Goal: Task Accomplishment & Management: Manage account settings

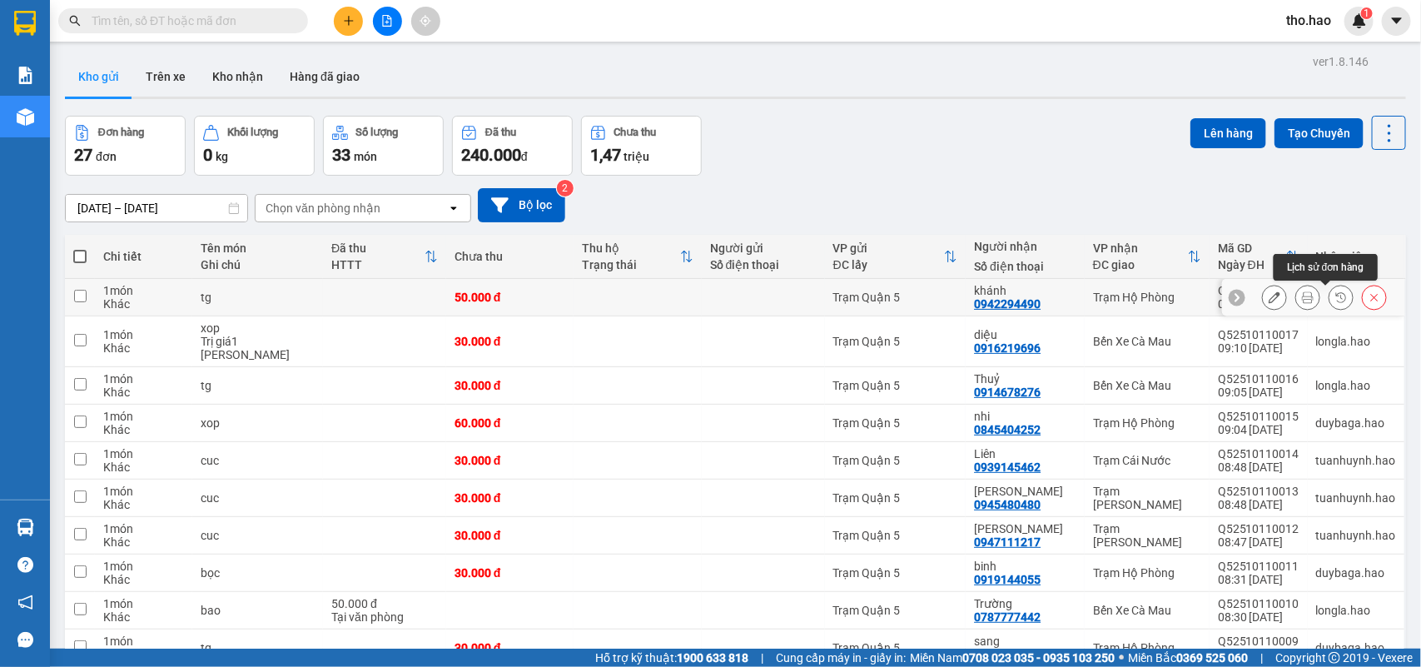
click at [1302, 303] on icon at bounding box center [1308, 297] width 12 height 12
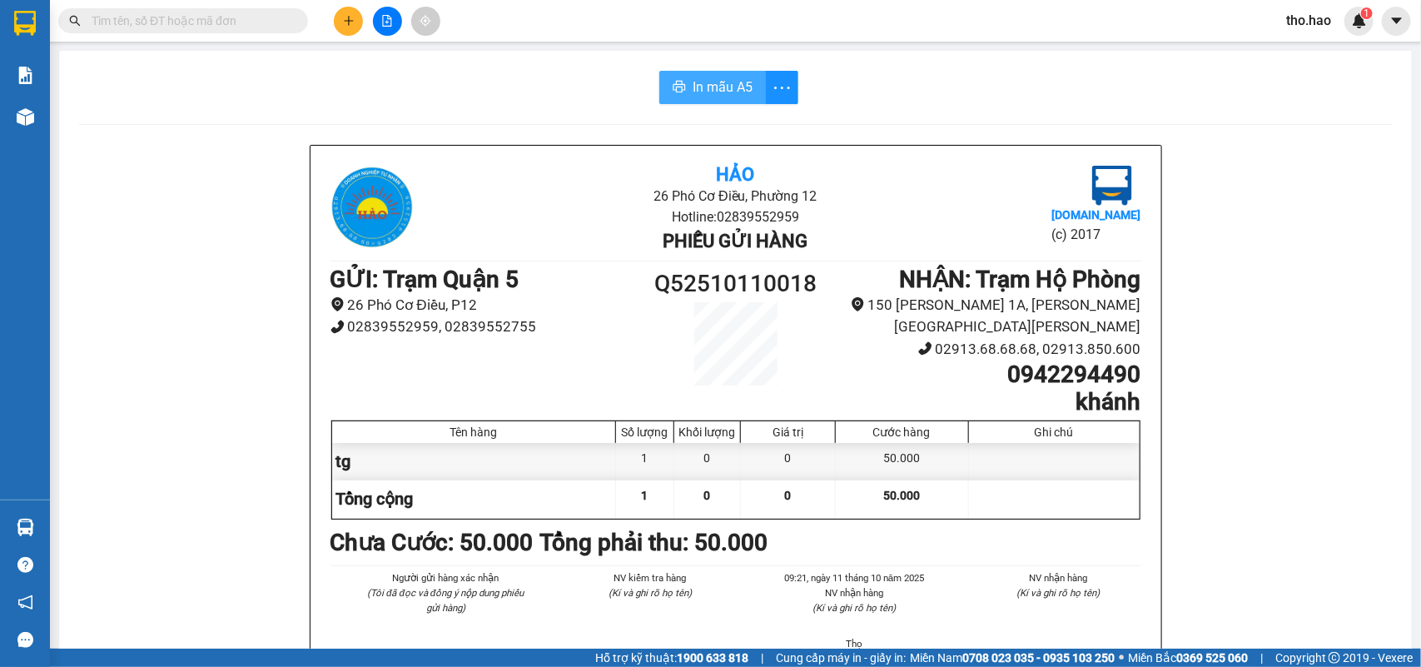
click at [705, 87] on span "In mẫu A5" at bounding box center [723, 87] width 60 height 21
click at [144, 96] on div "In mẫu A5" at bounding box center [735, 87] width 1313 height 33
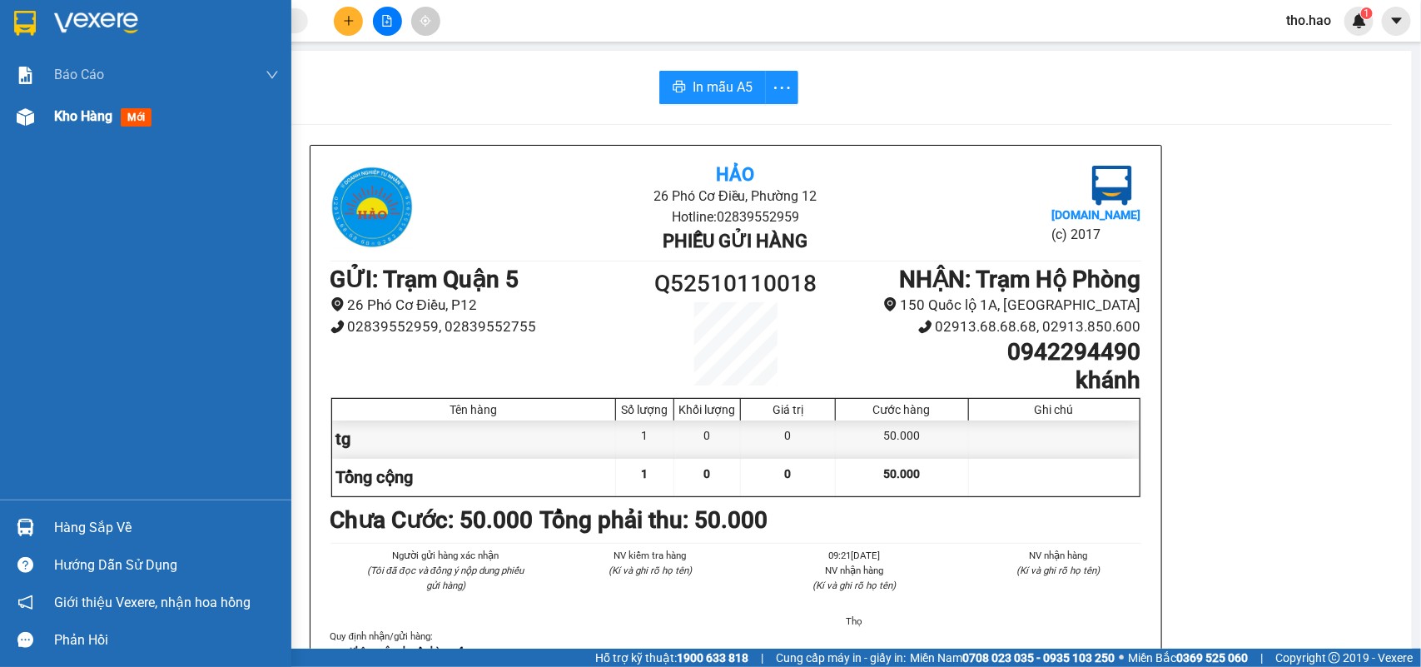
click at [134, 113] on span "mới" at bounding box center [136, 117] width 31 height 18
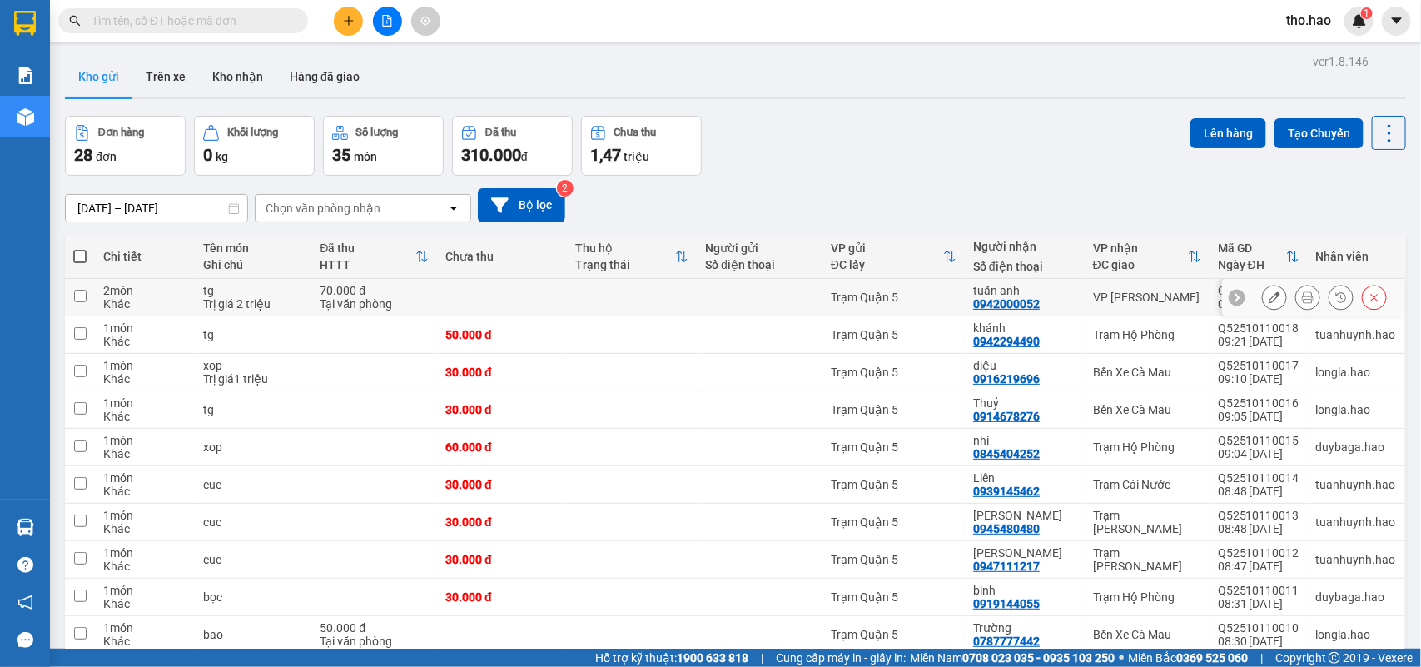
click at [1302, 300] on icon at bounding box center [1308, 297] width 12 height 12
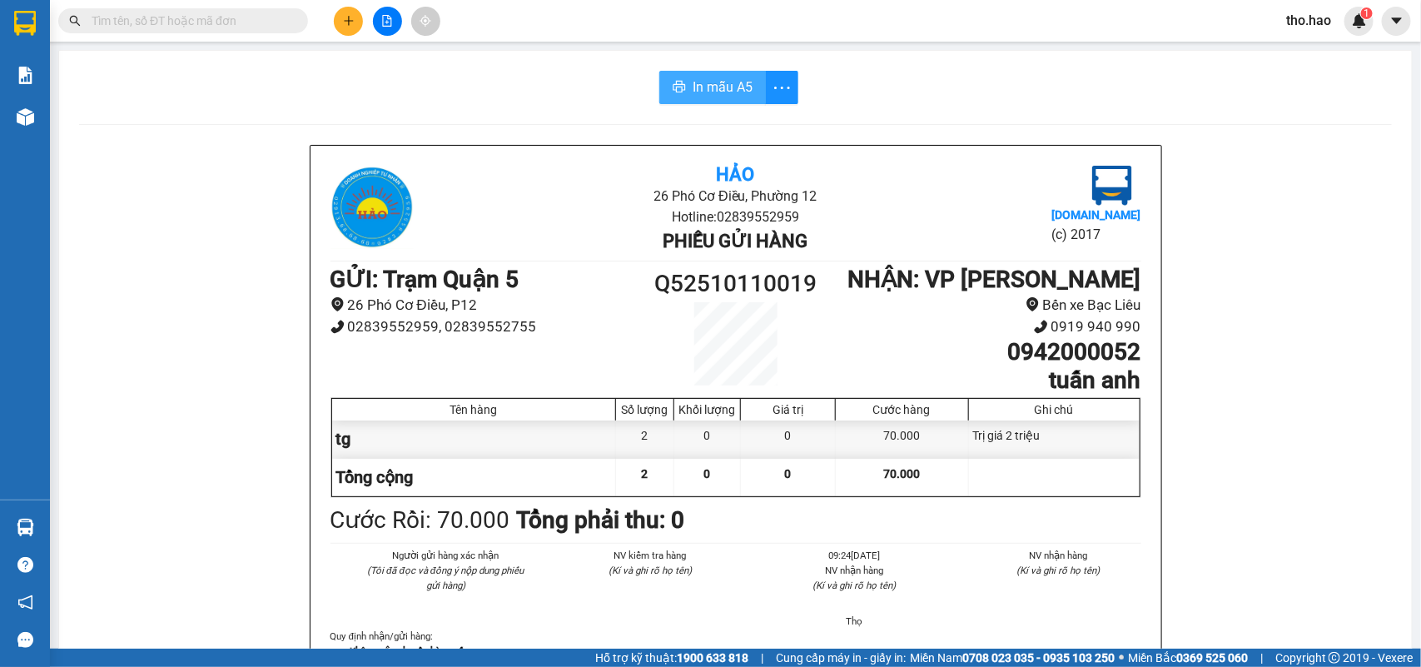
click at [726, 72] on button "In mẫu A5" at bounding box center [712, 87] width 107 height 33
click at [742, 89] on span "In mẫu A5" at bounding box center [723, 87] width 60 height 21
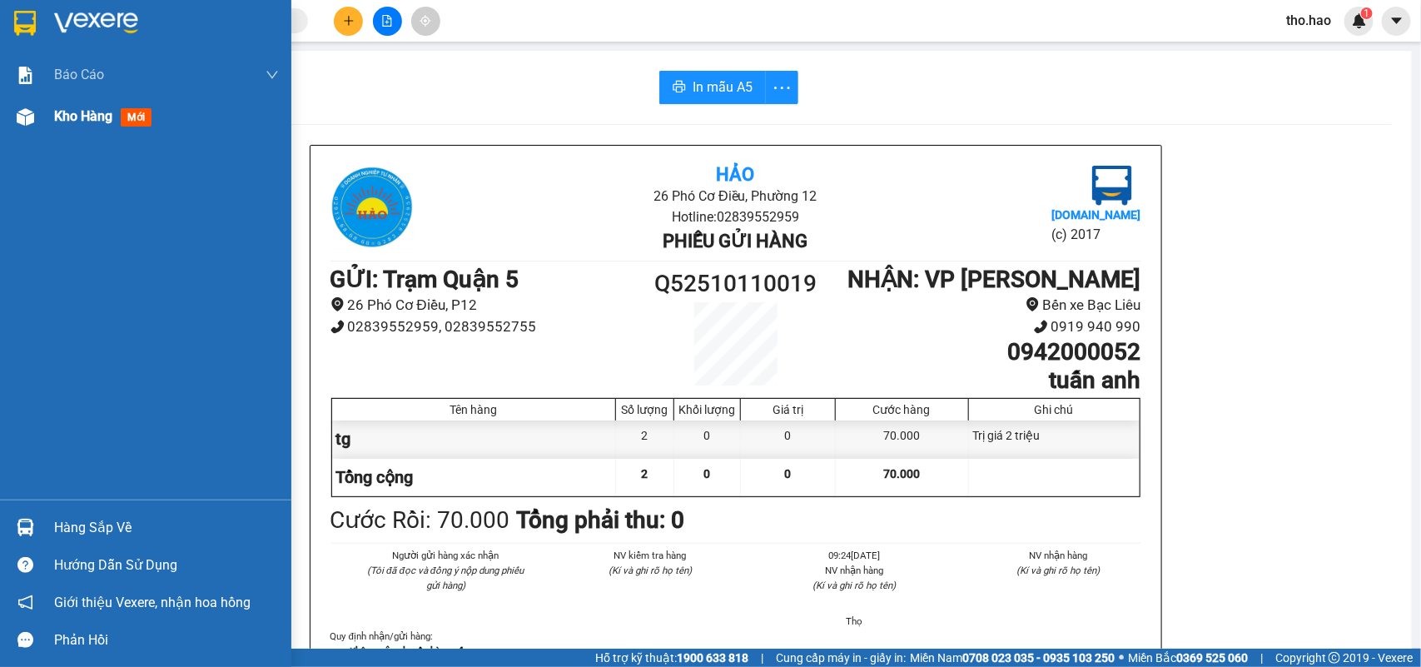
click at [107, 122] on span "Kho hàng" at bounding box center [83, 116] width 58 height 16
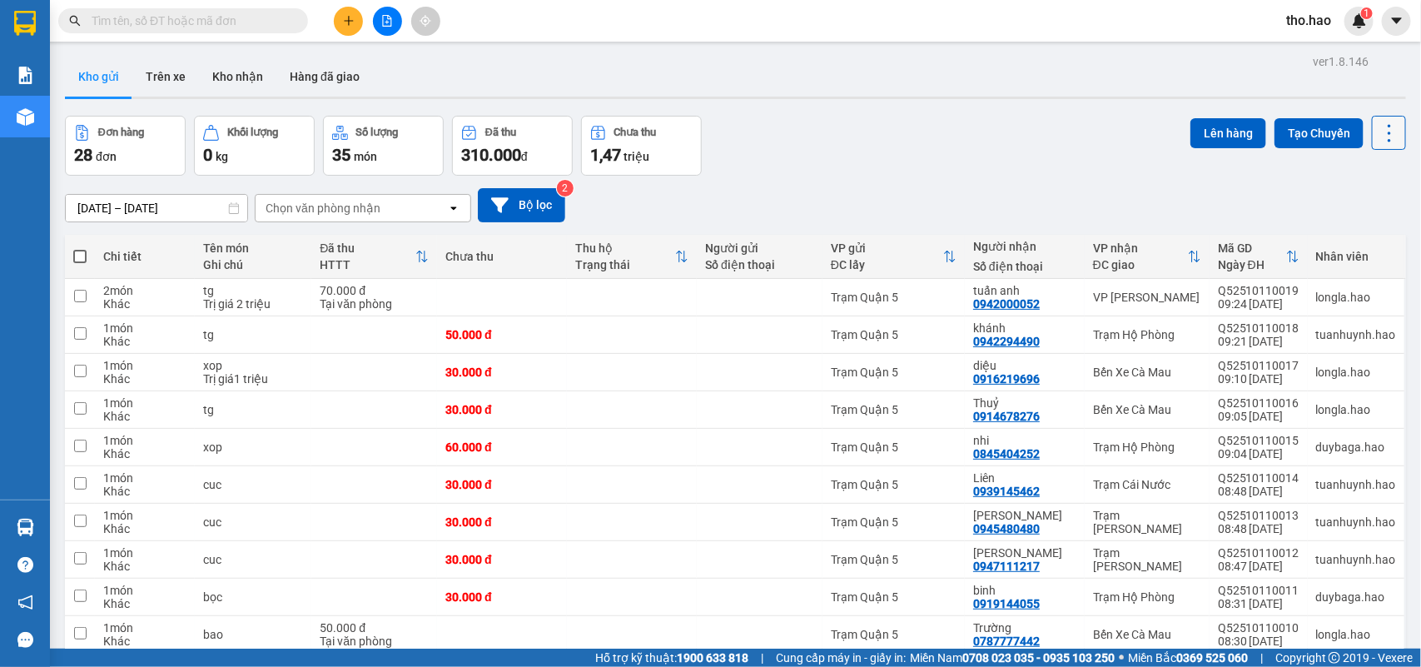
click at [1388, 139] on icon at bounding box center [1389, 132] width 3 height 17
click at [1355, 237] on span "Làm mới" at bounding box center [1350, 237] width 46 height 17
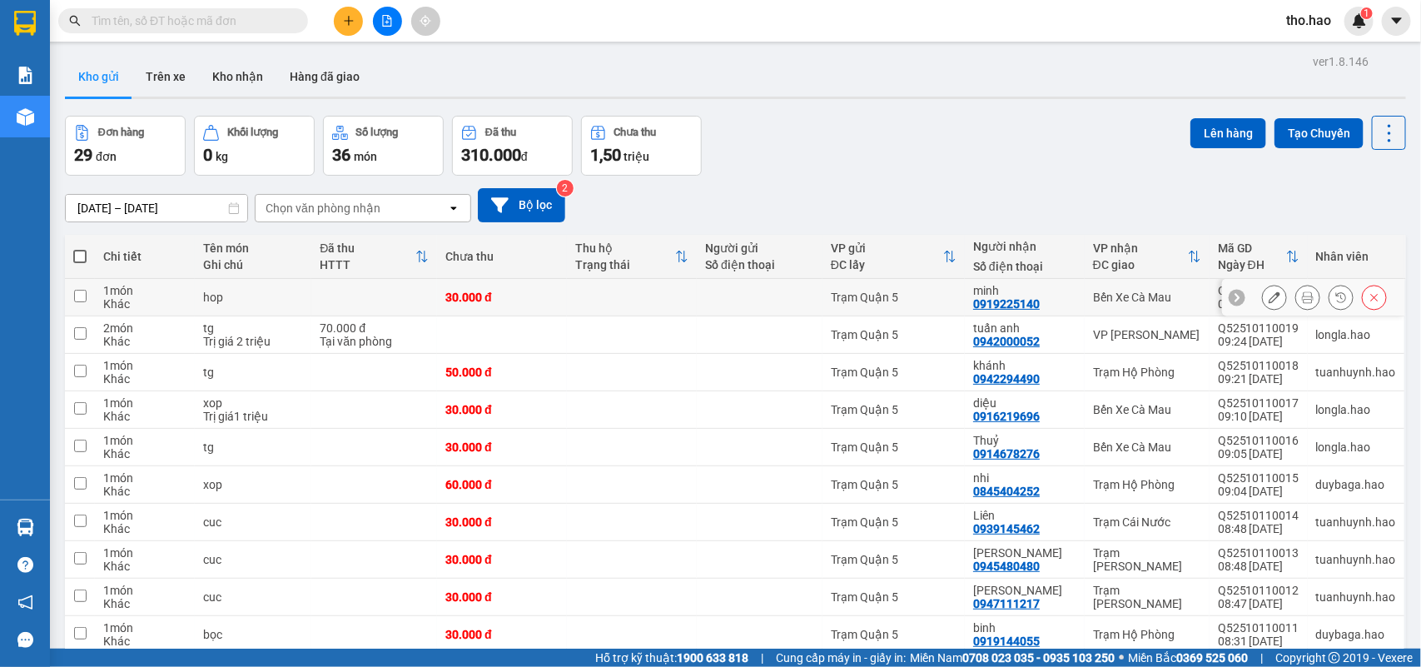
click at [1302, 294] on icon at bounding box center [1308, 297] width 12 height 12
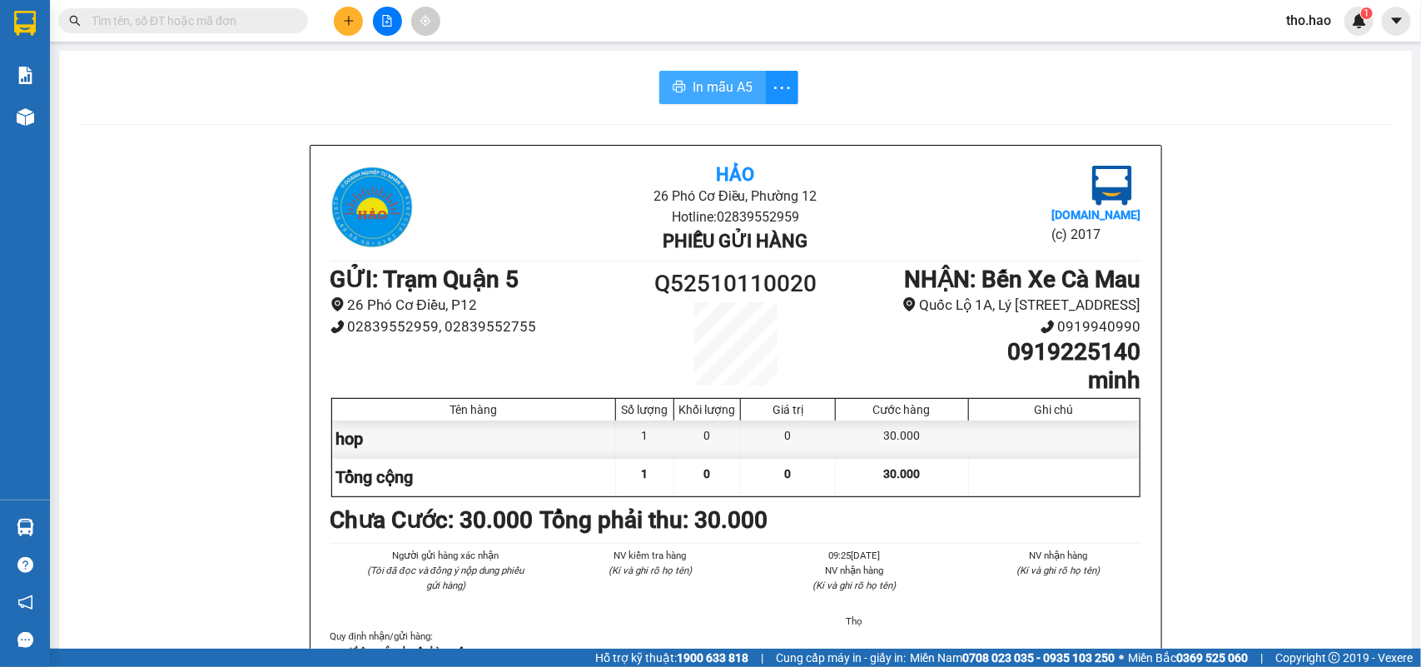
click at [714, 86] on span "In mẫu A5" at bounding box center [723, 87] width 60 height 21
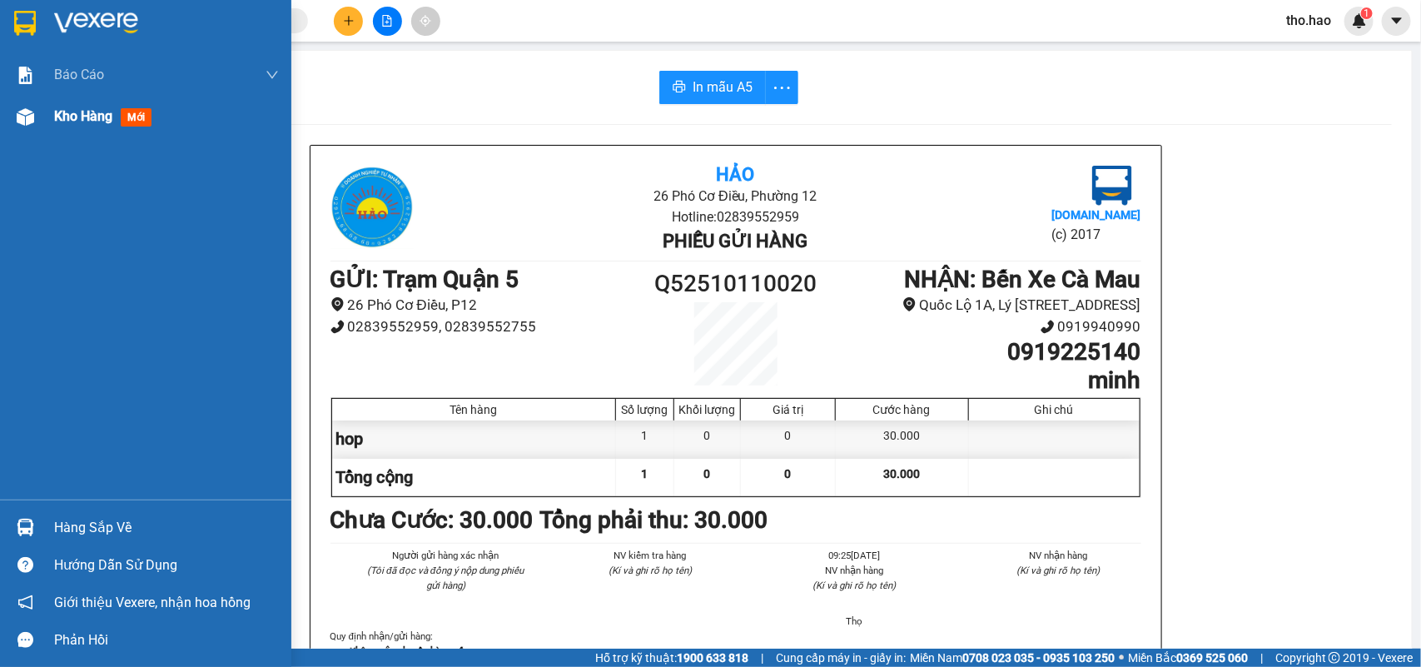
click at [62, 126] on div "Kho hàng mới" at bounding box center [106, 116] width 104 height 21
click at [63, 126] on div "Kho hàng mới" at bounding box center [106, 116] width 104 height 21
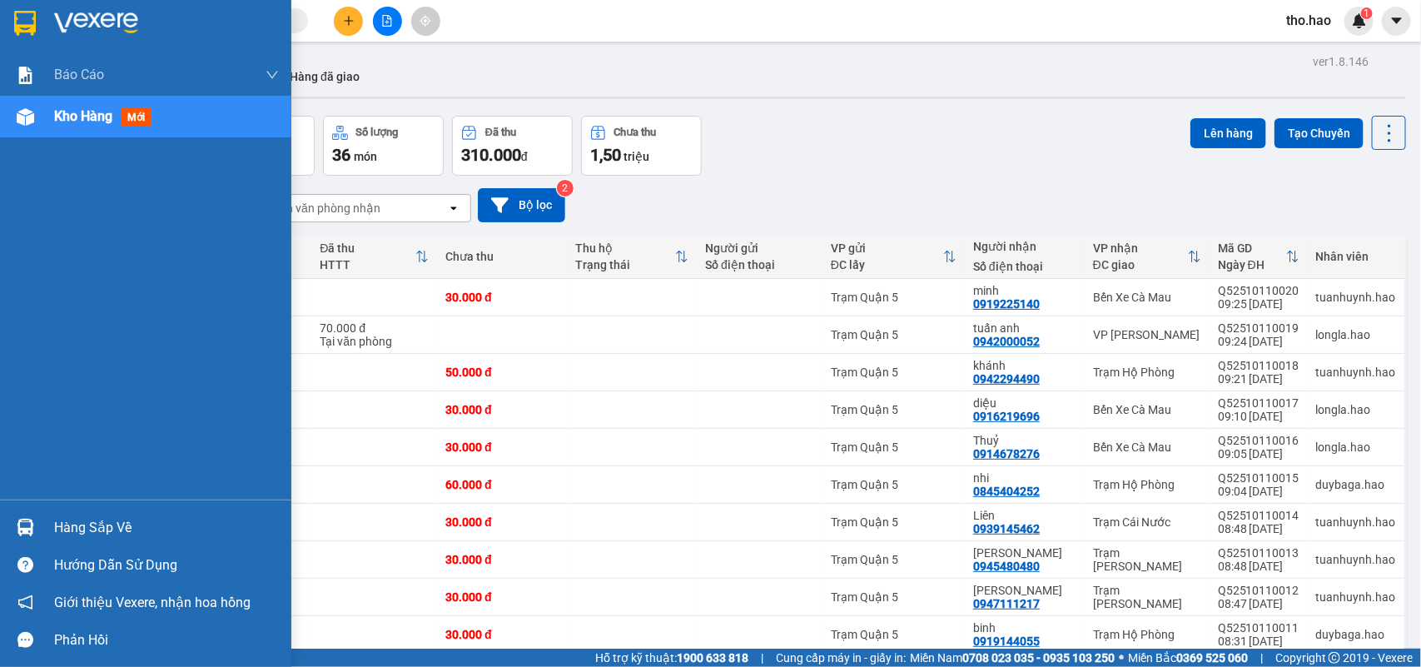
click at [42, 12] on div at bounding box center [145, 27] width 291 height 54
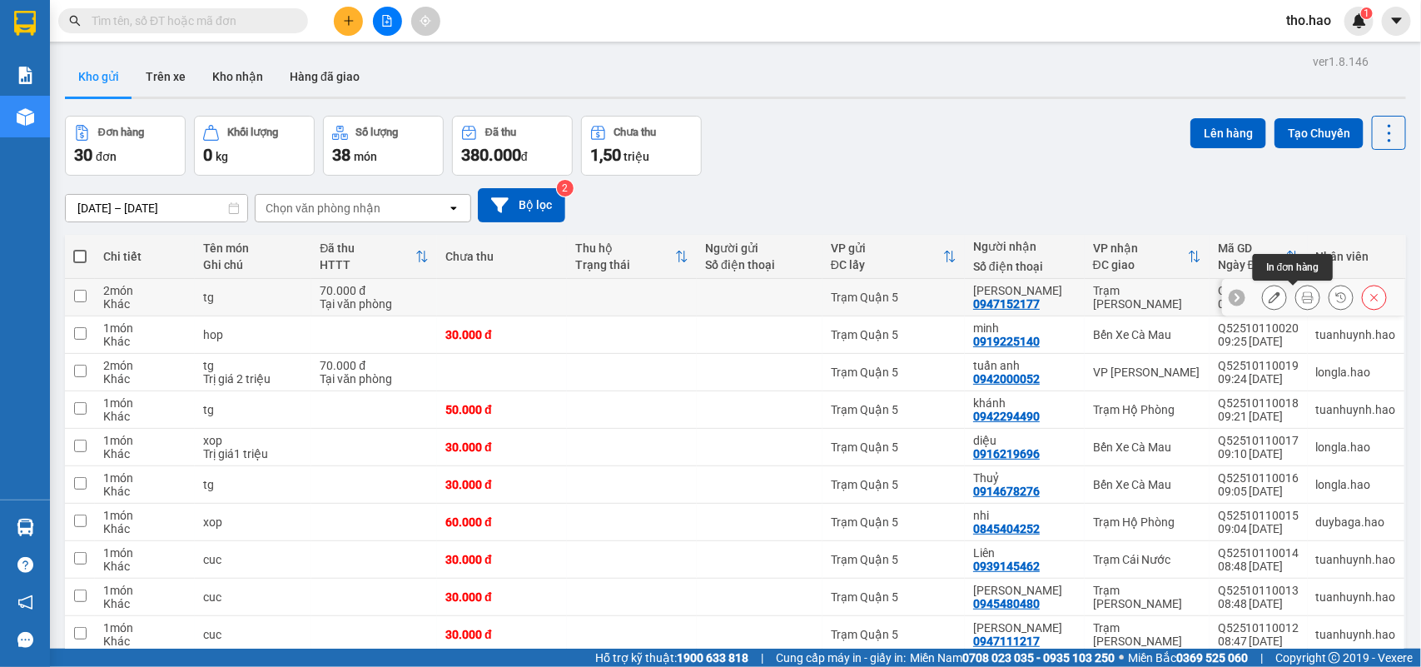
click at [1302, 298] on icon at bounding box center [1308, 297] width 12 height 12
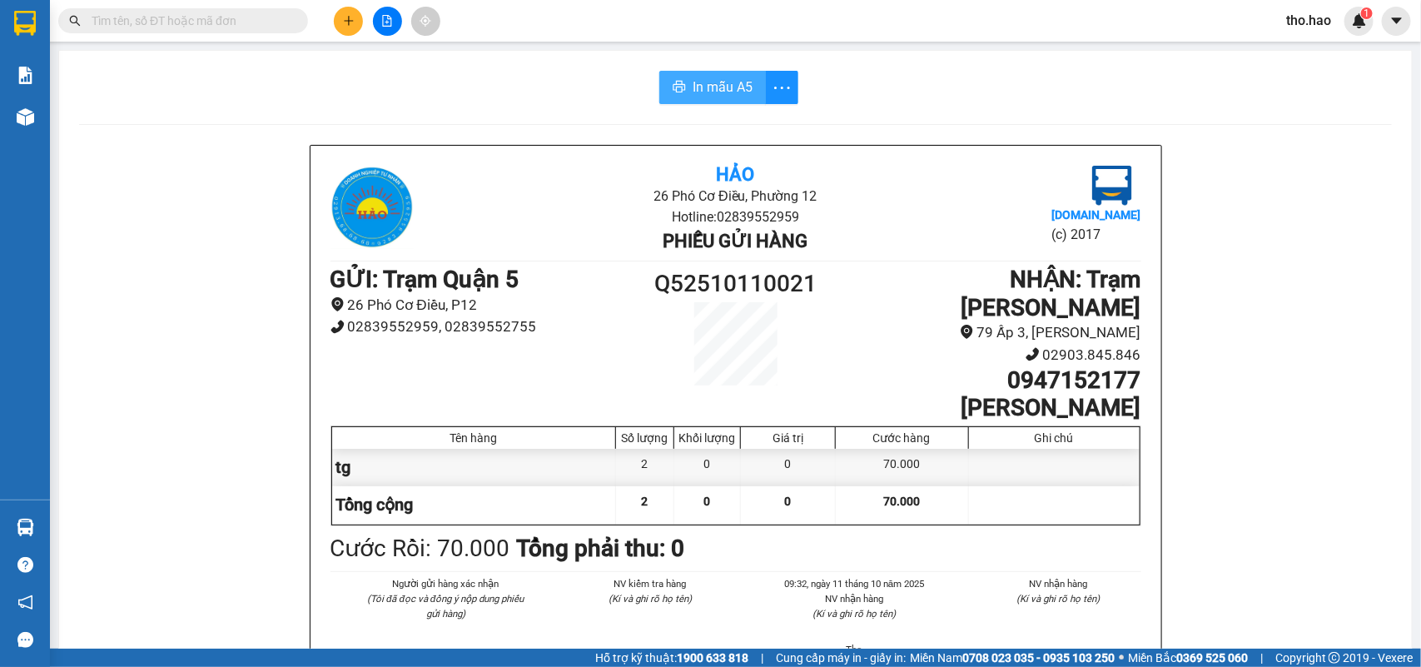
click at [738, 93] on span "In mẫu A5" at bounding box center [723, 87] width 60 height 21
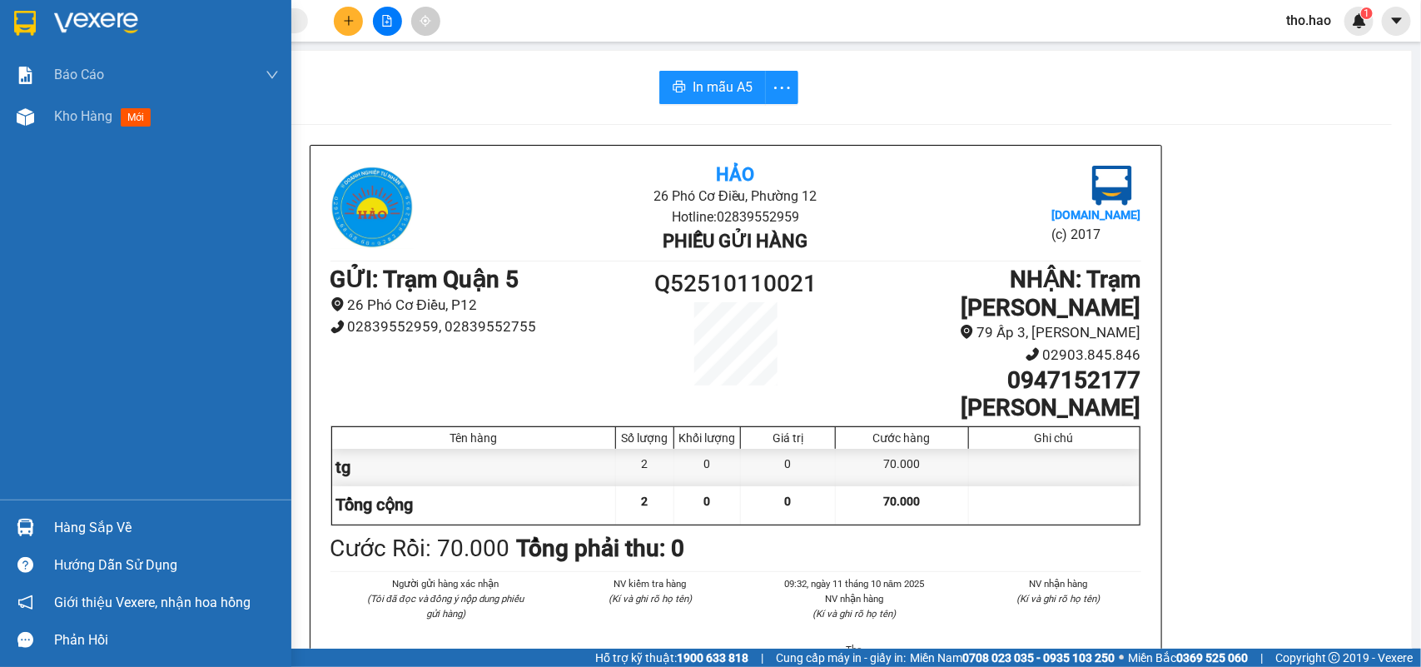
click at [18, 25] on img at bounding box center [25, 23] width 22 height 25
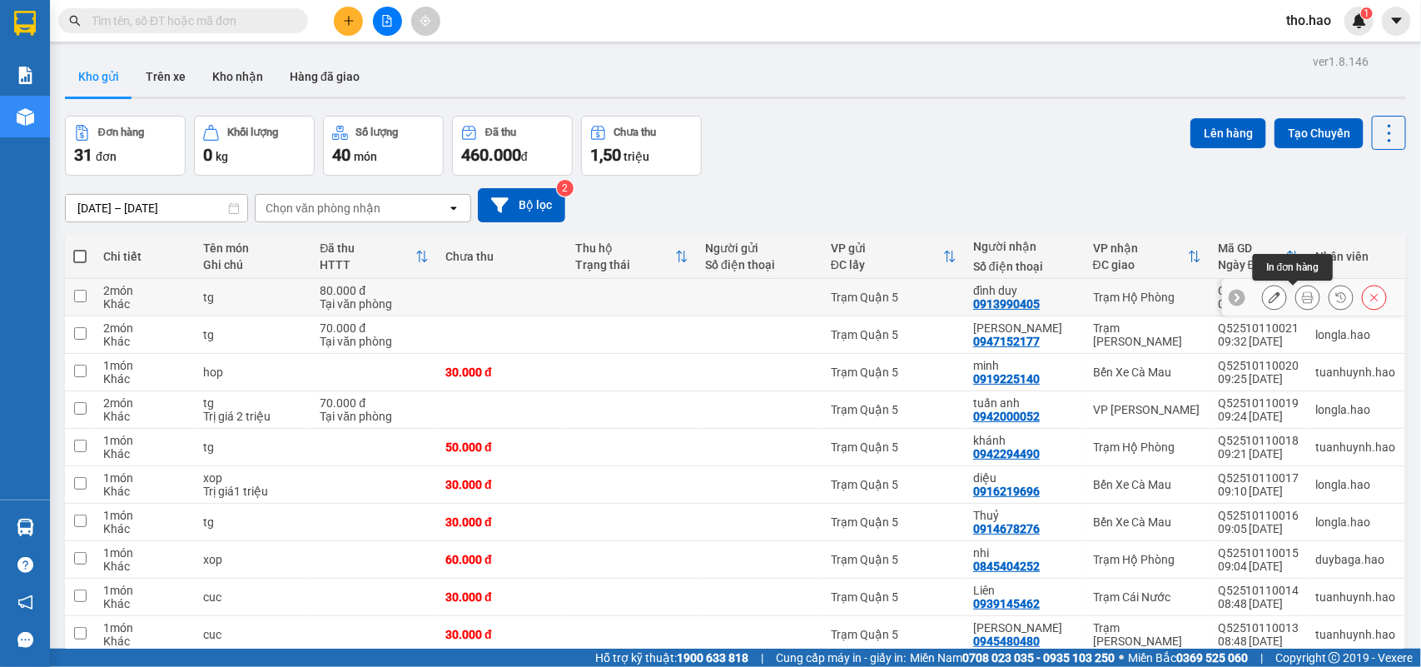
click at [1302, 298] on icon at bounding box center [1308, 297] width 12 height 12
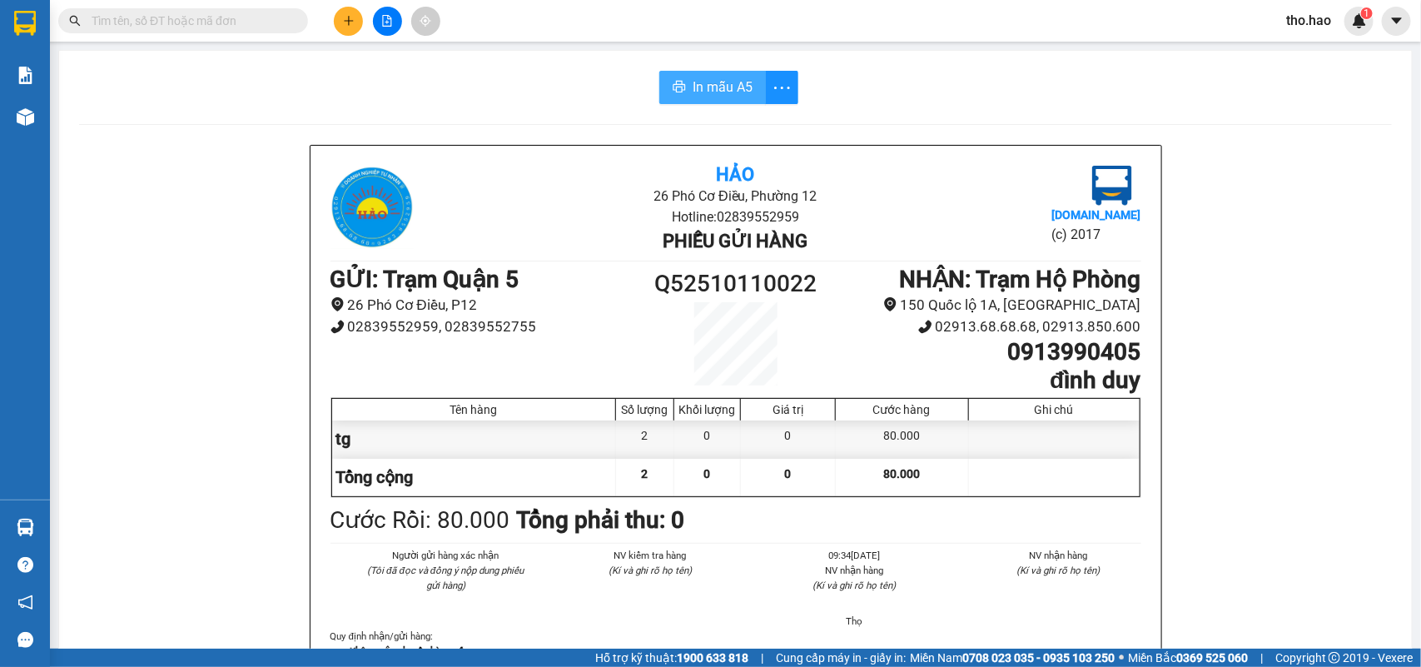
click at [673, 87] on icon "printer" at bounding box center [679, 86] width 13 height 13
click at [718, 82] on span "In mẫu A5" at bounding box center [723, 87] width 60 height 21
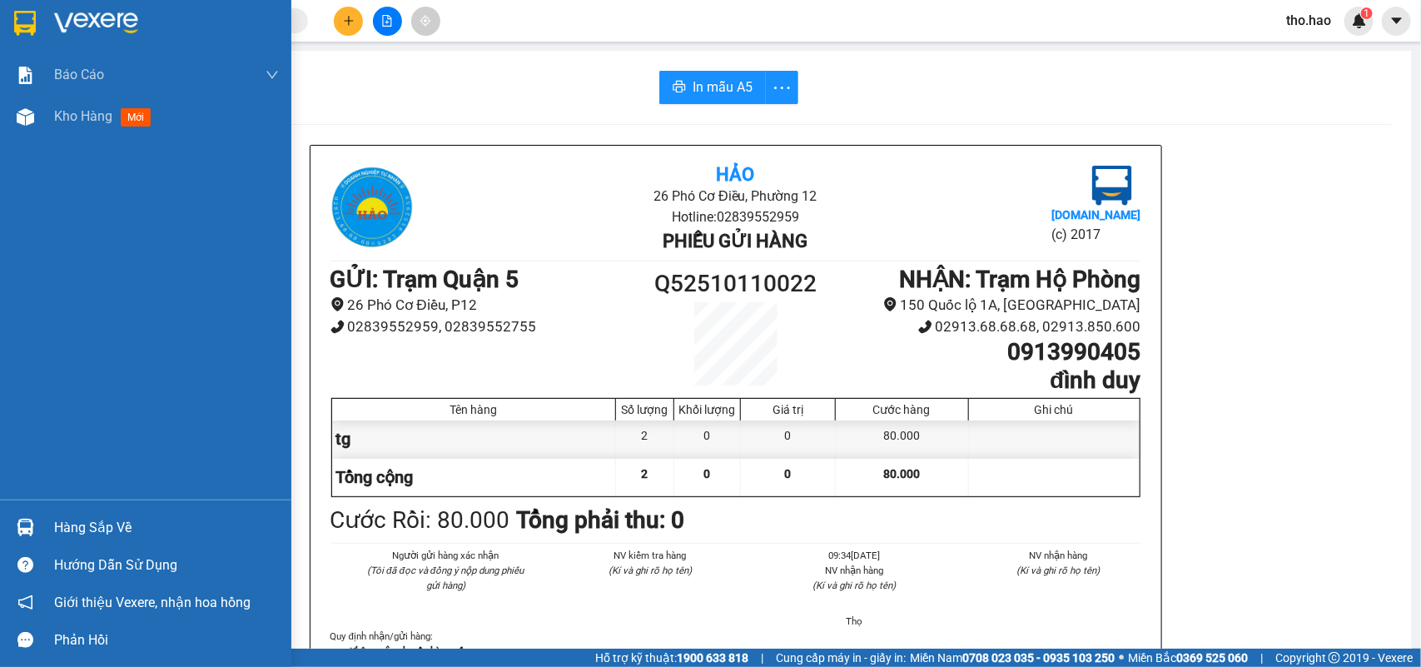
click at [22, 19] on img at bounding box center [25, 23] width 22 height 25
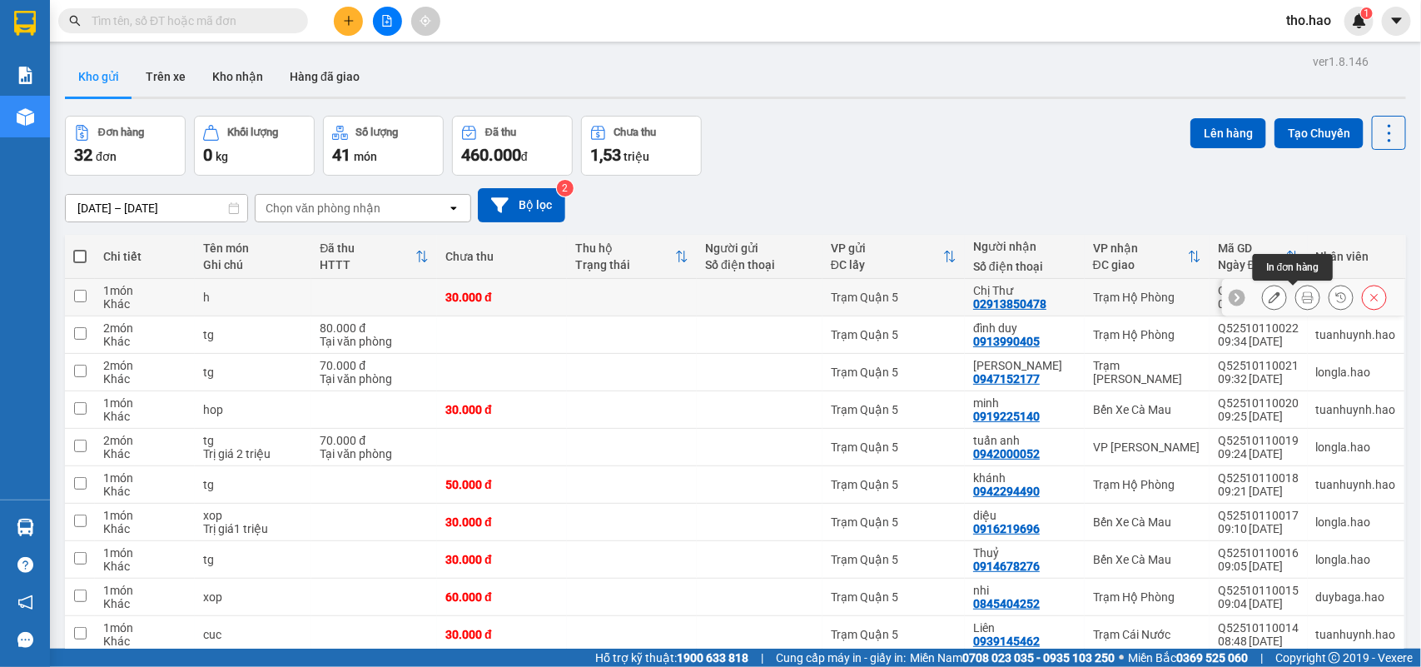
click at [1302, 297] on icon at bounding box center [1308, 297] width 12 height 12
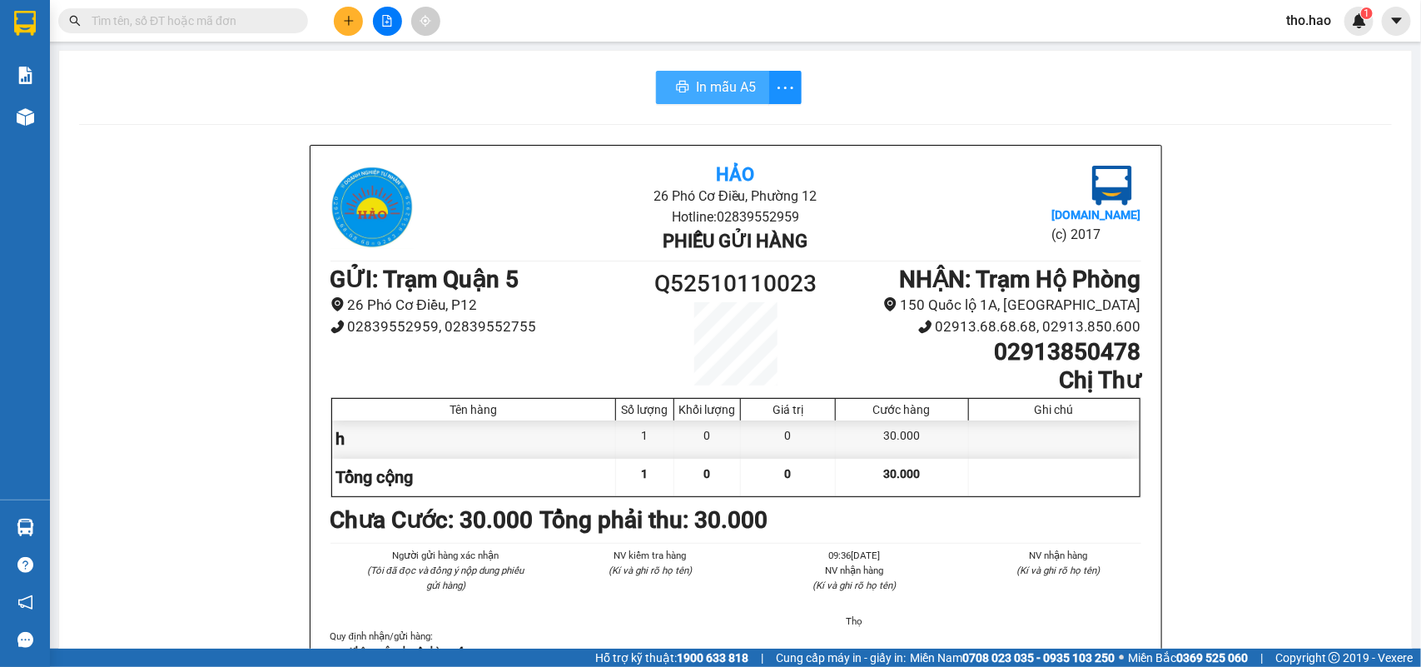
click at [675, 84] on button "In mẫu A5" at bounding box center [712, 87] width 113 height 33
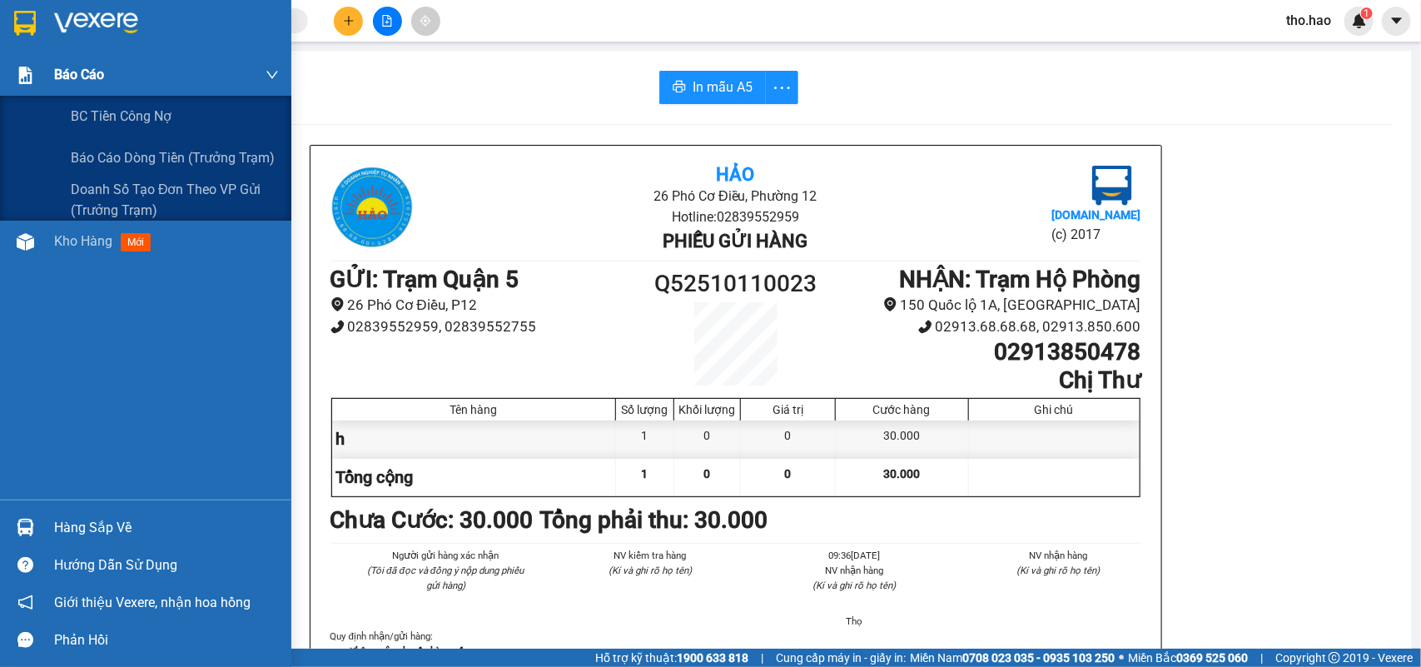
click at [8, 92] on div "Báo cáo" at bounding box center [145, 75] width 291 height 42
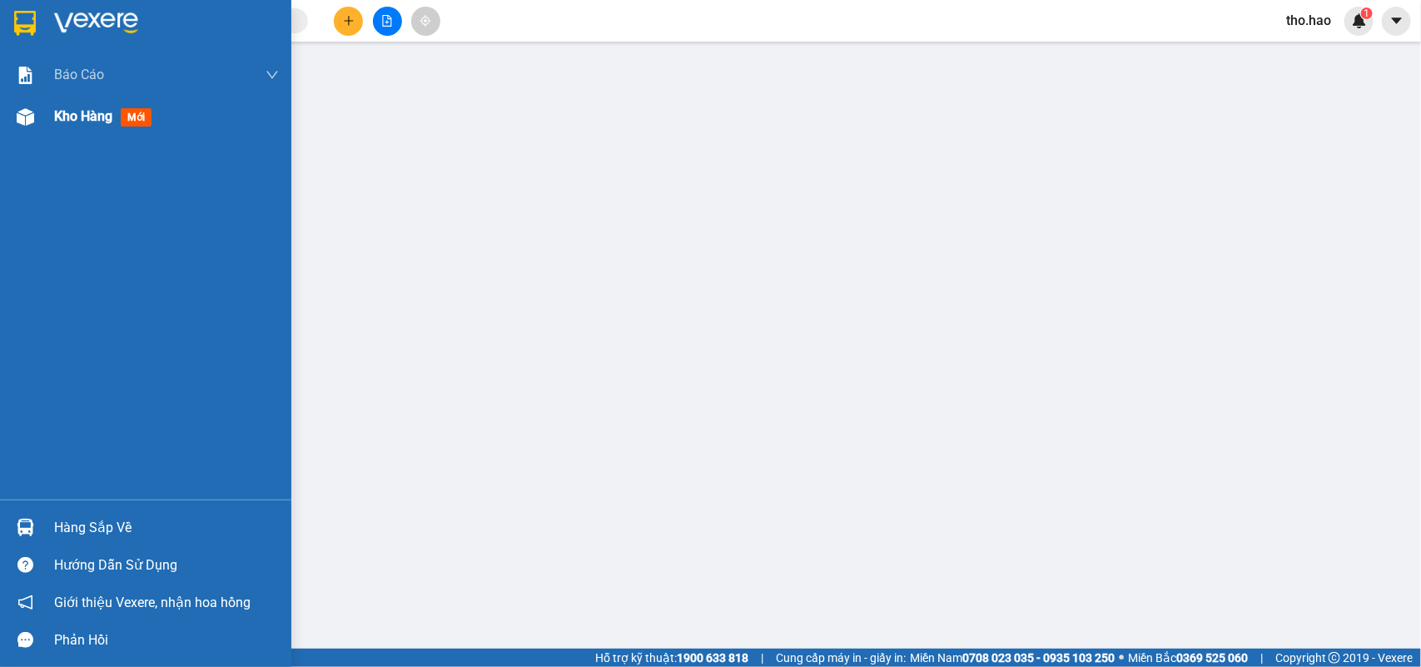
click at [60, 119] on span "Kho hàng" at bounding box center [83, 116] width 58 height 16
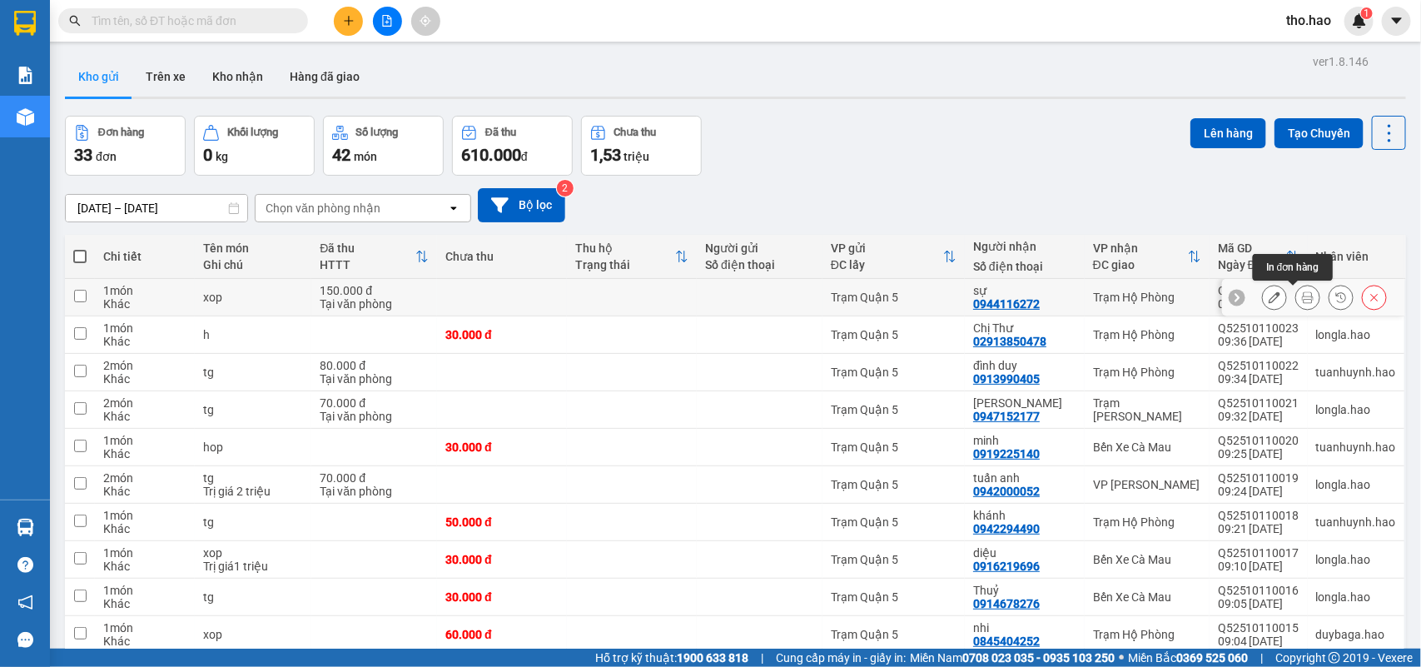
click at [1302, 292] on icon at bounding box center [1308, 297] width 12 height 12
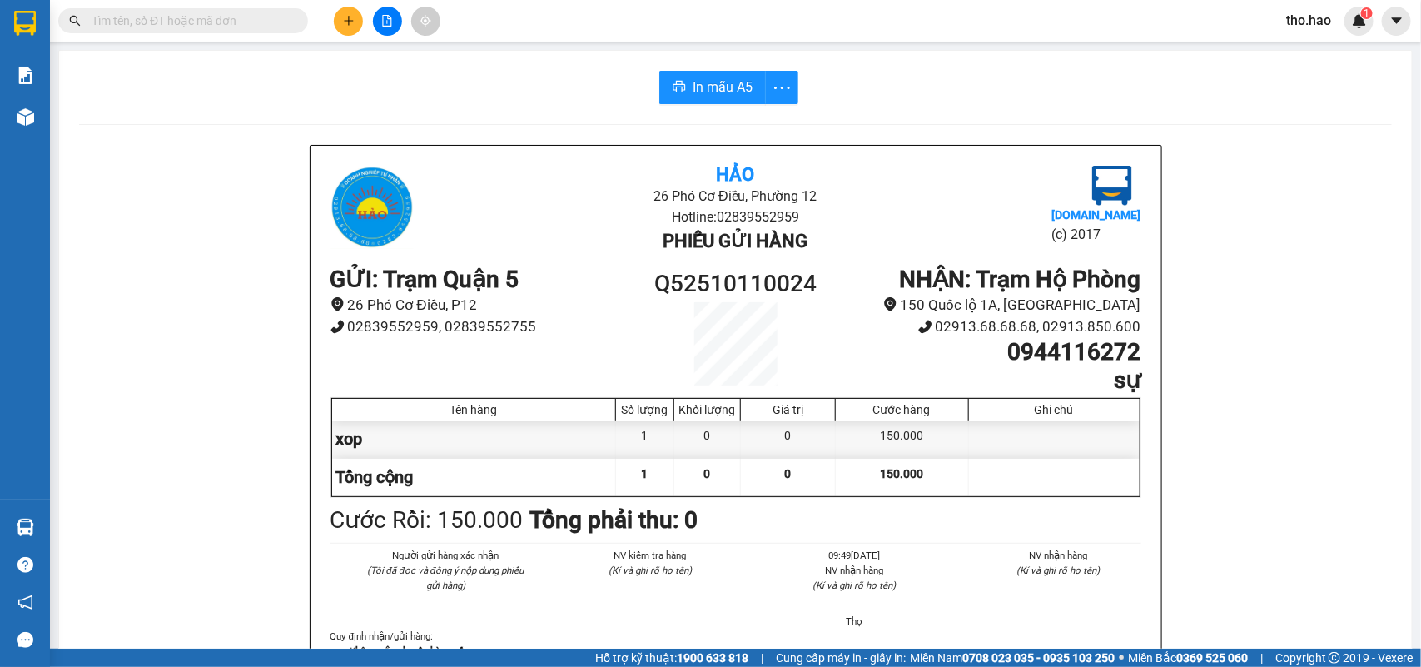
click at [729, 92] on span "In mẫu A5" at bounding box center [723, 87] width 60 height 21
click at [234, 21] on input "text" at bounding box center [190, 21] width 196 height 18
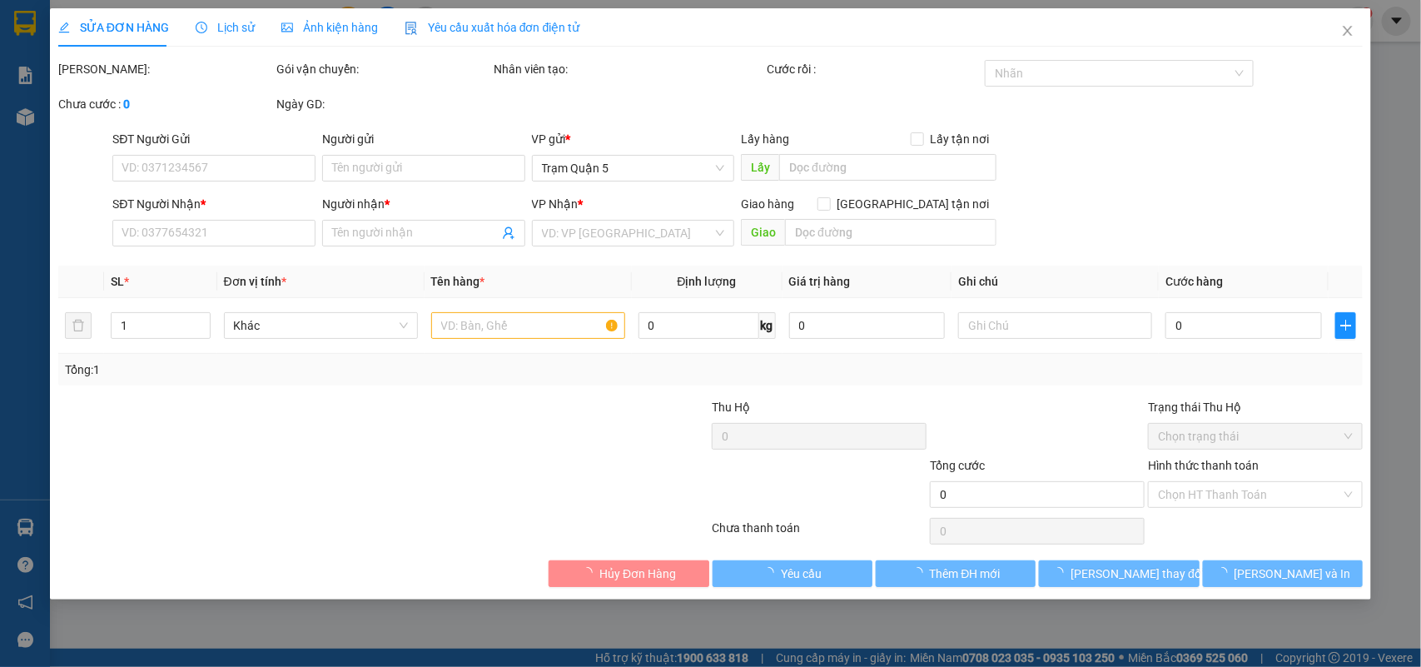
click at [344, 23] on span "Ảnh kiện hàng" at bounding box center [329, 27] width 97 height 13
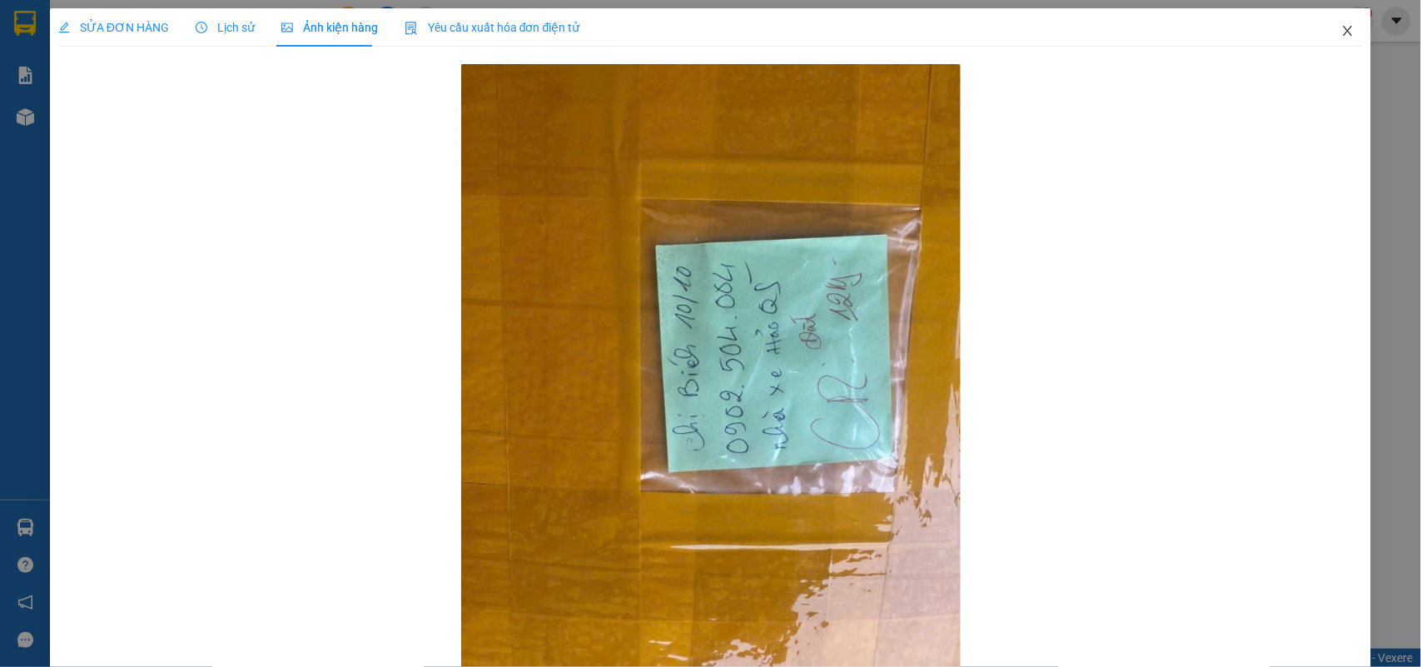
click at [1341, 30] on icon "close" at bounding box center [1347, 30] width 13 height 13
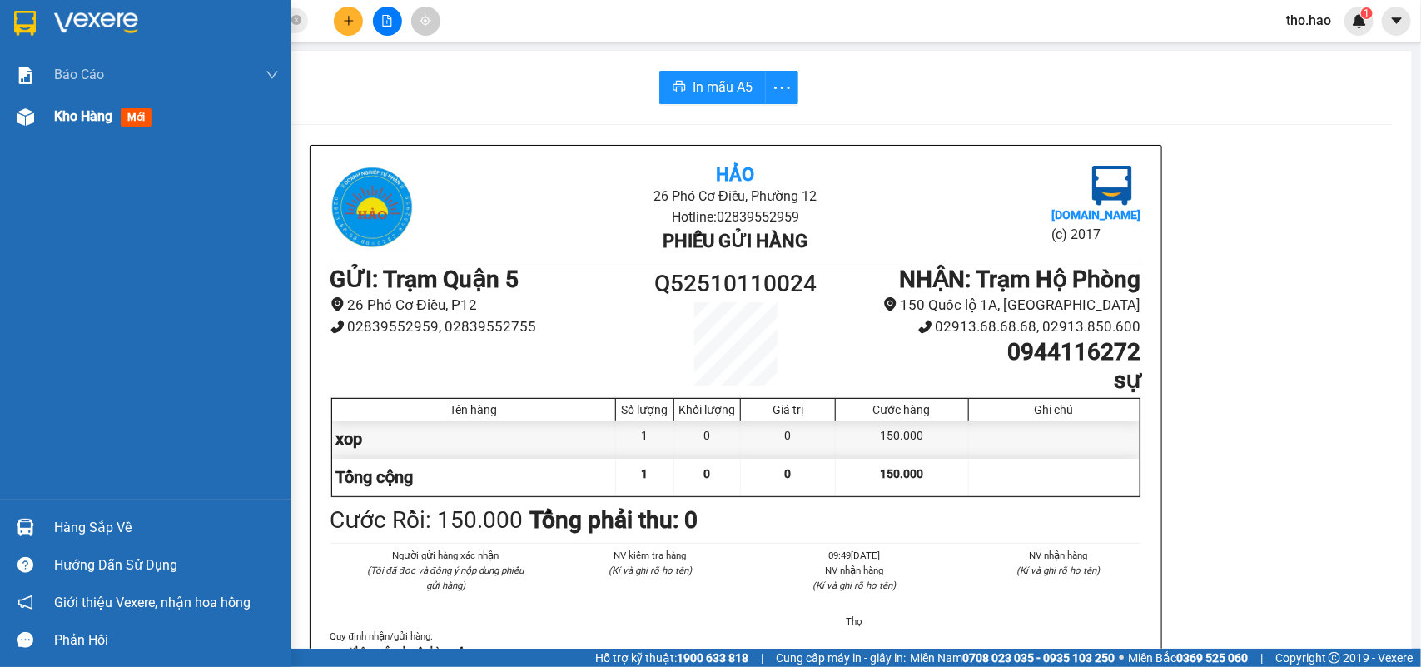
click at [59, 117] on span "Kho hàng" at bounding box center [83, 116] width 58 height 16
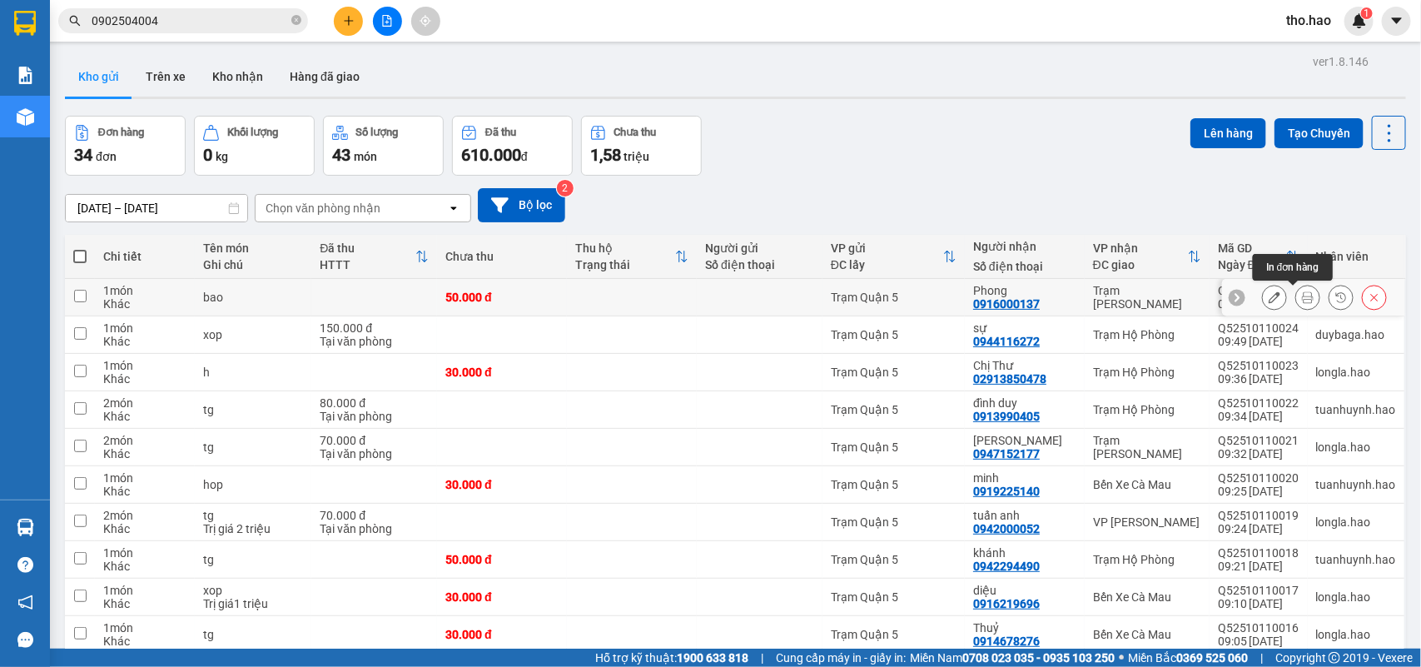
click at [1302, 301] on icon at bounding box center [1308, 297] width 12 height 12
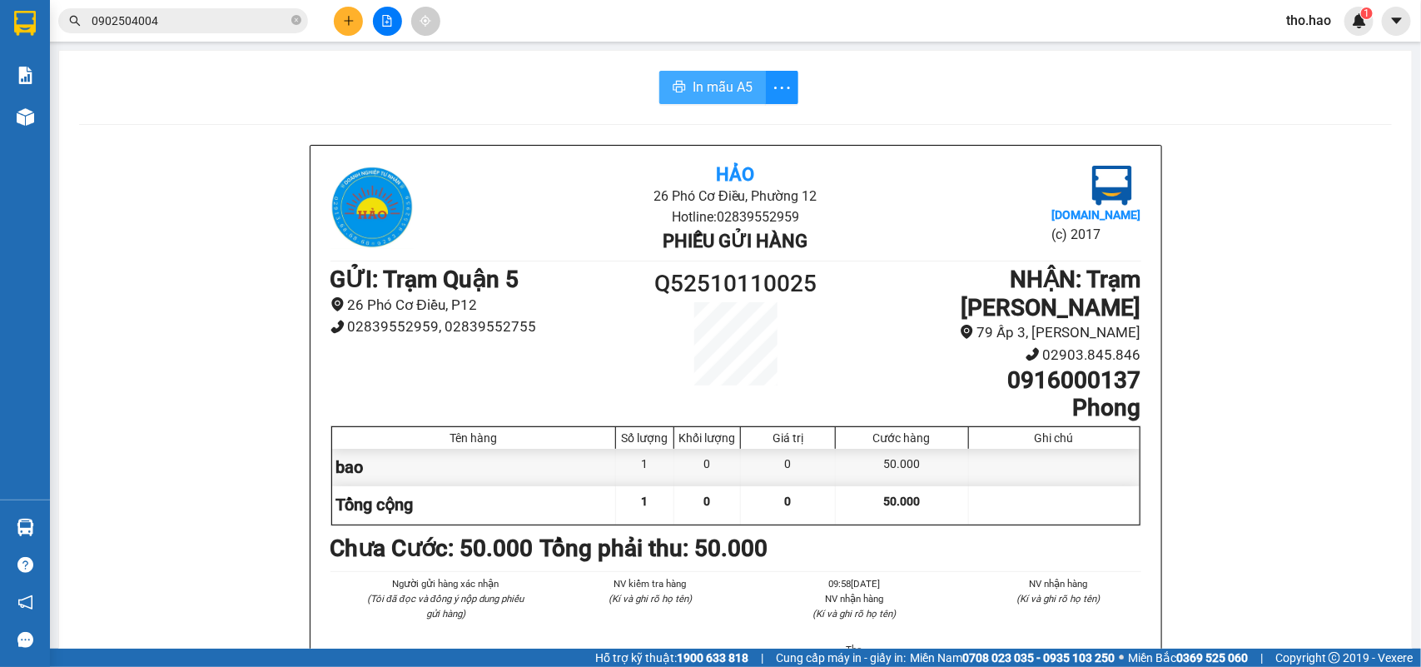
click at [693, 77] on span "In mẫu A5" at bounding box center [723, 87] width 60 height 21
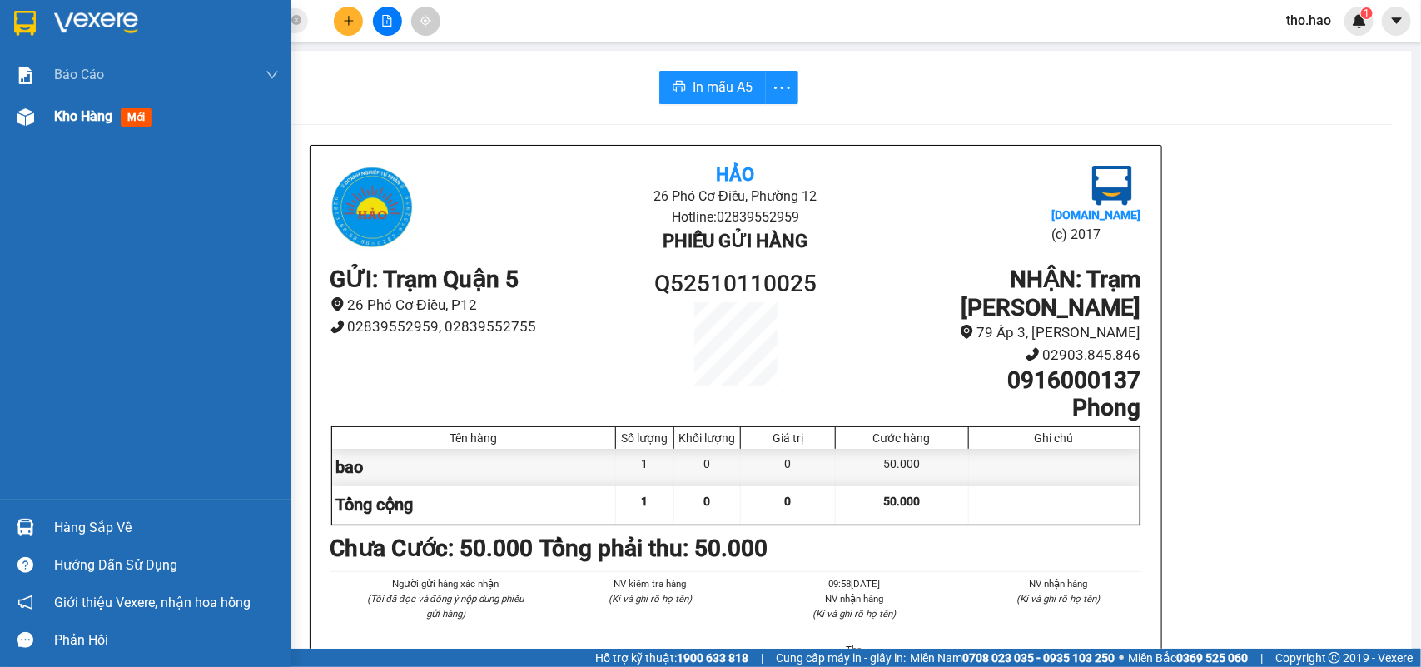
click at [93, 118] on span "Kho hàng" at bounding box center [83, 116] width 58 height 16
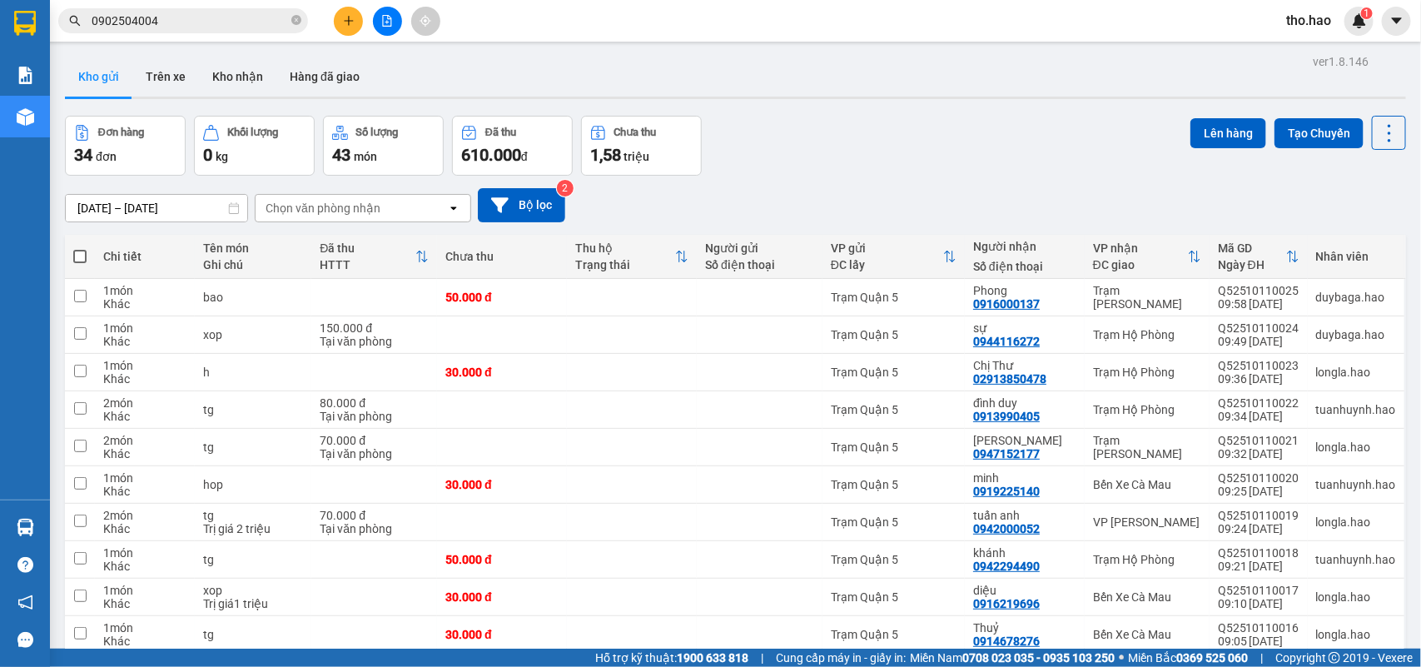
drag, startPoint x: 458, startPoint y: 650, endPoint x: 247, endPoint y: 668, distance: 211.4
drag, startPoint x: 247, startPoint y: 668, endPoint x: 254, endPoint y: 14, distance: 654.3
click at [254, 6] on div "Kết quả tìm kiếm ( 27 ) Bộ lọc Mã ĐH Trạng thái Món hàng Thu hộ Tổng cước Chưa …" at bounding box center [710, 21] width 1421 height 42
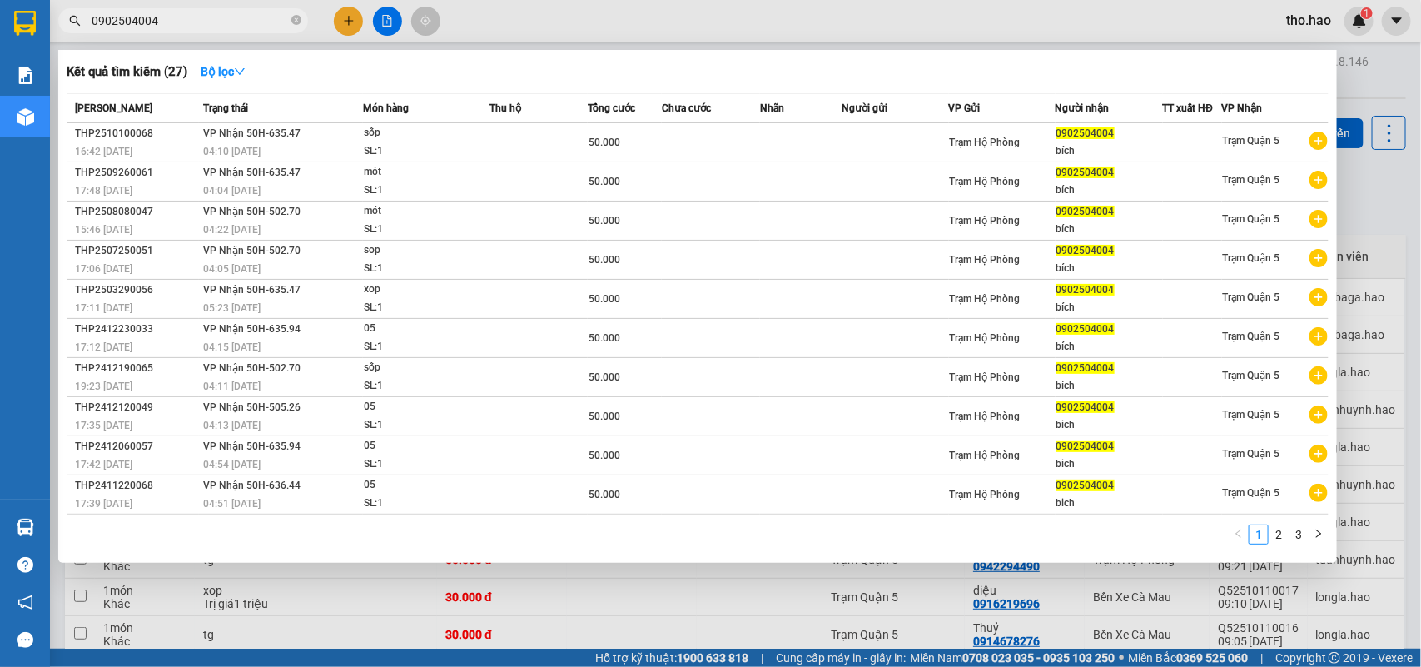
click at [252, 18] on input "0902504004" at bounding box center [190, 21] width 196 height 18
type input "09025040047"
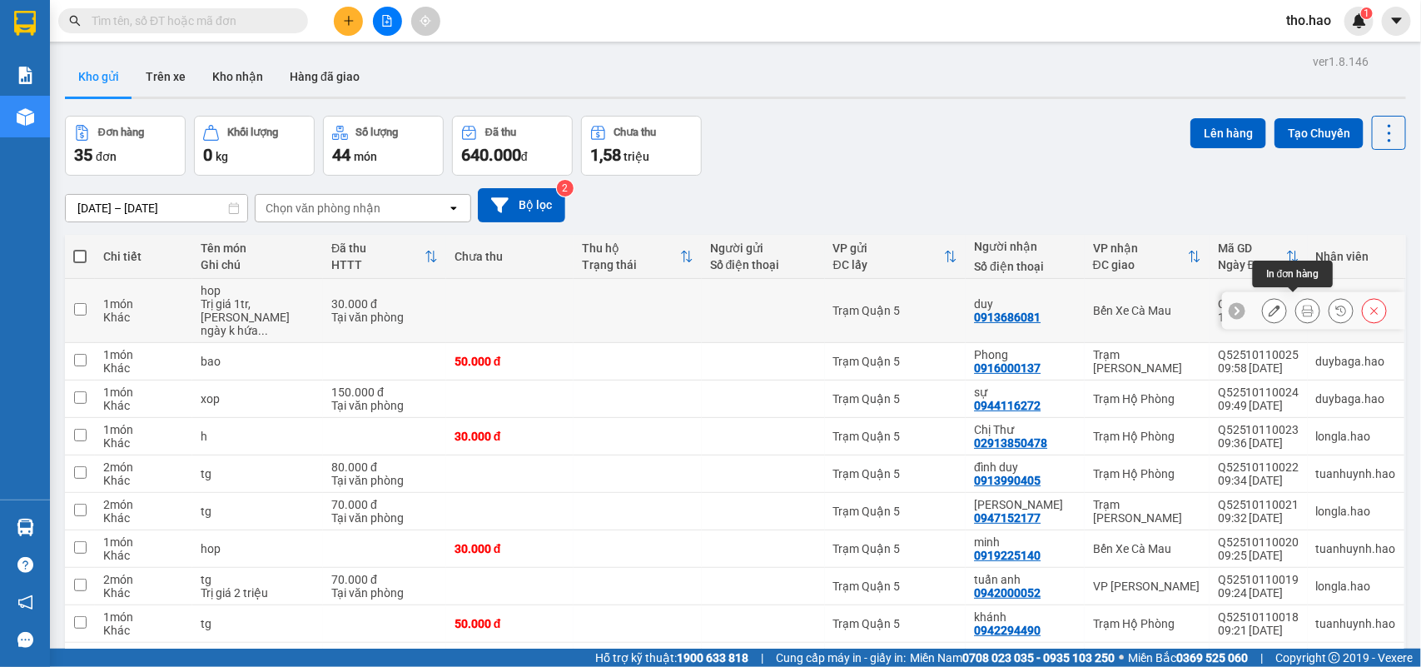
click at [1296, 297] on button at bounding box center [1307, 310] width 23 height 29
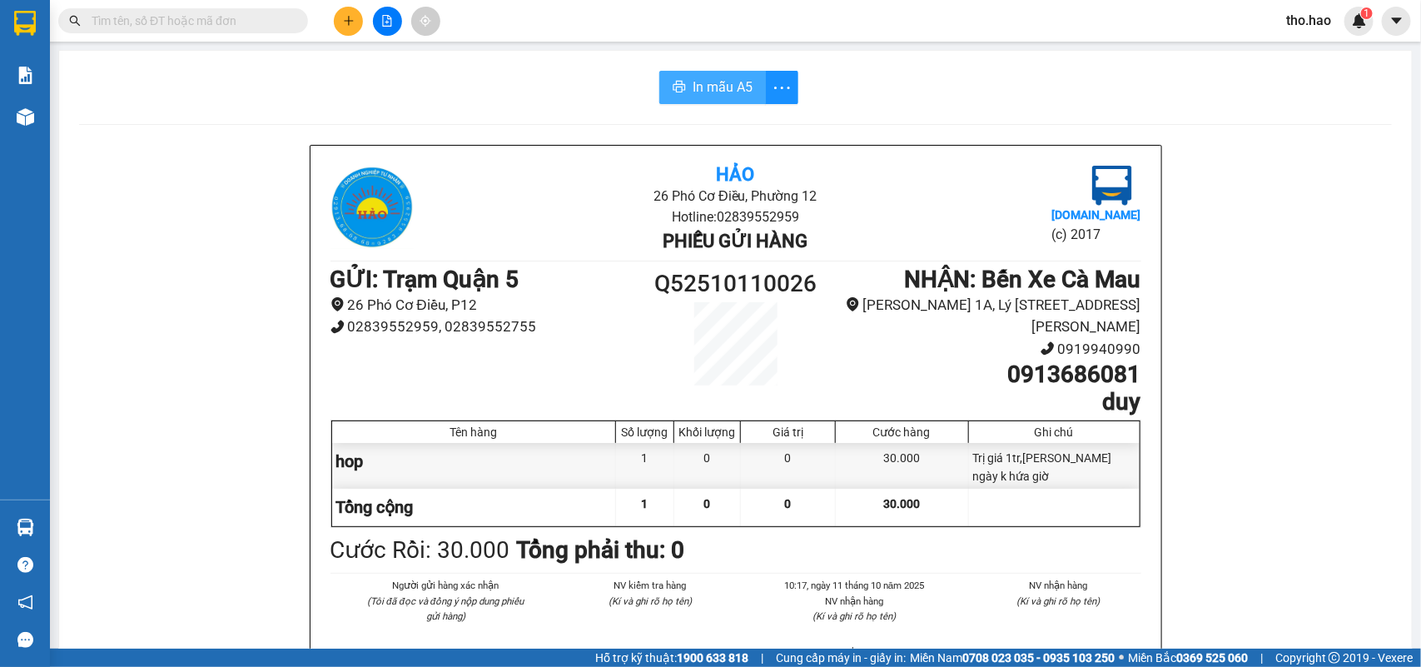
click at [730, 87] on span "In mẫu A5" at bounding box center [723, 87] width 60 height 21
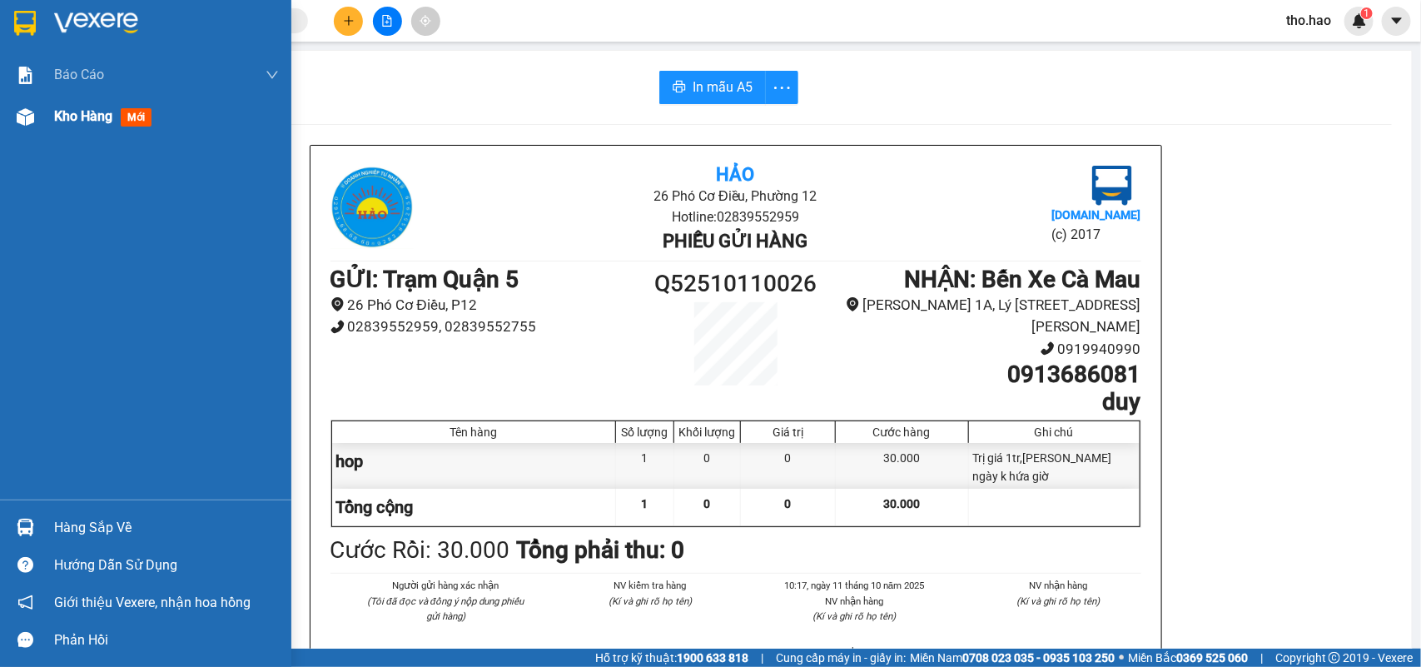
click at [72, 111] on span "Kho hàng" at bounding box center [83, 116] width 58 height 16
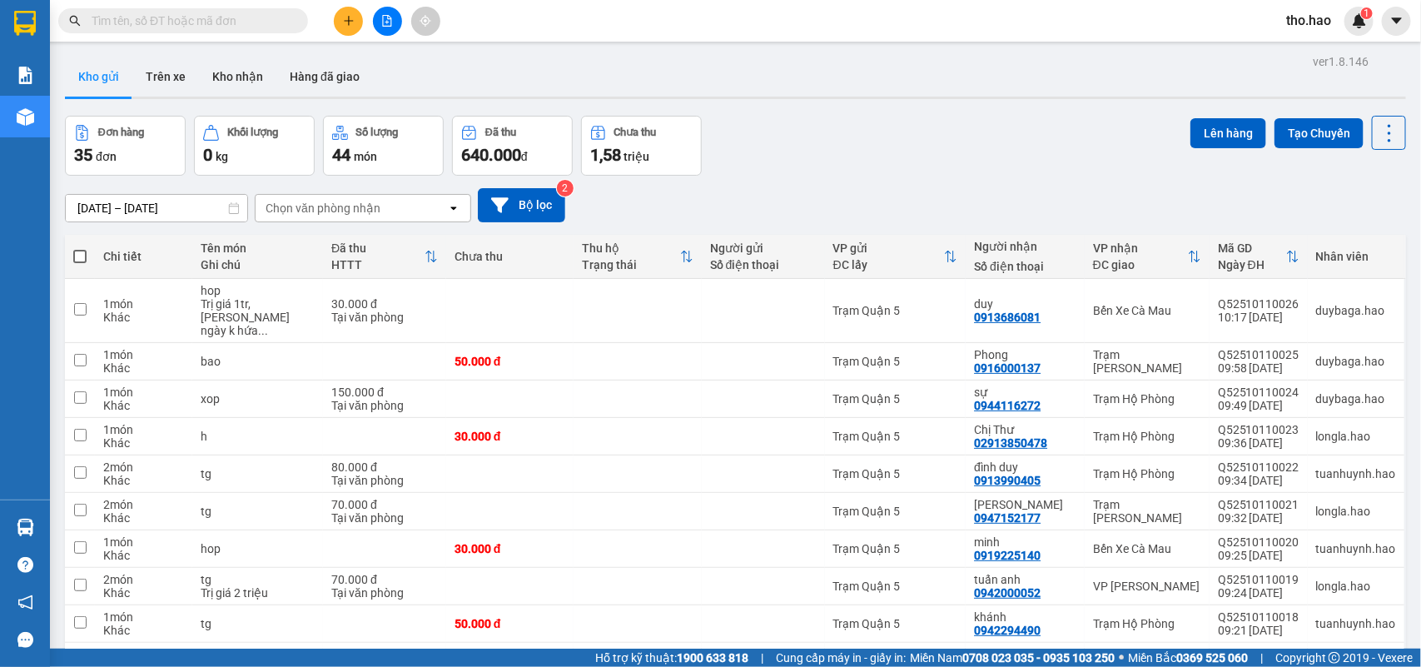
click at [80, 252] on span at bounding box center [79, 256] width 13 height 13
click at [80, 248] on input "checkbox" at bounding box center [80, 248] width 0 height 0
checkbox input "true"
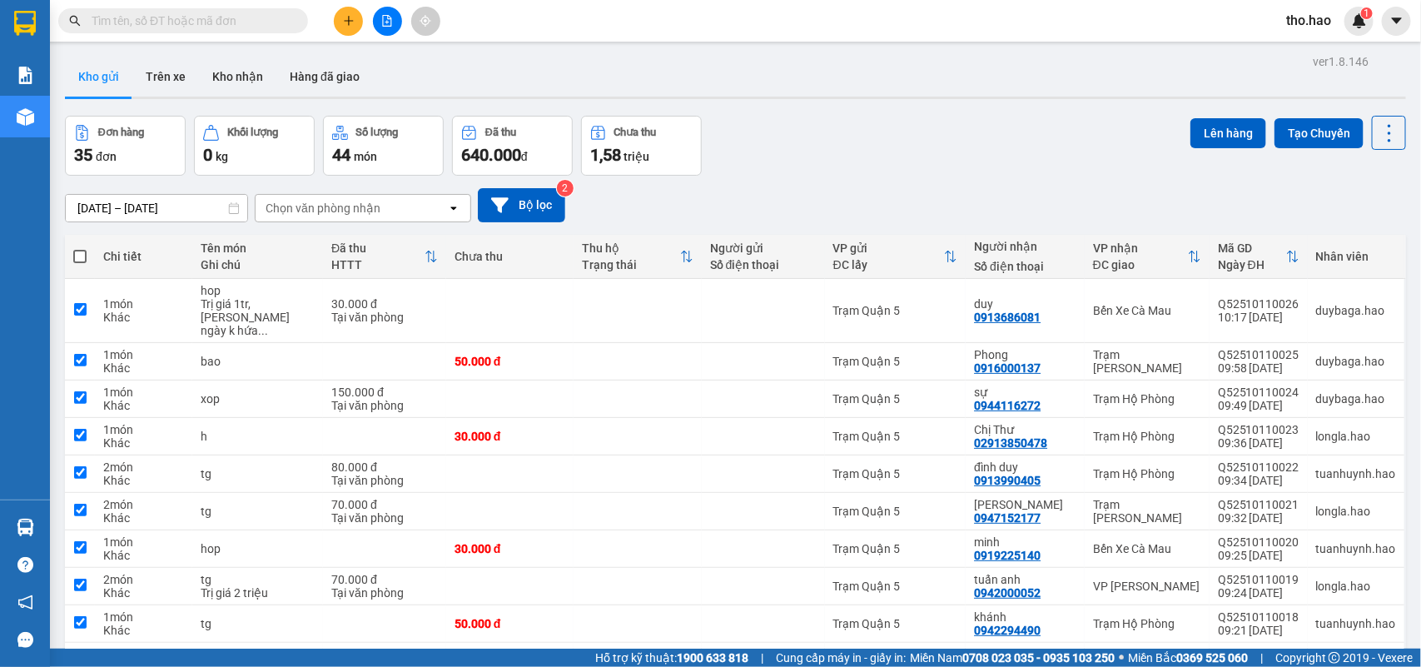
checkbox input "true"
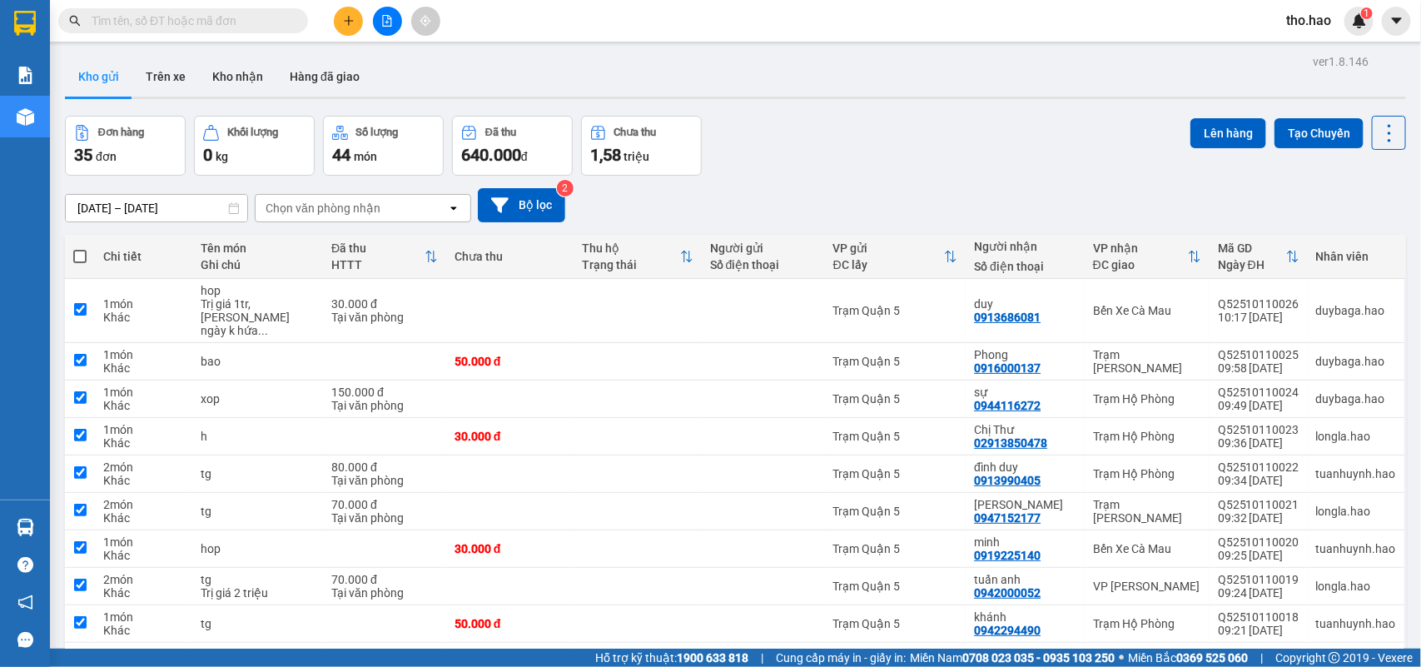
checkbox input "true"
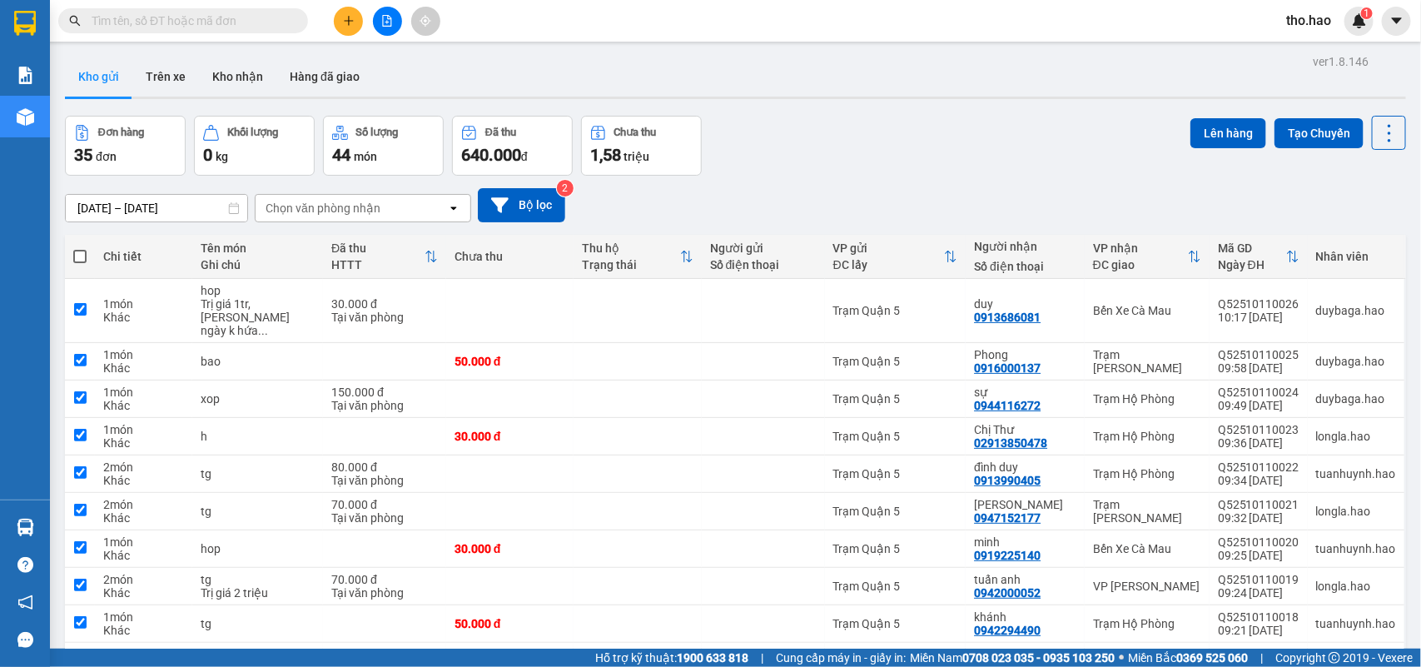
checkbox input "true"
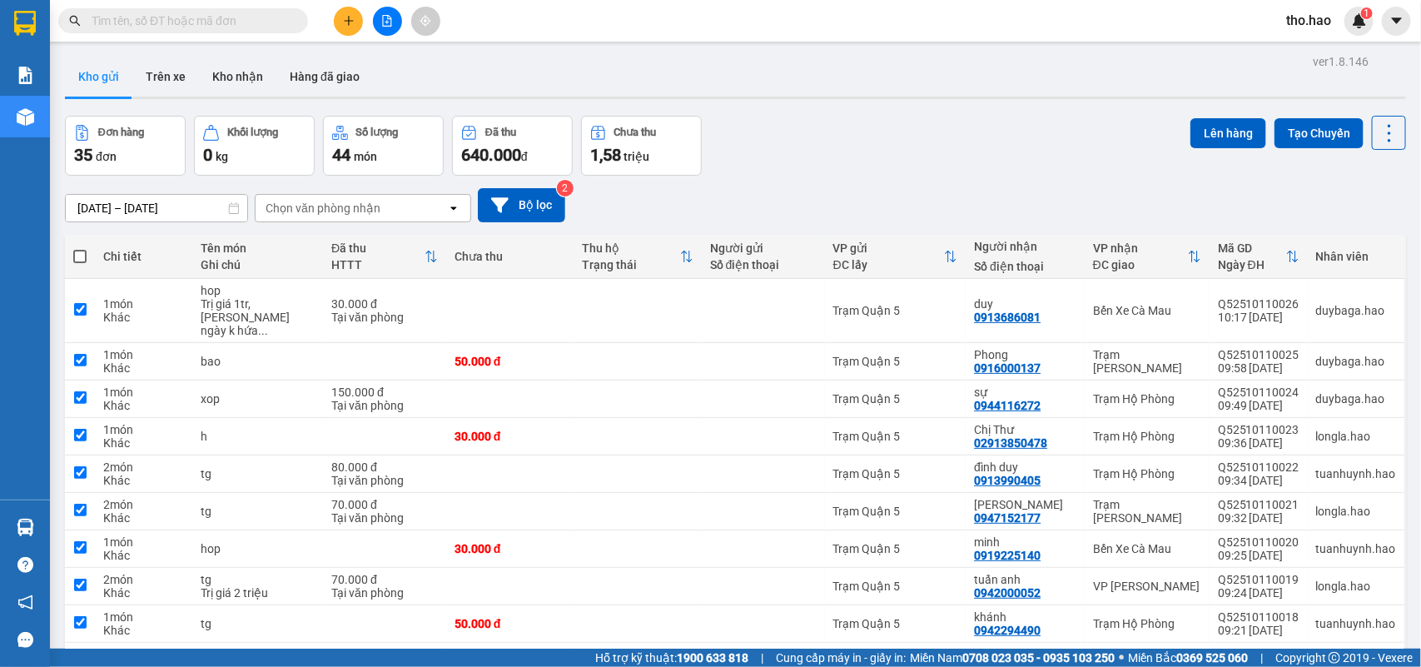
checkbox input "true"
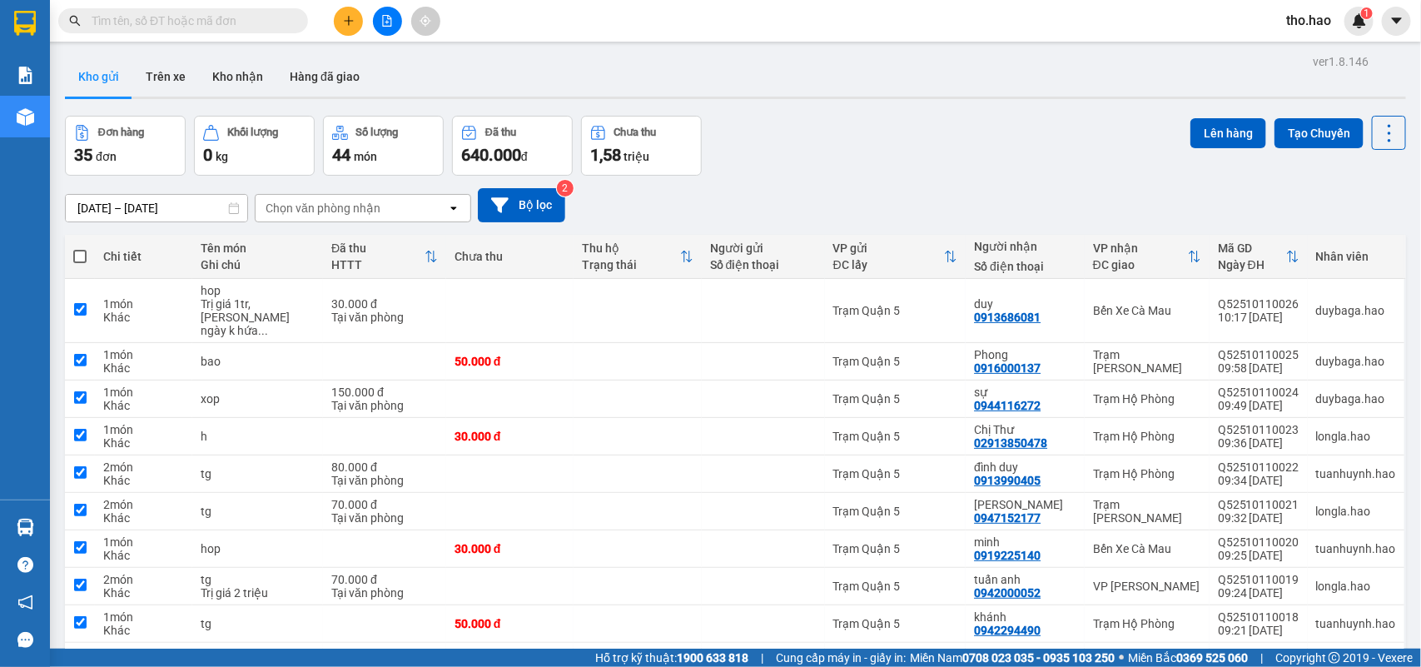
checkbox input "true"
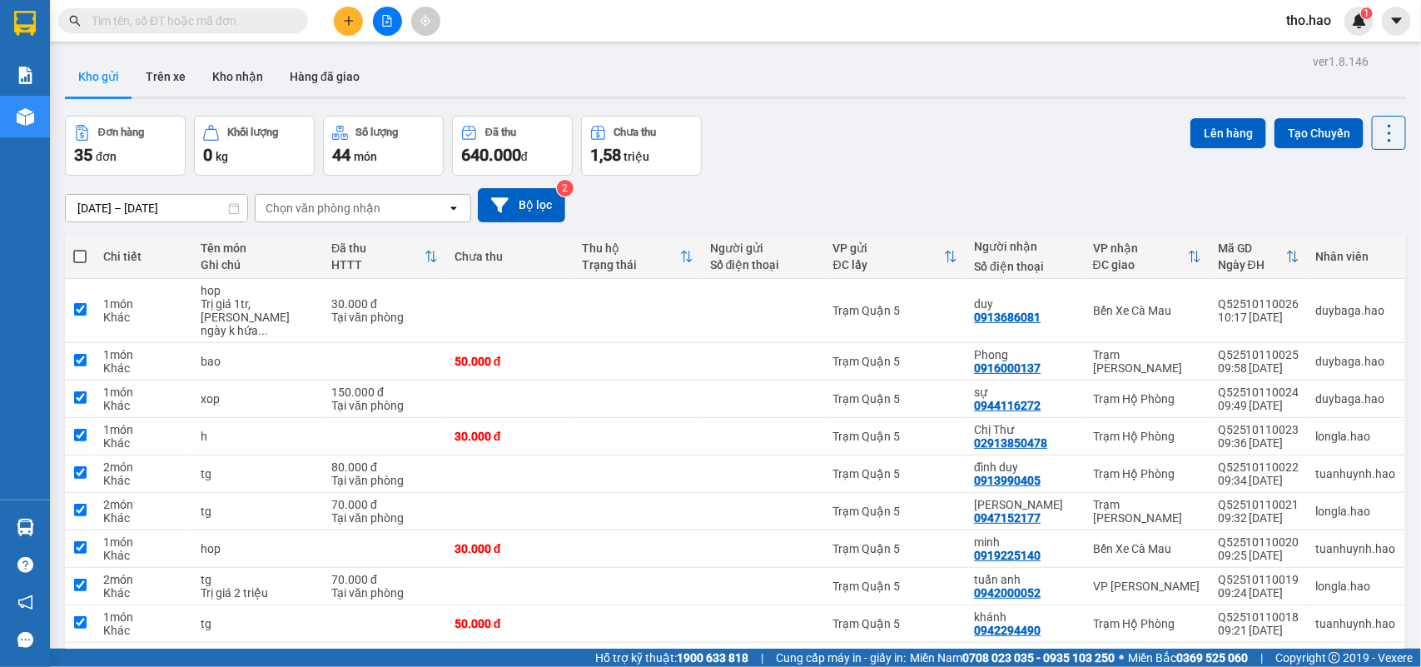
checkbox input "true"
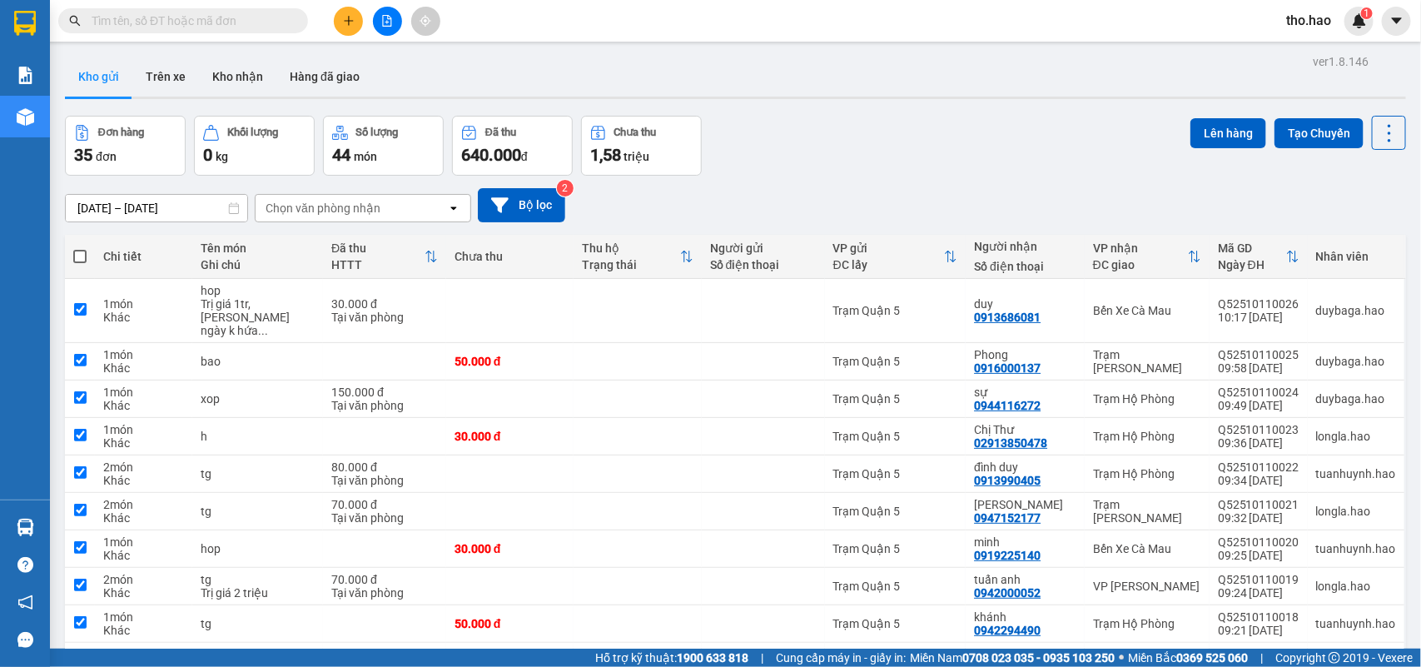
checkbox input "true"
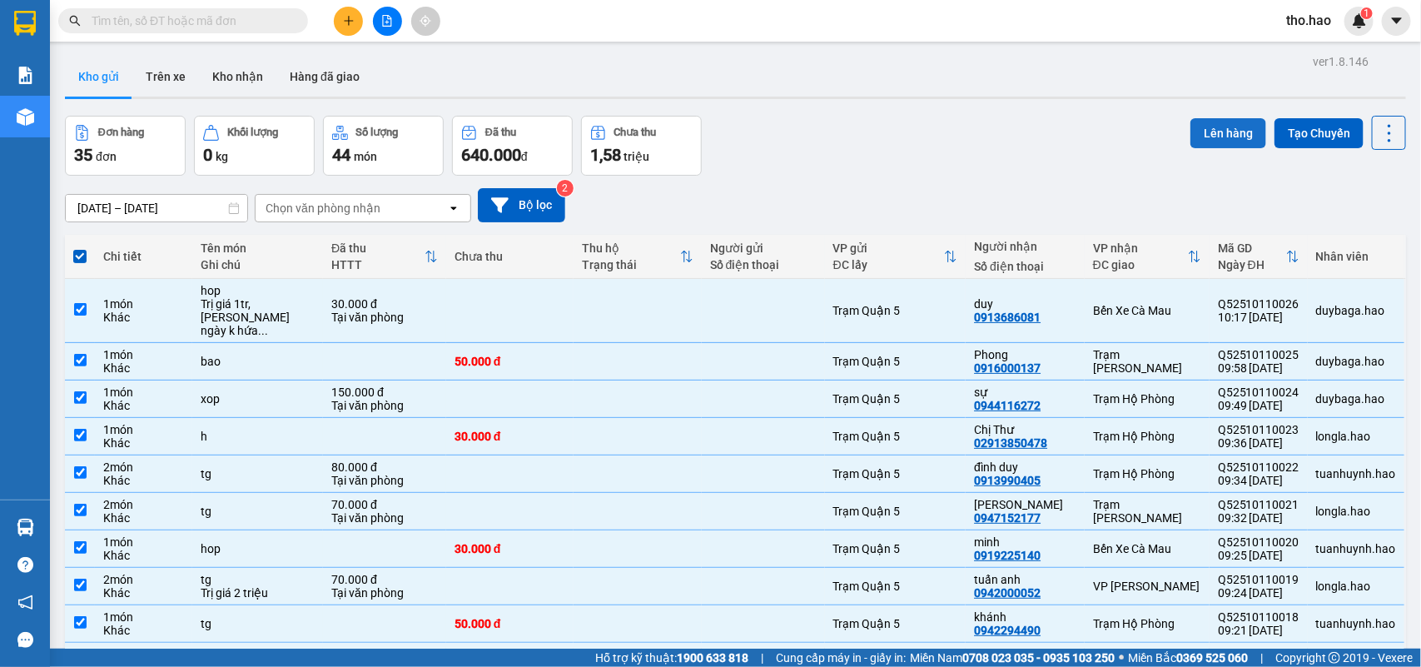
click at [1216, 130] on button "Lên hàng" at bounding box center [1228, 133] width 76 height 30
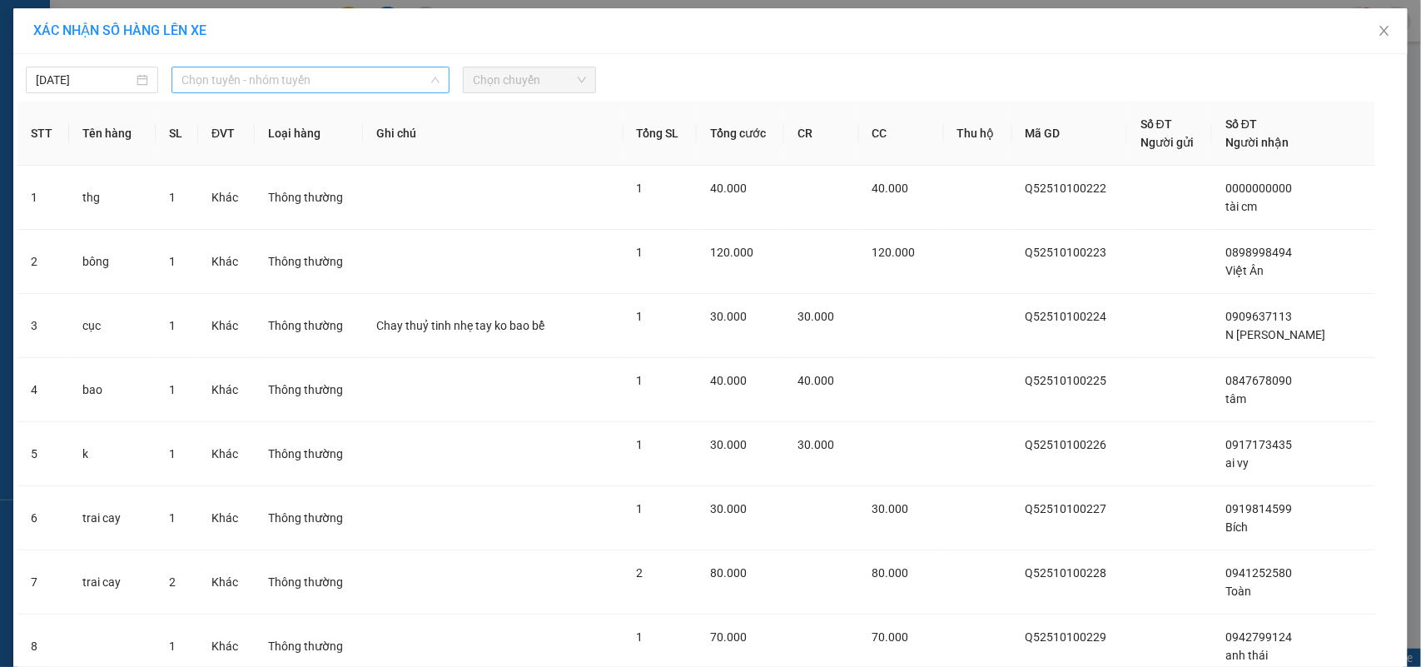
click at [346, 67] on span "Chọn tuyến - nhóm tuyến" at bounding box center [310, 79] width 258 height 25
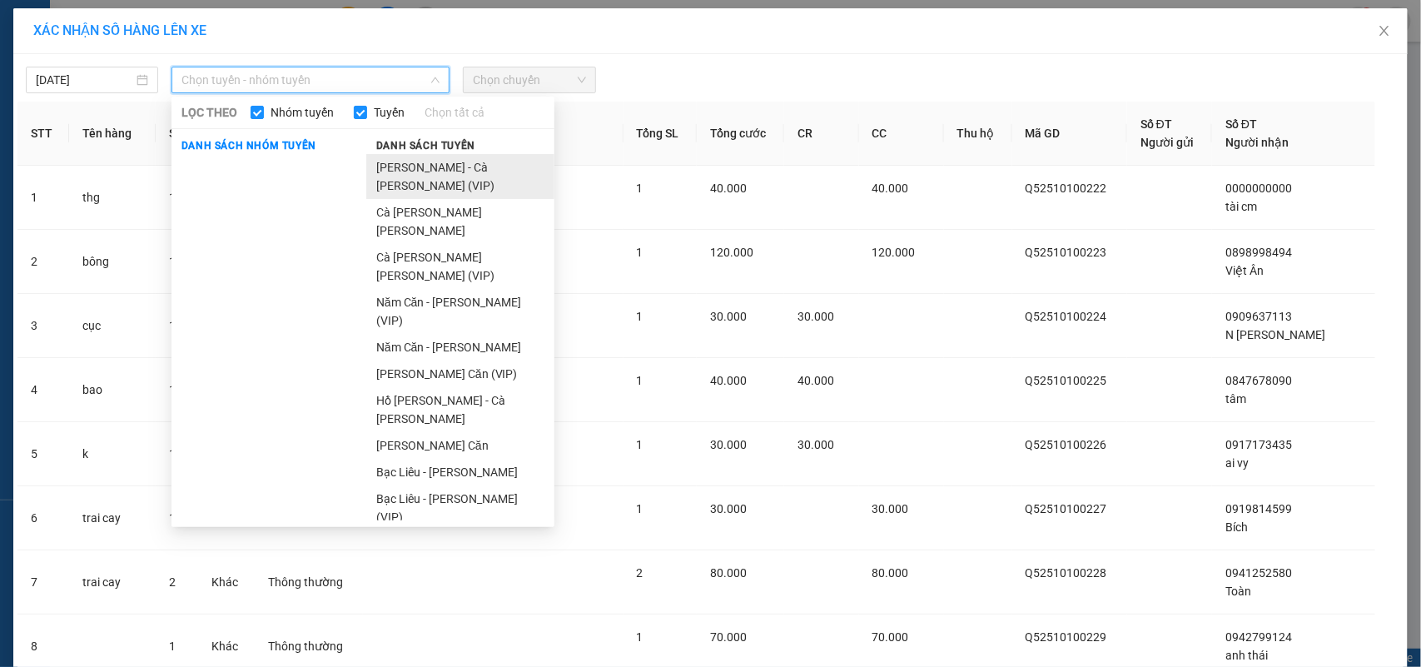
click at [462, 166] on li "Hồ Chí Minh - Cà Mau (VIP)" at bounding box center [460, 176] width 188 height 45
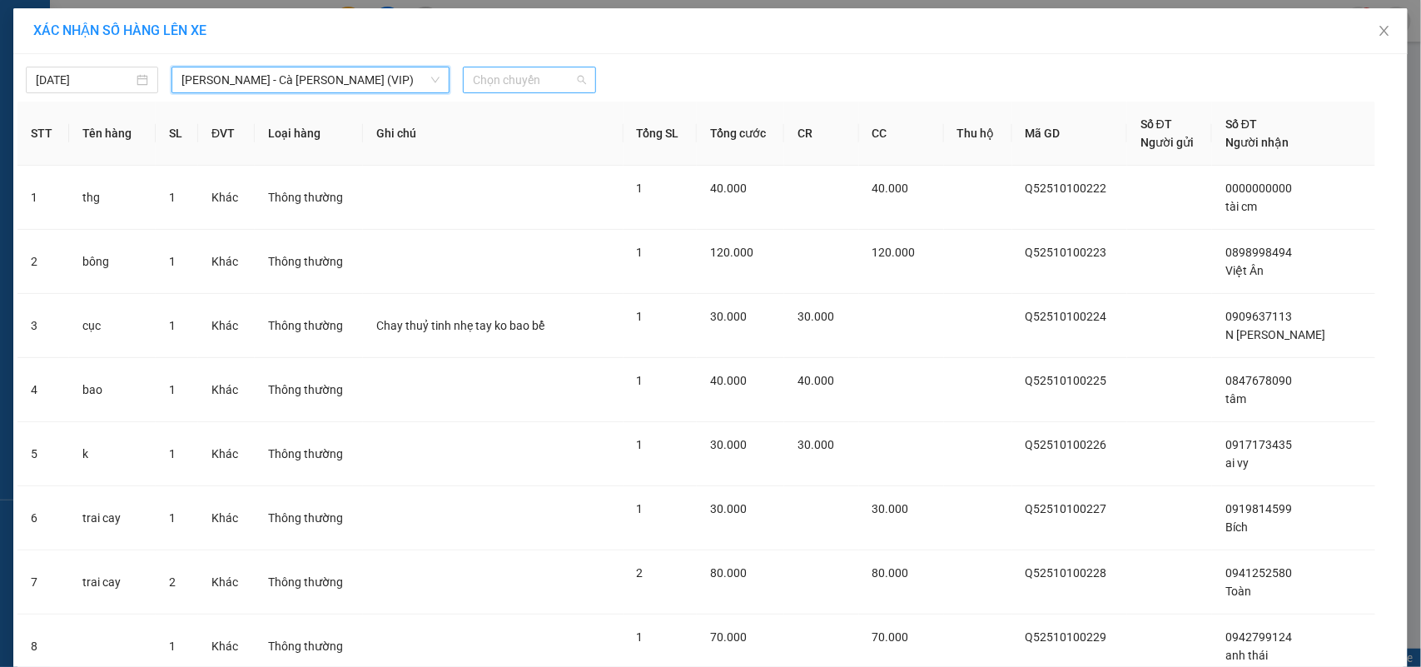
click at [542, 80] on span "Chọn chuyến" at bounding box center [529, 79] width 112 height 25
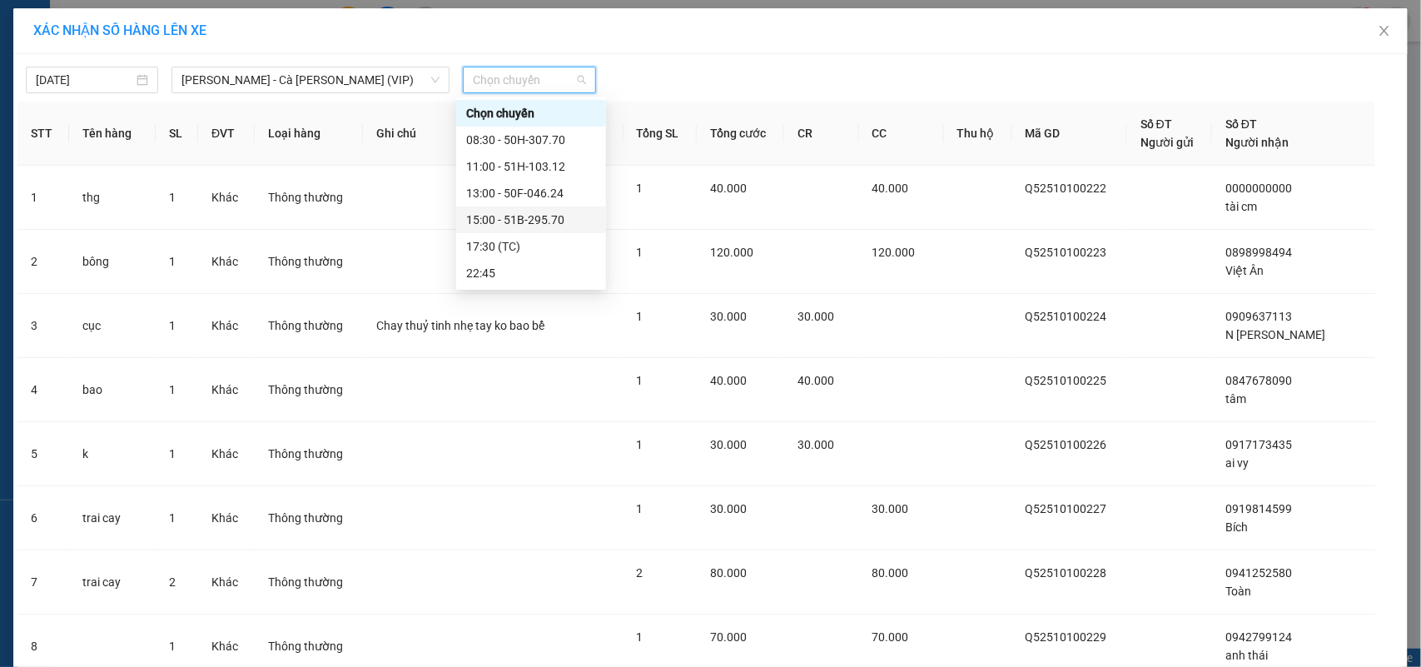
click at [550, 222] on div "15:00 - 51B-295.70" at bounding box center [531, 220] width 130 height 18
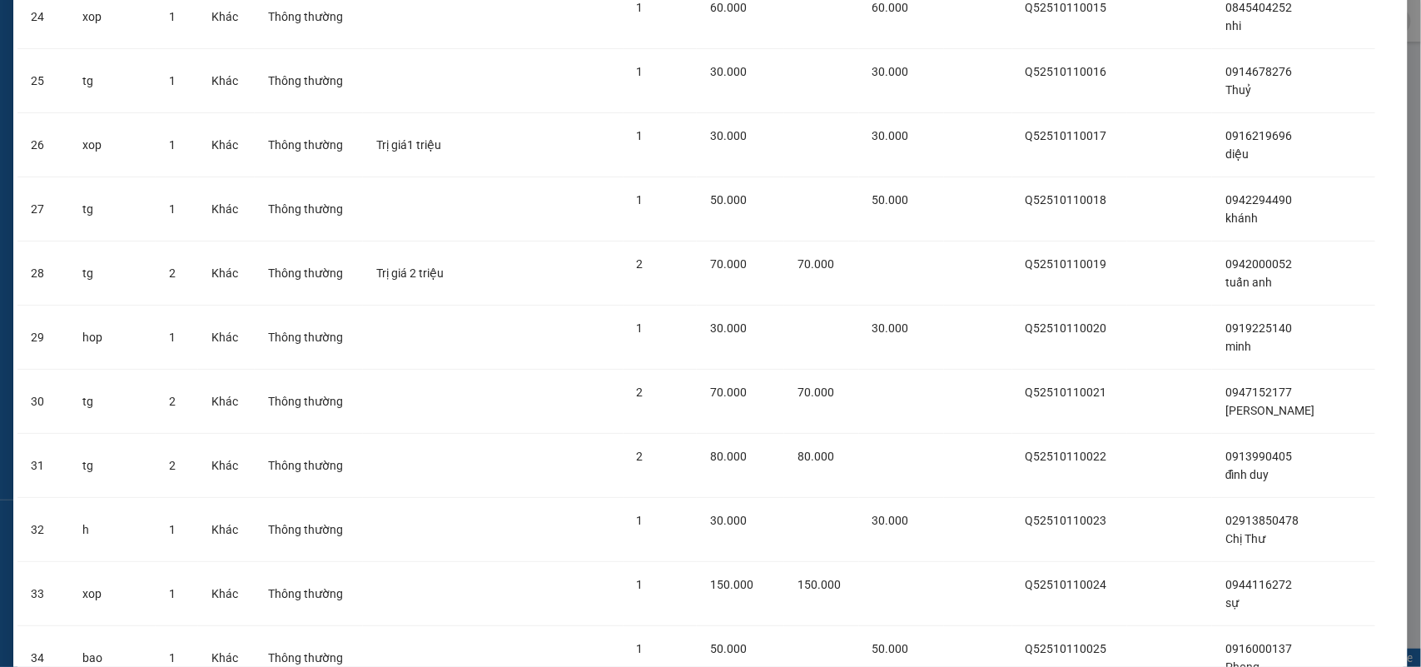
scroll to position [1880, 0]
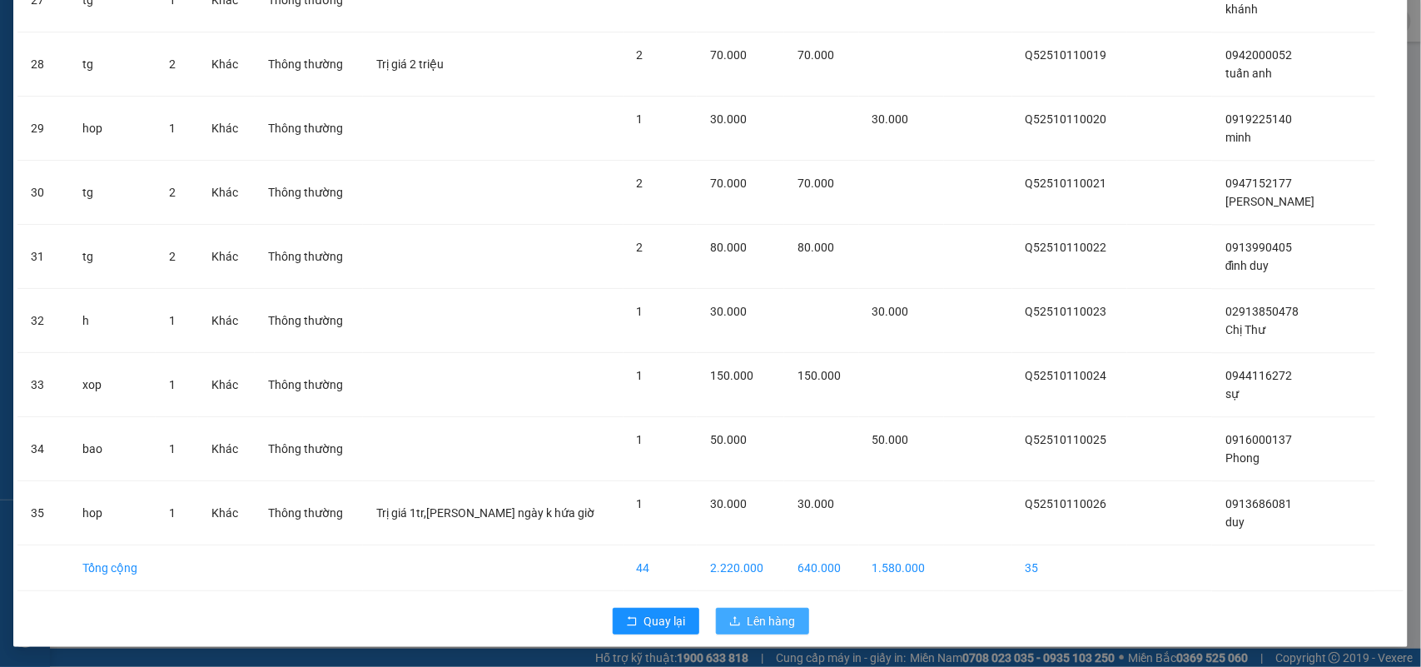
click at [738, 613] on button "Lên hàng" at bounding box center [762, 621] width 93 height 27
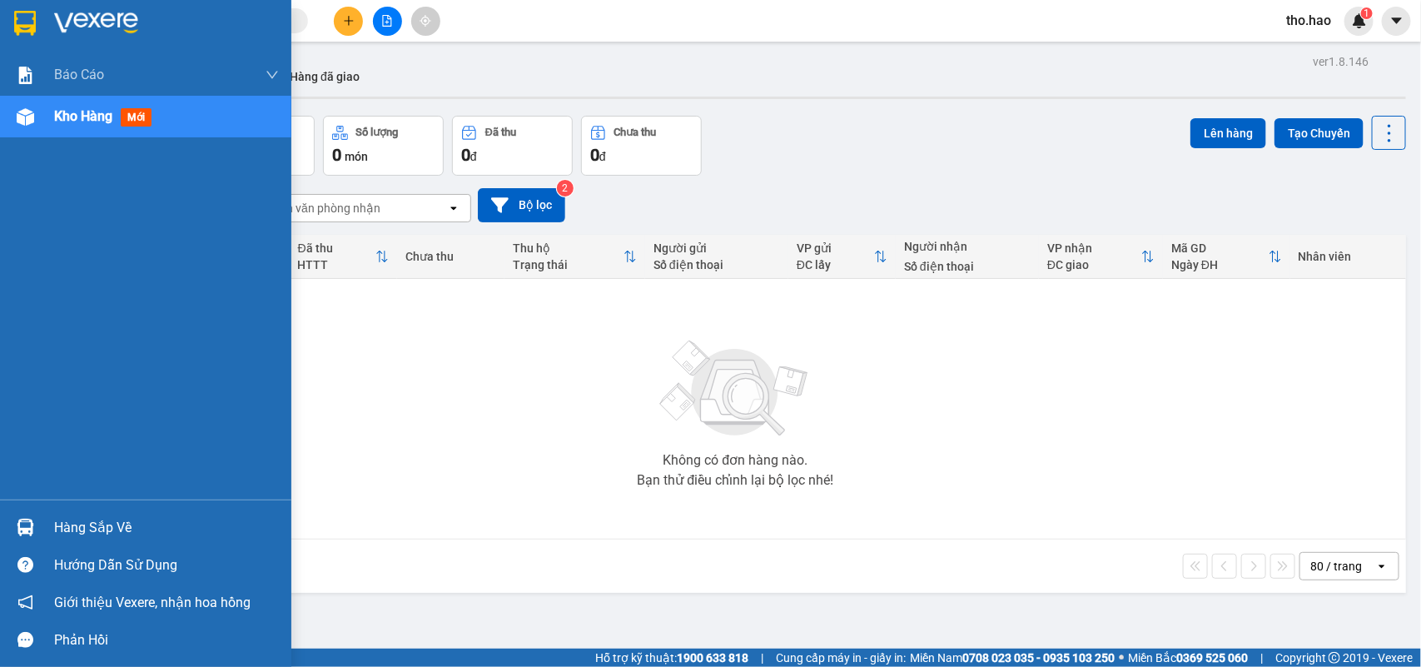
click at [82, 27] on img at bounding box center [96, 23] width 84 height 25
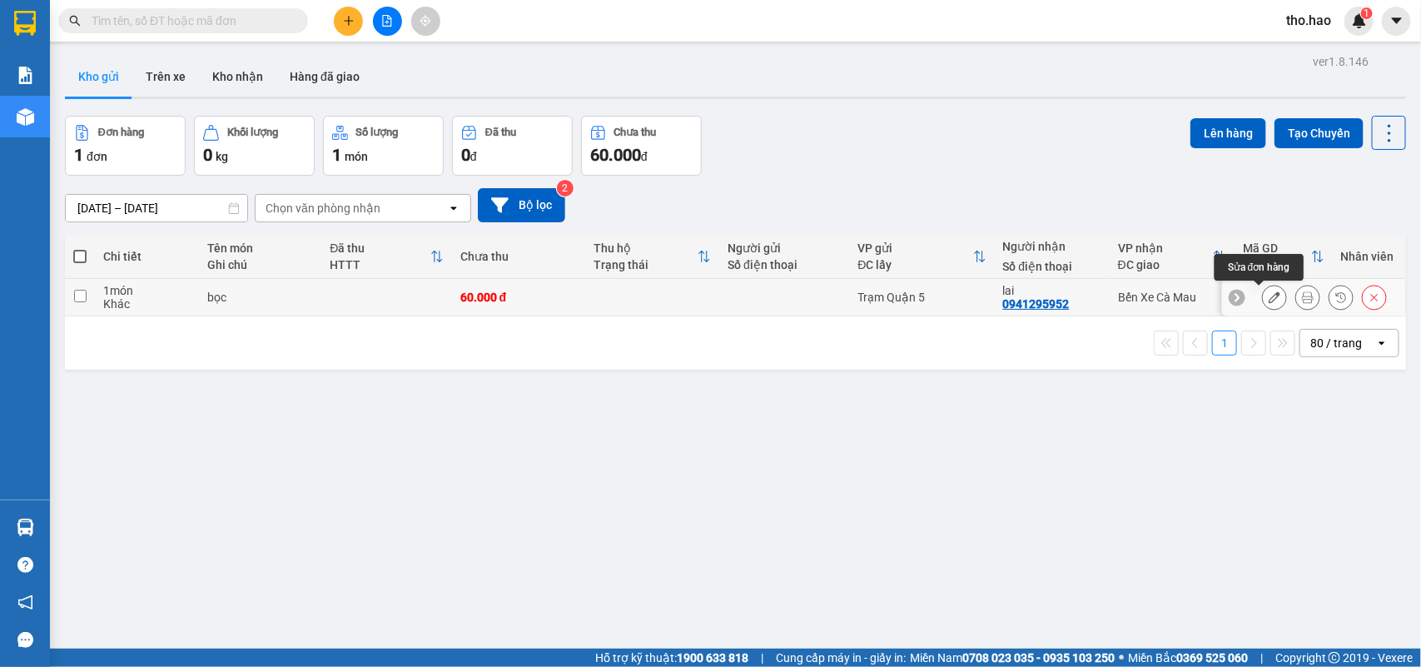
click at [1269, 293] on icon at bounding box center [1275, 297] width 12 height 12
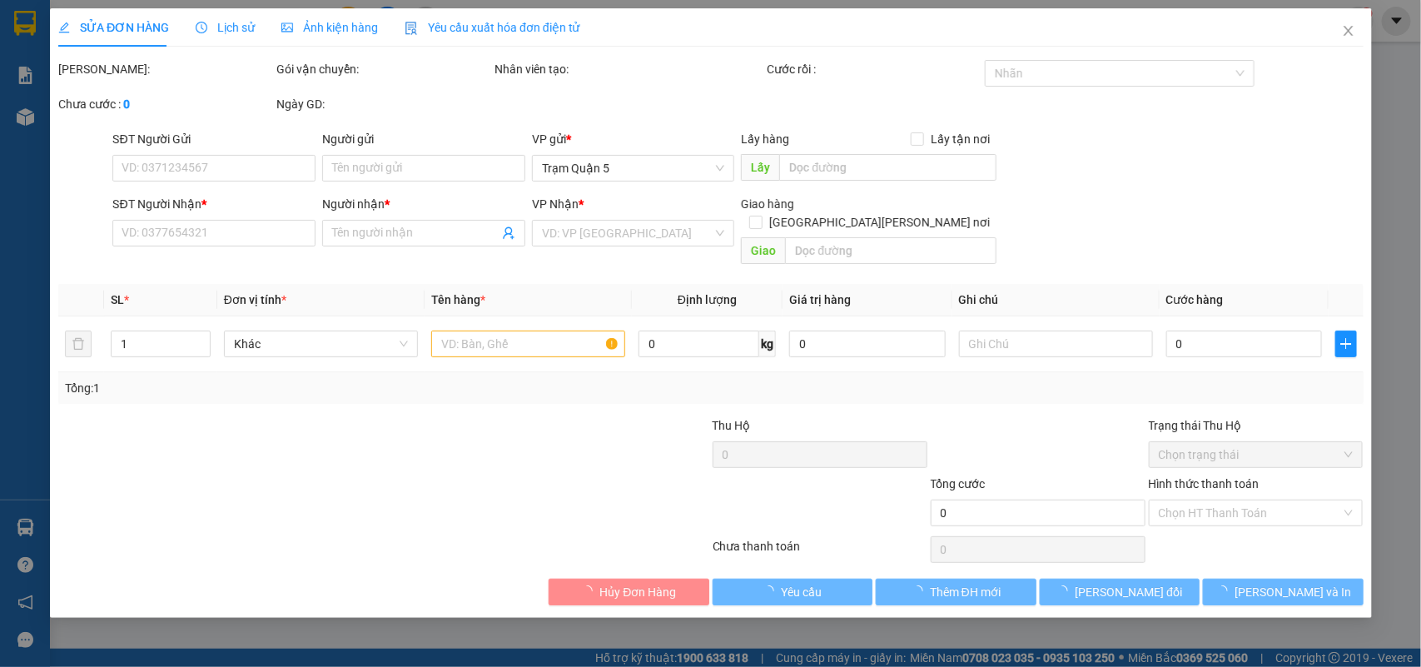
type input "0941295952"
type input "lai"
type input "60.000"
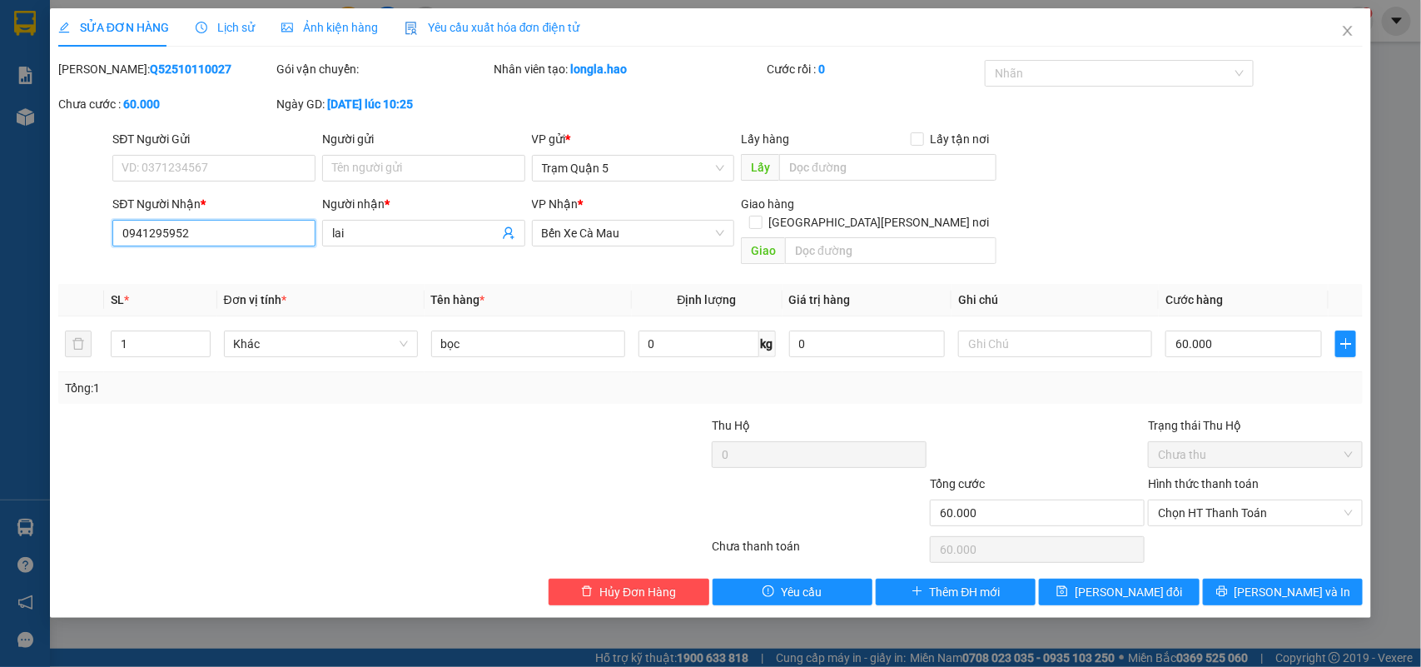
click at [250, 244] on input "0941295952" at bounding box center [213, 233] width 203 height 27
type input "0"
type input "0852448678"
click at [1288, 583] on span "Lưu và In" at bounding box center [1293, 592] width 117 height 18
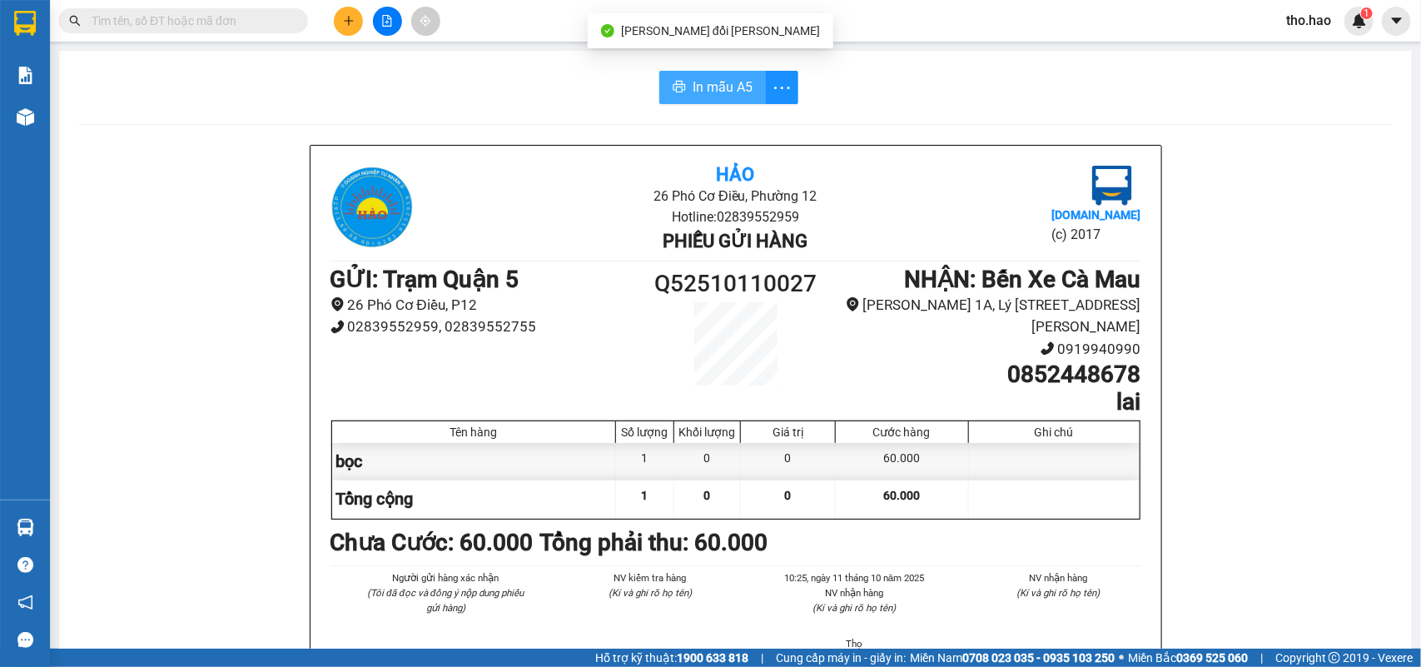
click at [727, 79] on span "In mẫu A5" at bounding box center [723, 87] width 60 height 21
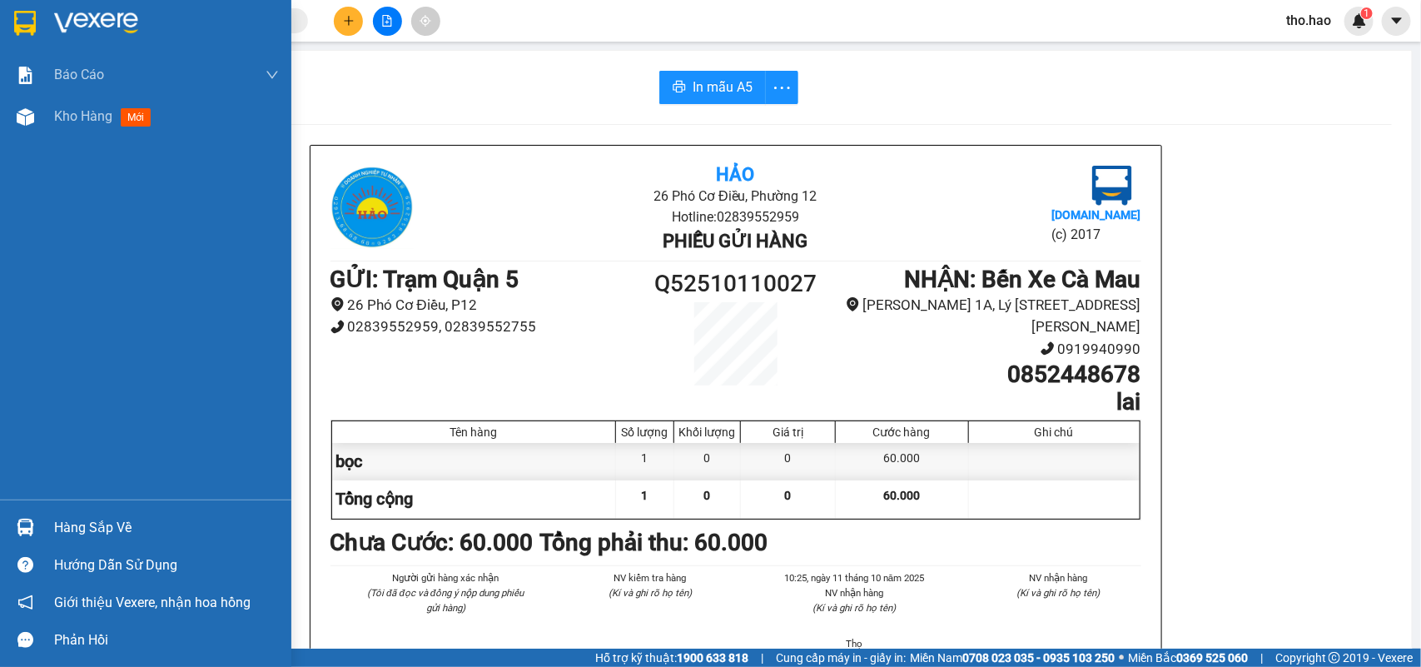
click at [27, 22] on img at bounding box center [25, 23] width 22 height 25
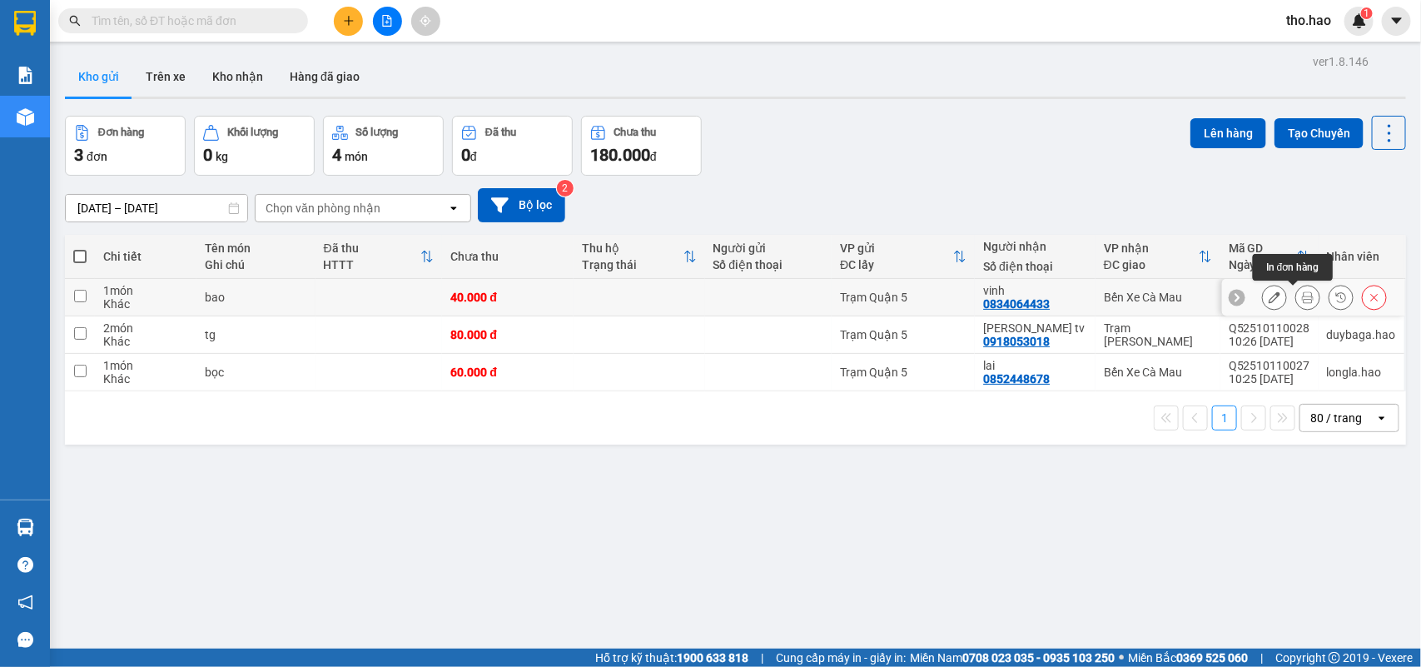
click at [1296, 297] on button at bounding box center [1307, 297] width 23 height 29
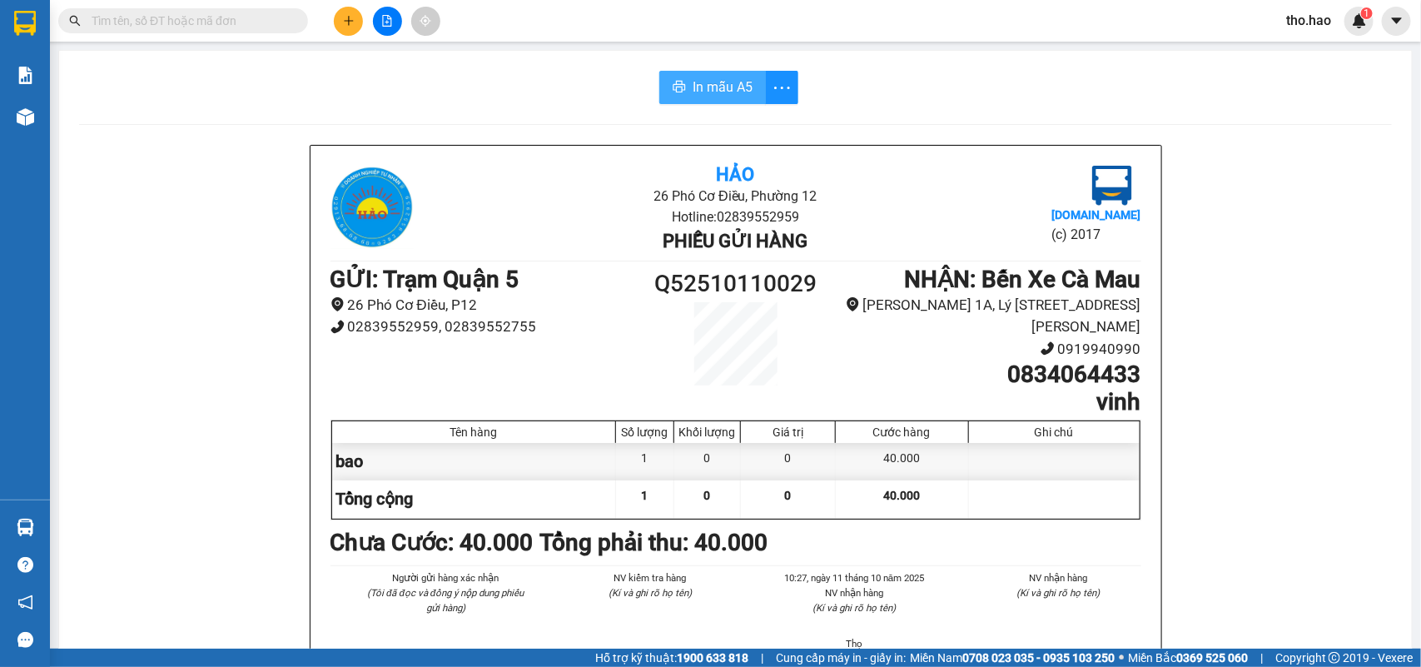
click at [666, 100] on button "In mẫu A5" at bounding box center [712, 87] width 107 height 33
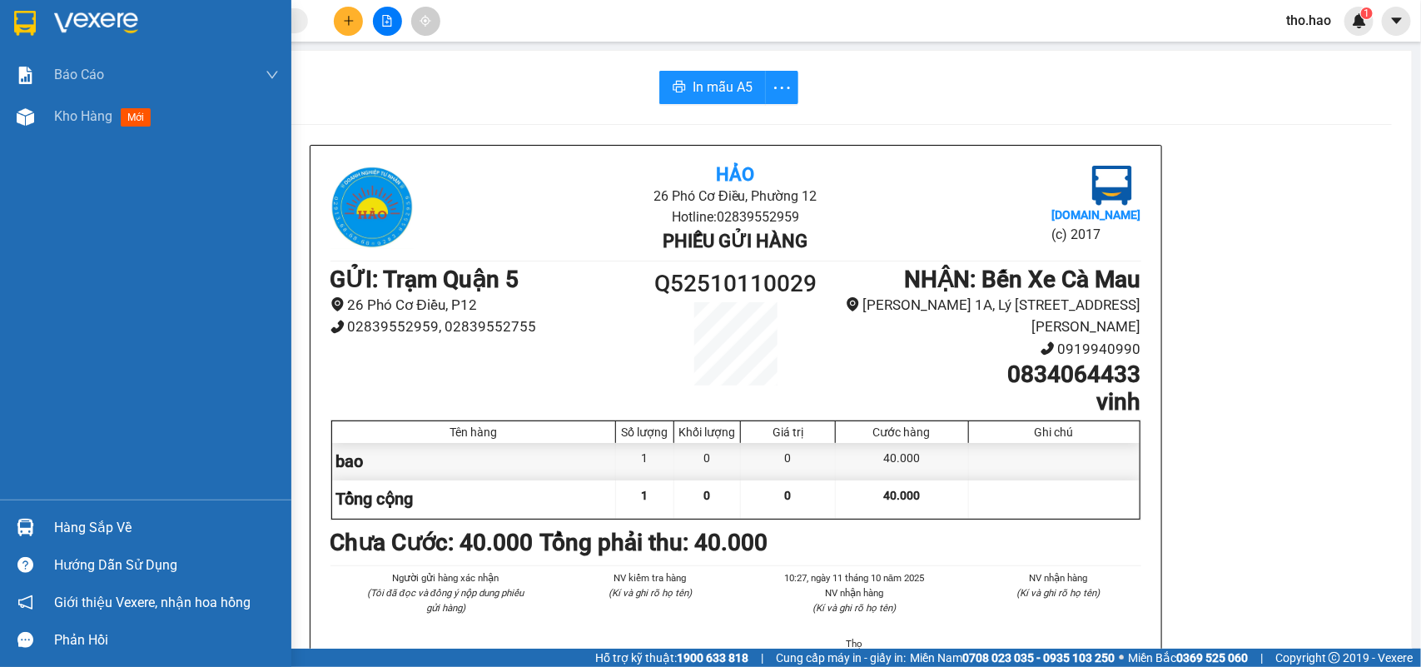
click at [17, 14] on img at bounding box center [25, 23] width 22 height 25
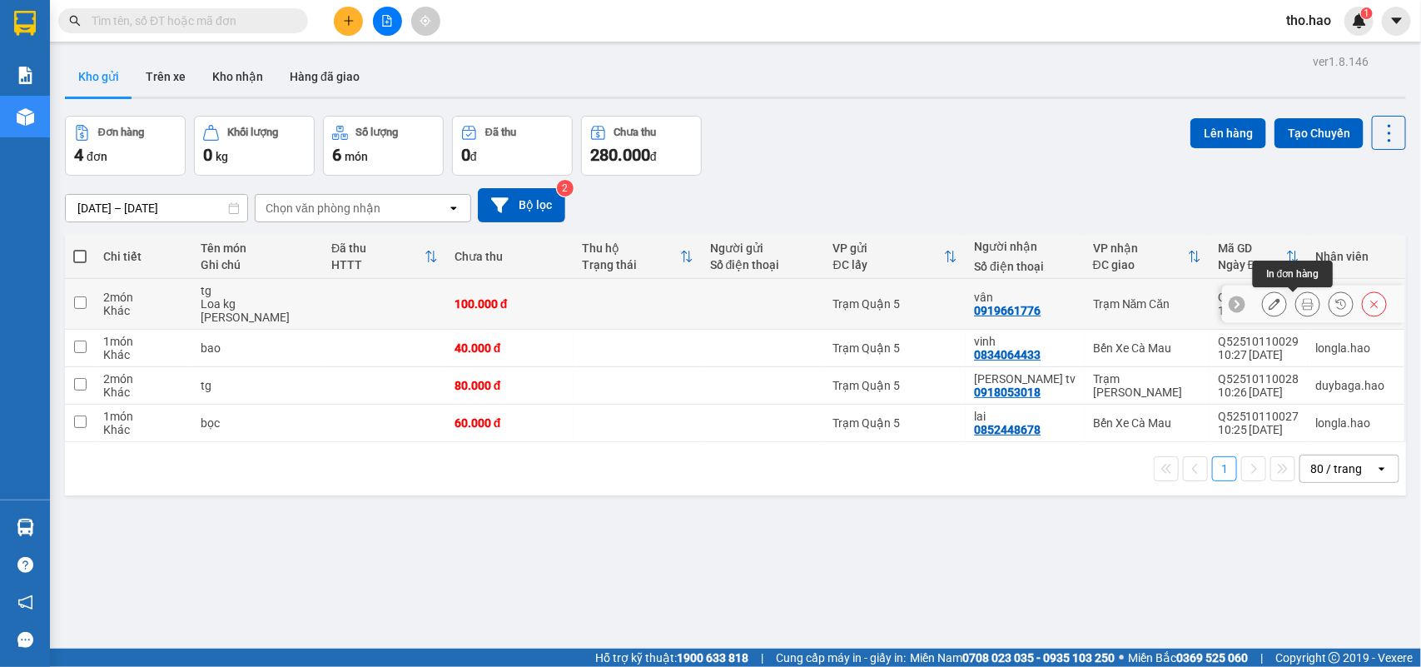
click at [1302, 306] on icon at bounding box center [1308, 304] width 12 height 12
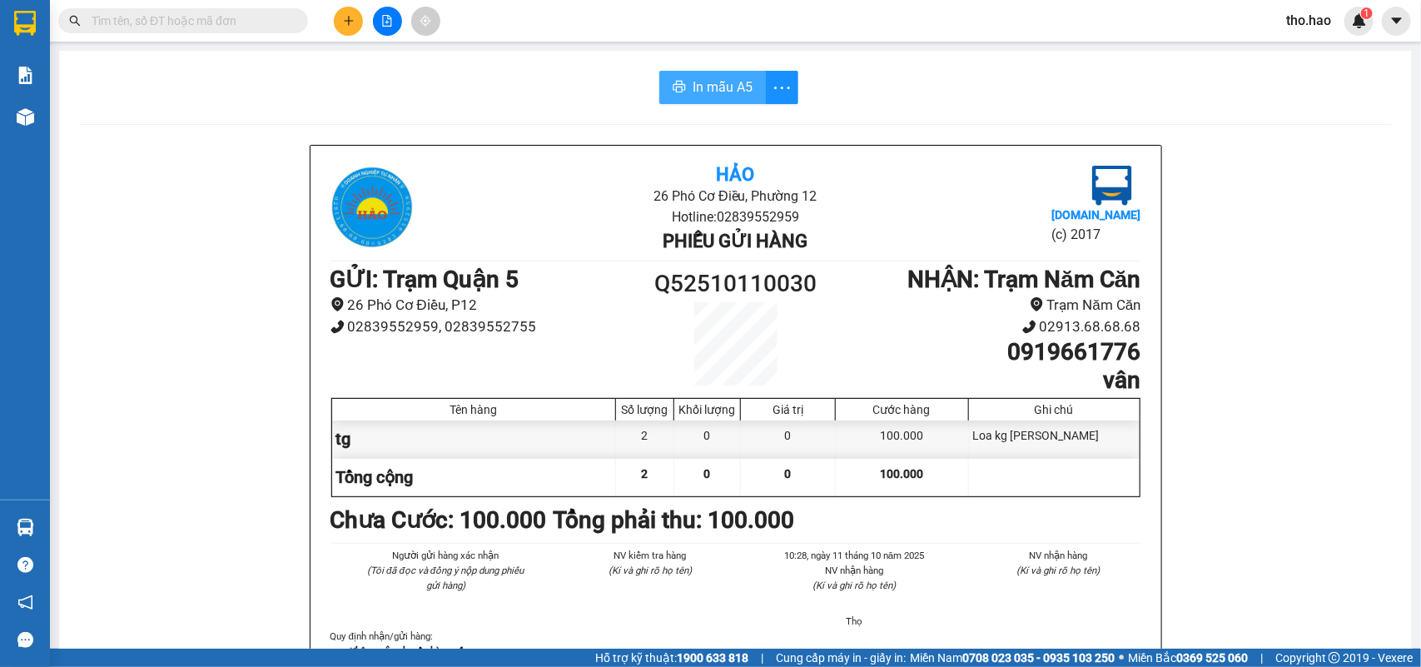
click at [702, 90] on span "In mẫu A5" at bounding box center [723, 87] width 60 height 21
click at [706, 79] on span "In mẫu A5" at bounding box center [723, 87] width 60 height 21
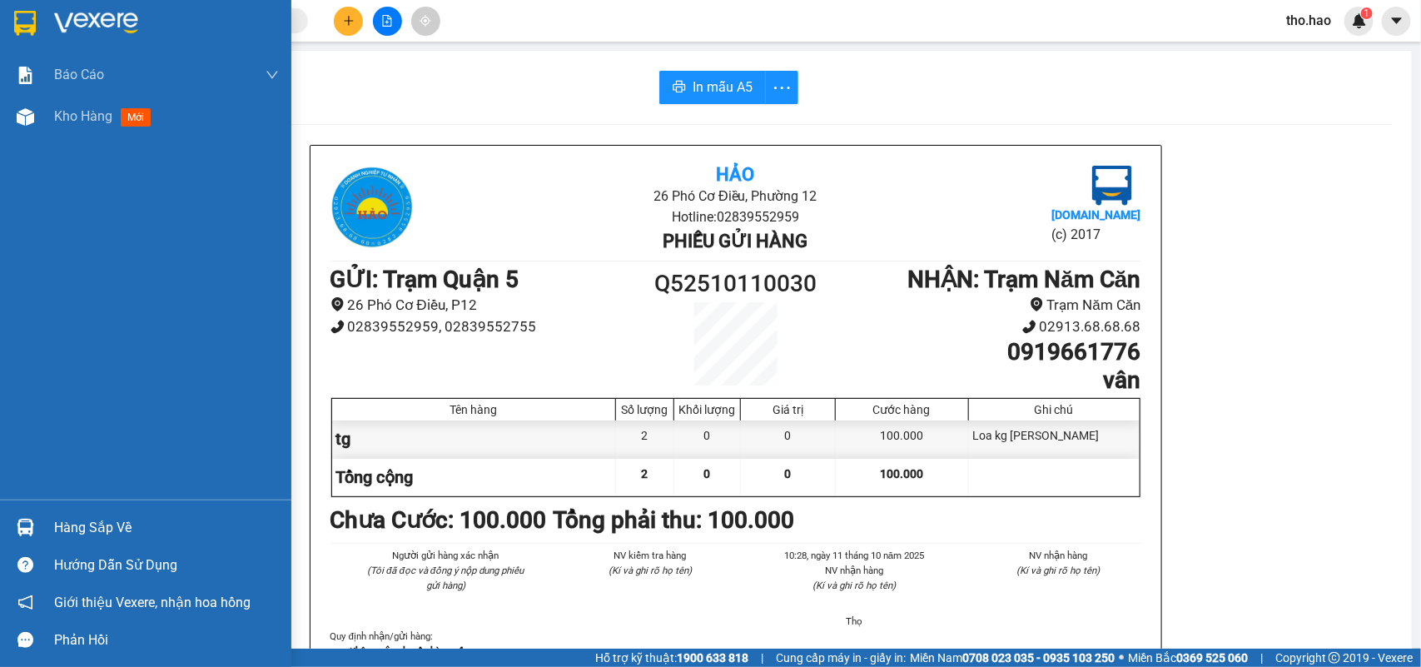
click at [29, 27] on img at bounding box center [25, 23] width 22 height 25
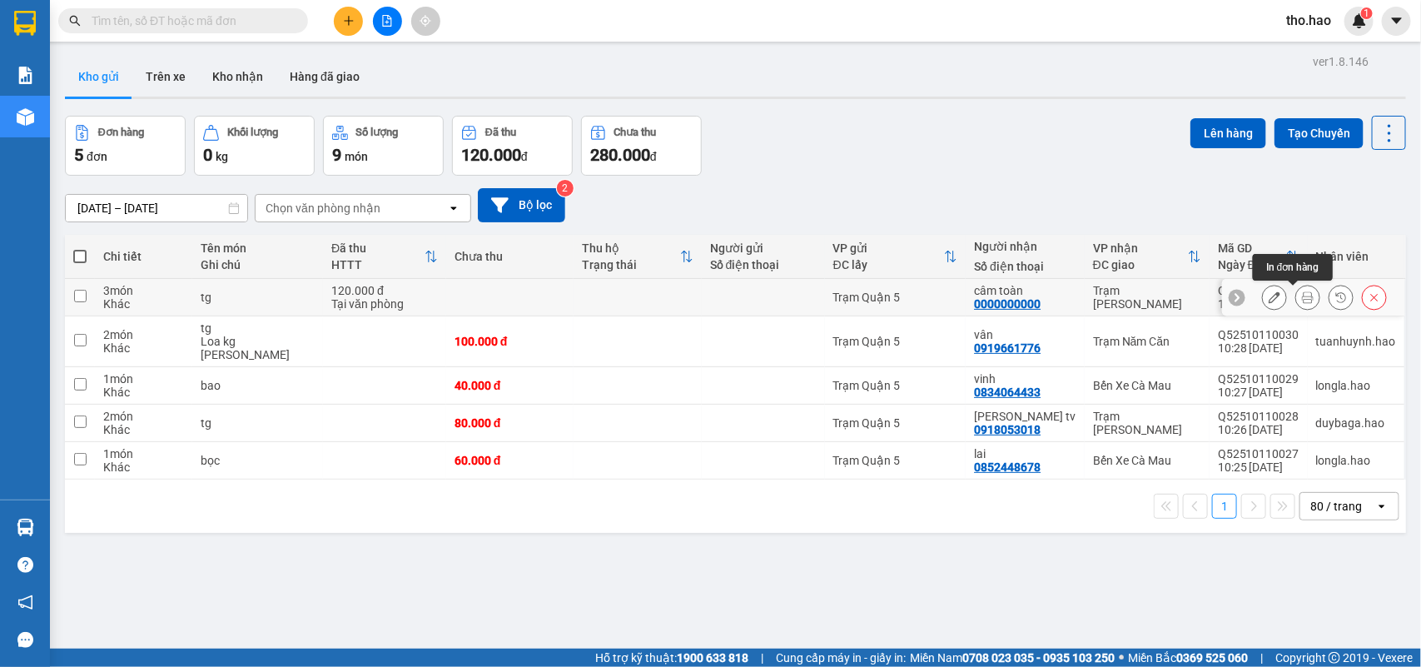
click at [1302, 292] on icon at bounding box center [1308, 297] width 12 height 12
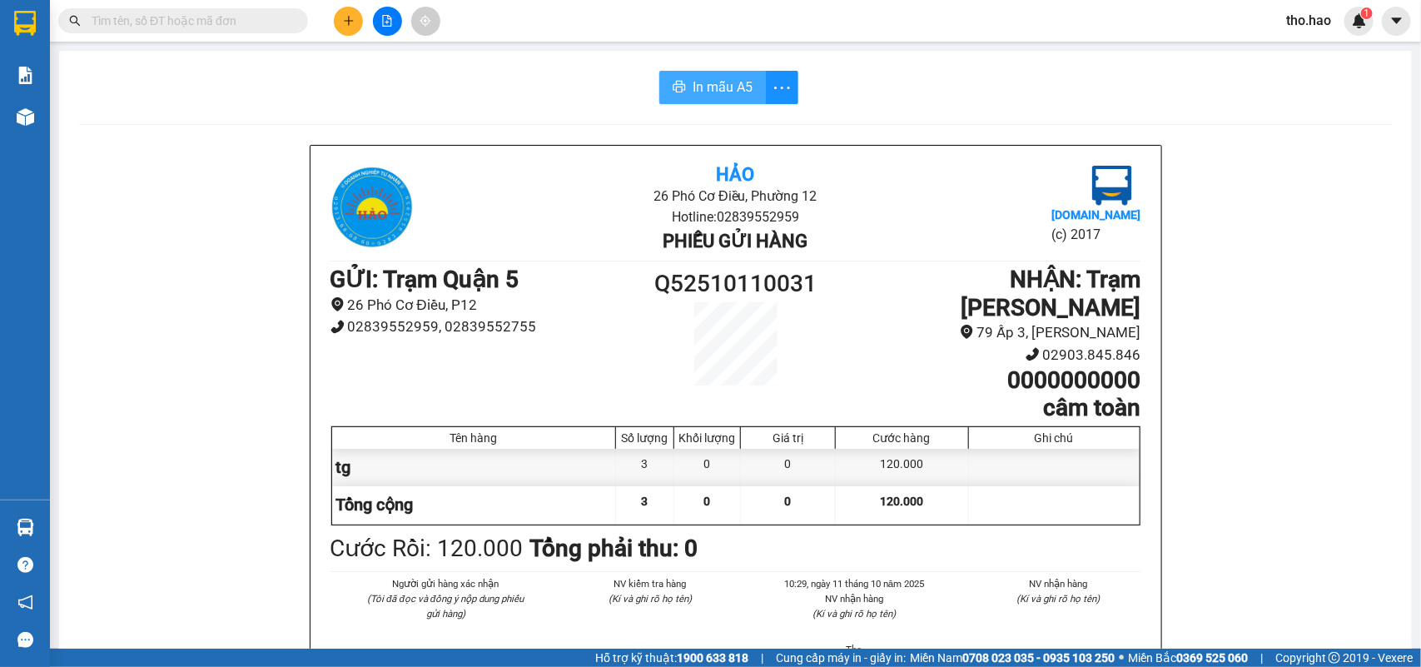
click at [712, 73] on button "In mẫu A5" at bounding box center [712, 87] width 107 height 33
click at [746, 86] on button "In mẫu A5" at bounding box center [712, 87] width 133 height 33
click at [187, 22] on input "text" at bounding box center [190, 21] width 196 height 18
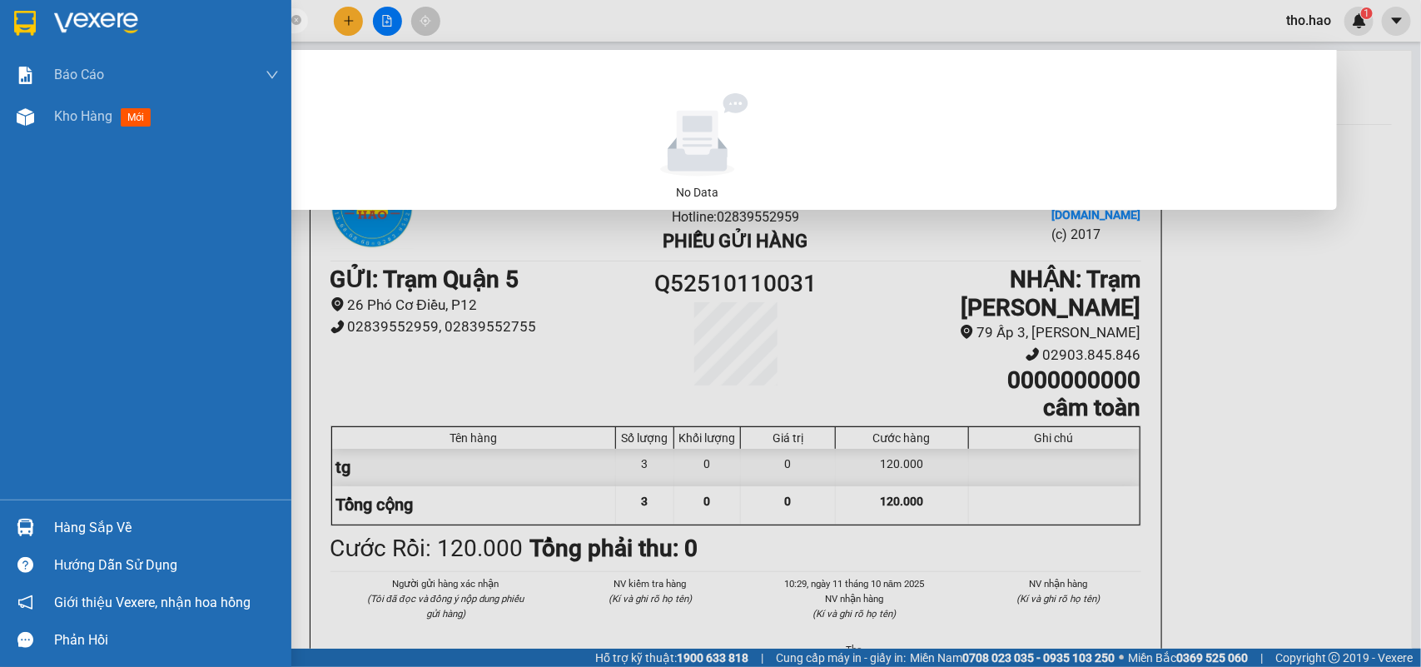
type input "0834058510"
click at [23, 33] on img at bounding box center [25, 23] width 22 height 25
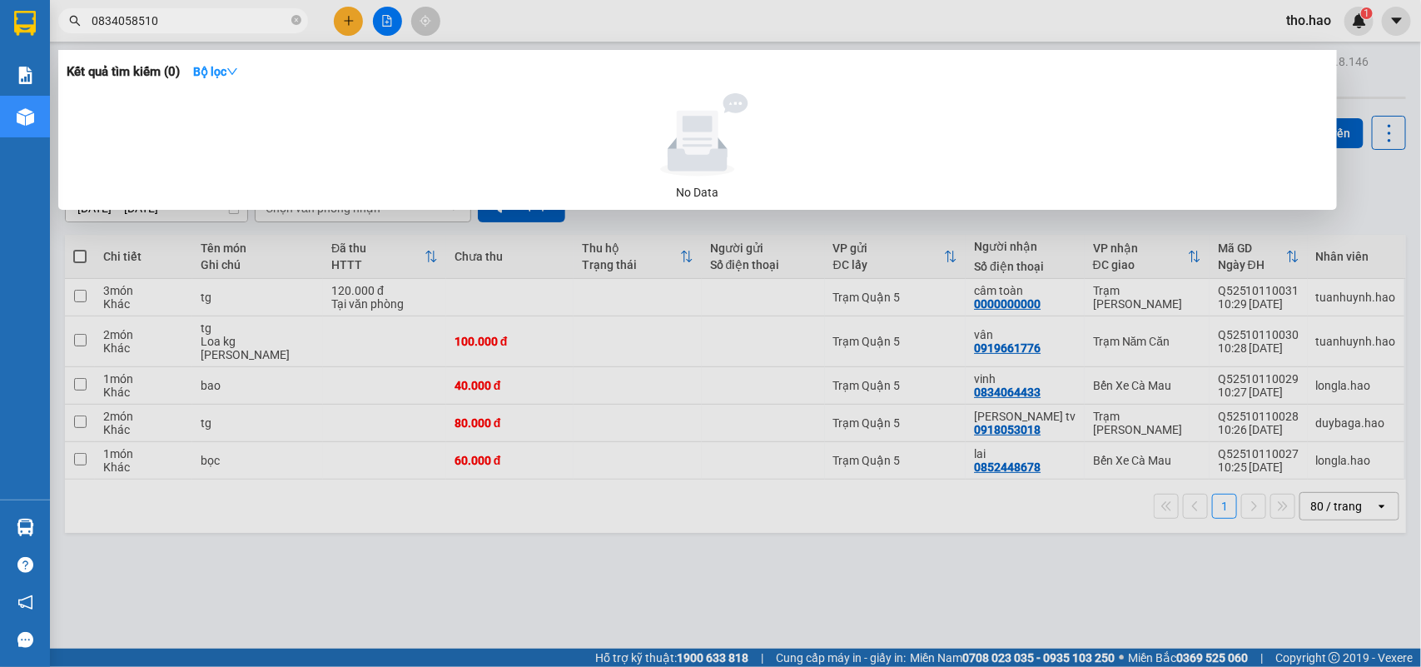
click at [1367, 171] on div at bounding box center [710, 333] width 1421 height 667
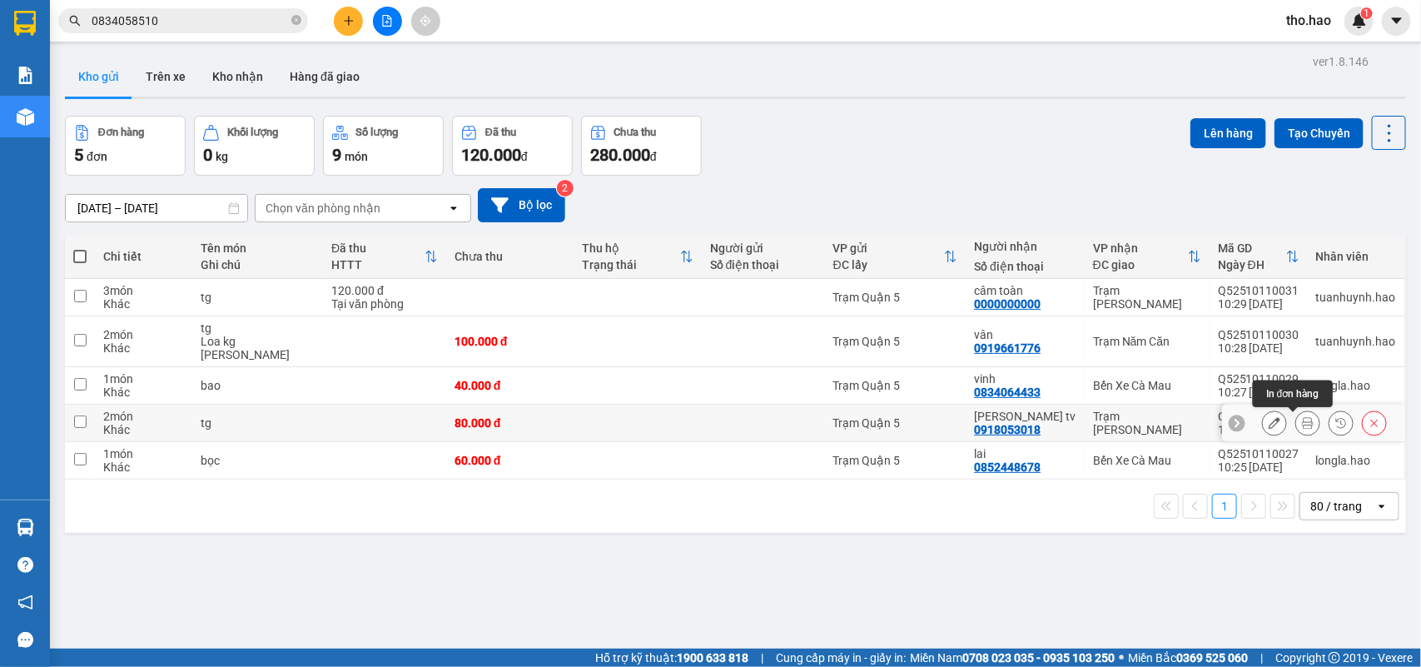
click at [1299, 419] on button at bounding box center [1307, 423] width 23 height 29
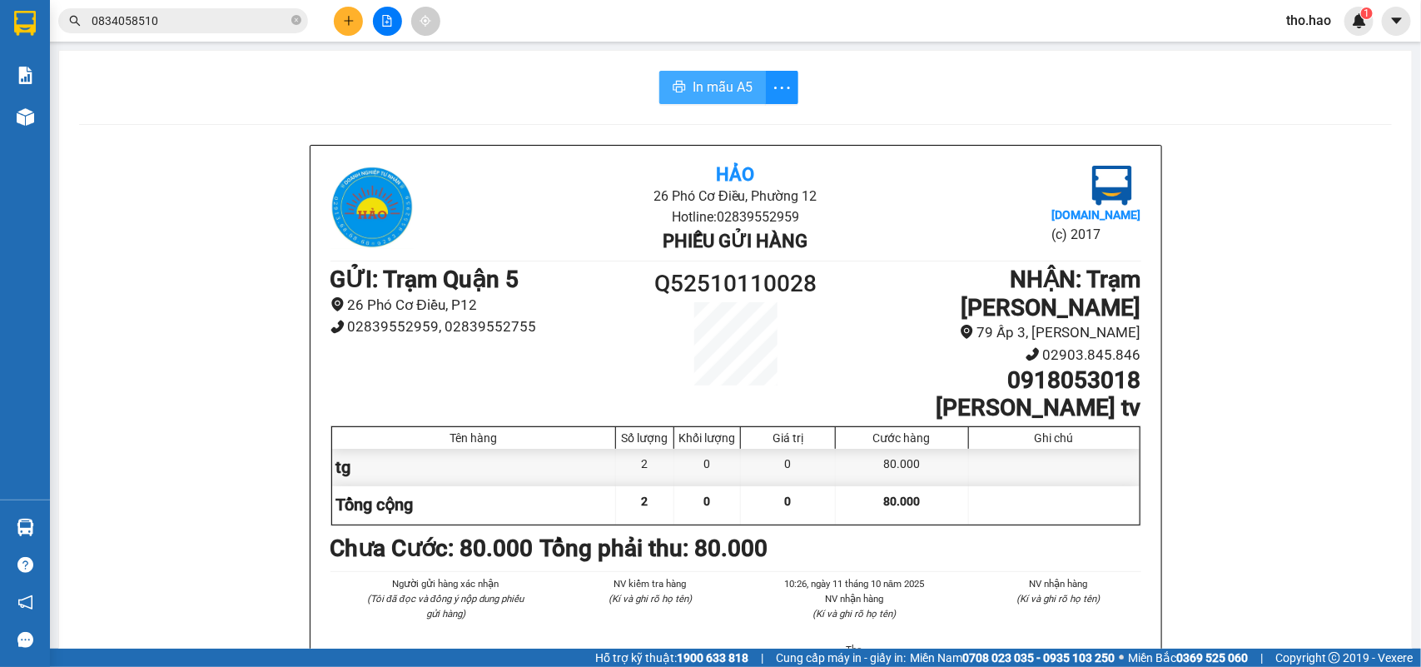
click at [727, 85] on span "In mẫu A5" at bounding box center [723, 87] width 60 height 21
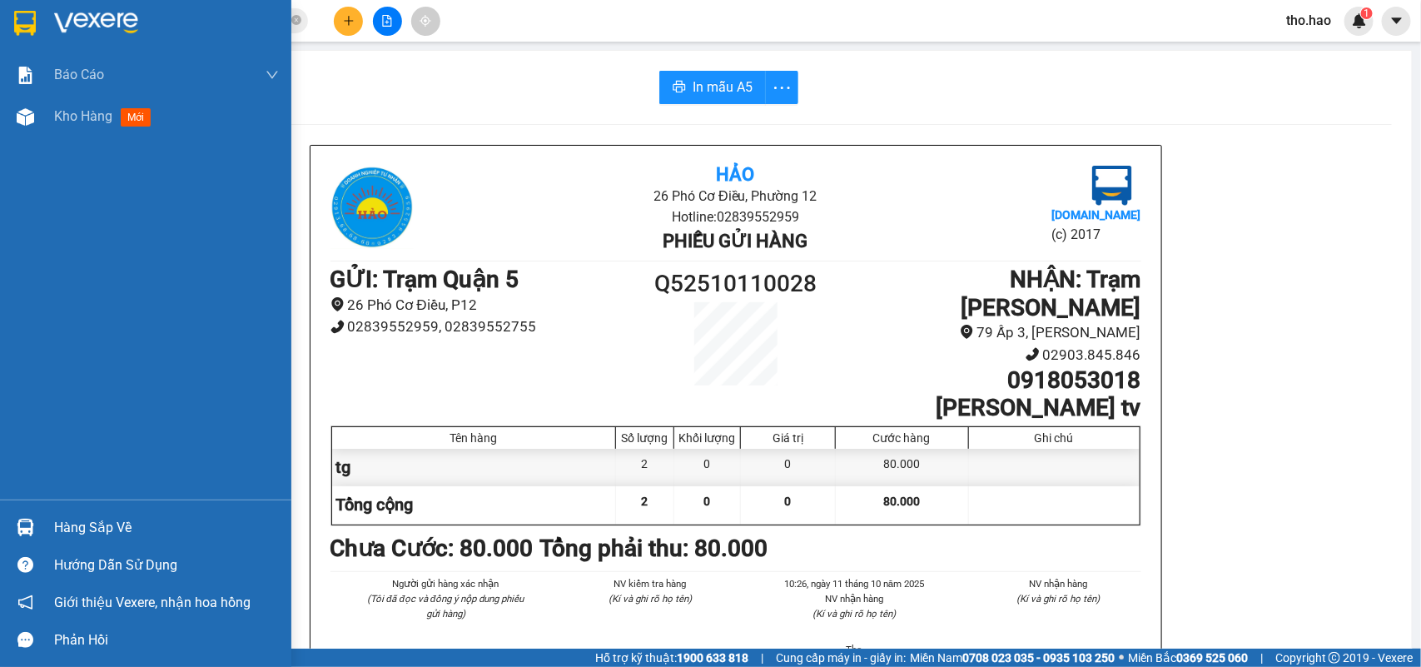
click at [22, 31] on img at bounding box center [25, 23] width 22 height 25
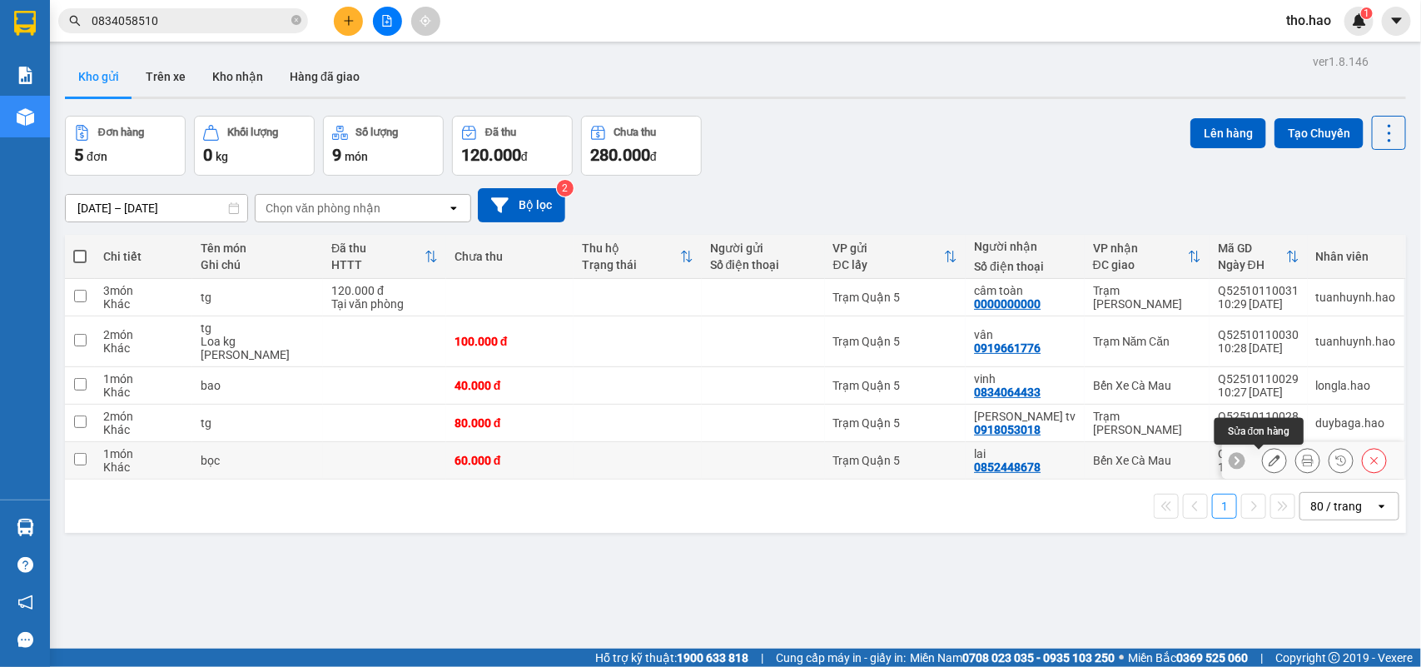
click at [1269, 455] on icon at bounding box center [1275, 461] width 12 height 12
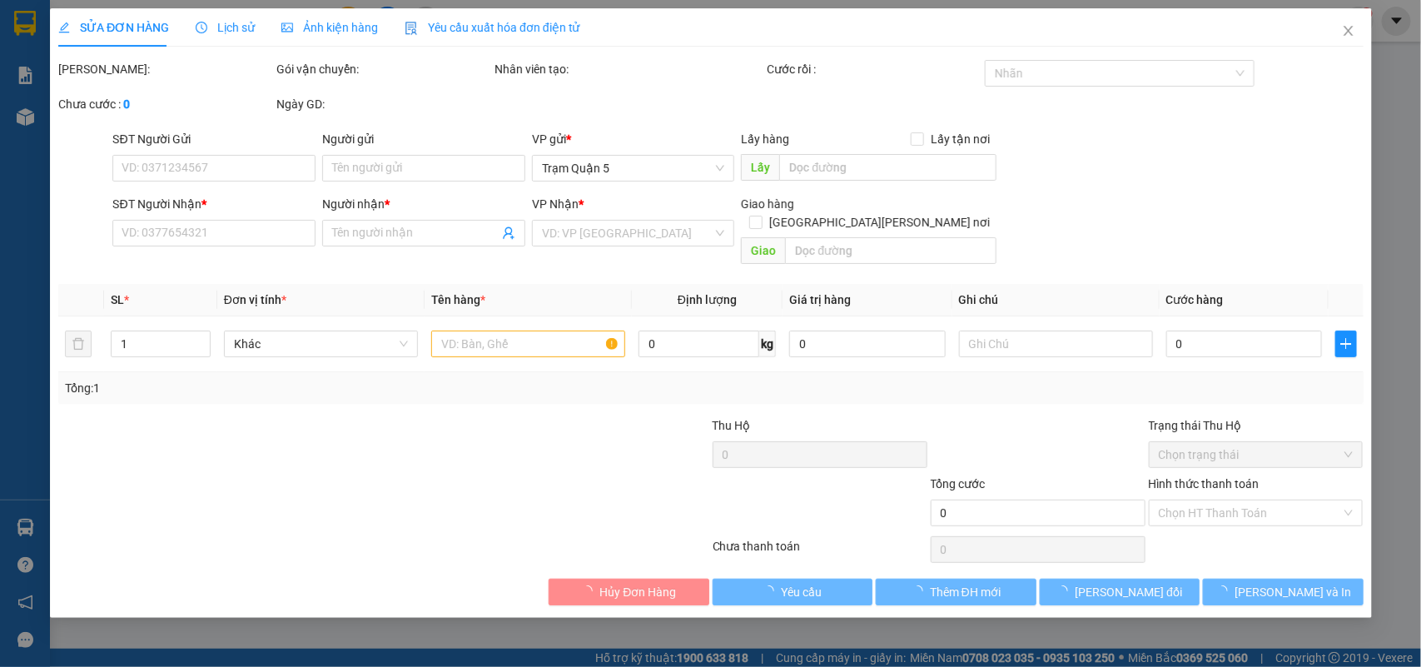
type input "0852448678"
type input "lai"
type input "60.000"
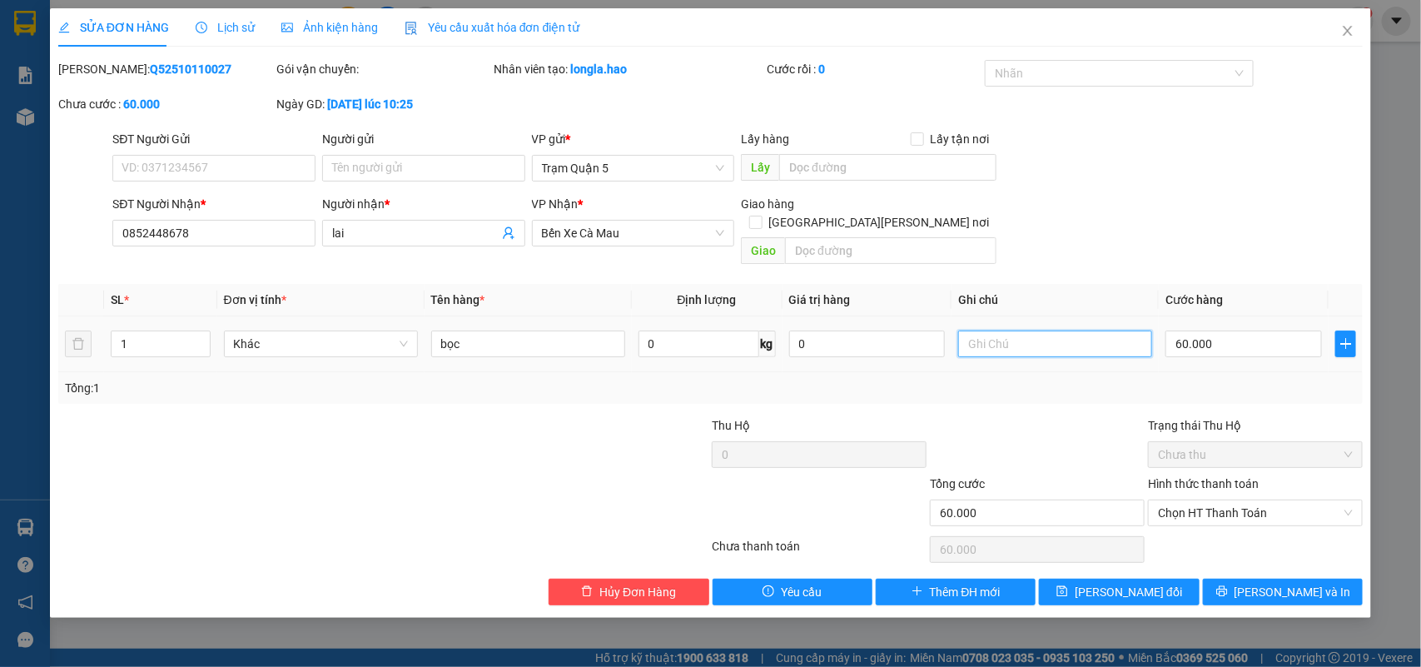
click at [1016, 330] on input "text" at bounding box center [1055, 343] width 194 height 27
type input "KG BAO RO"
click at [1284, 583] on span "Lưu và In" at bounding box center [1293, 592] width 117 height 18
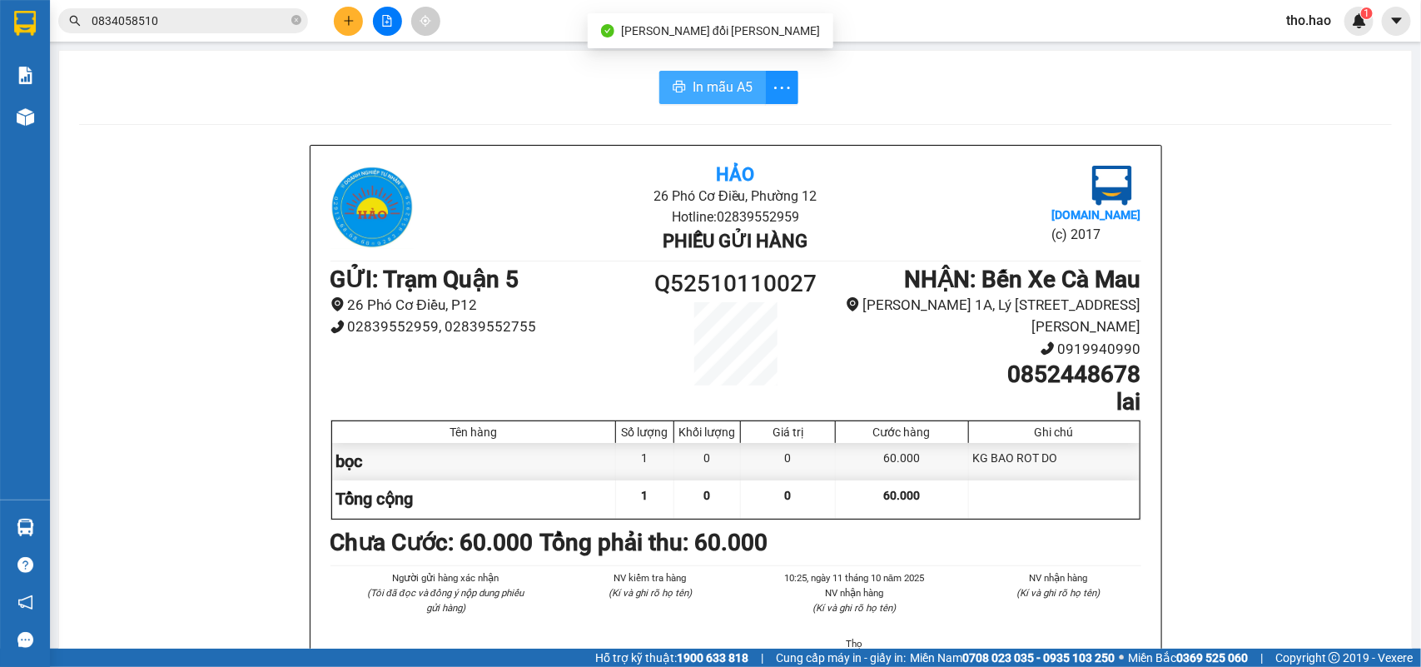
click at [724, 87] on span "In mẫu A5" at bounding box center [723, 87] width 60 height 21
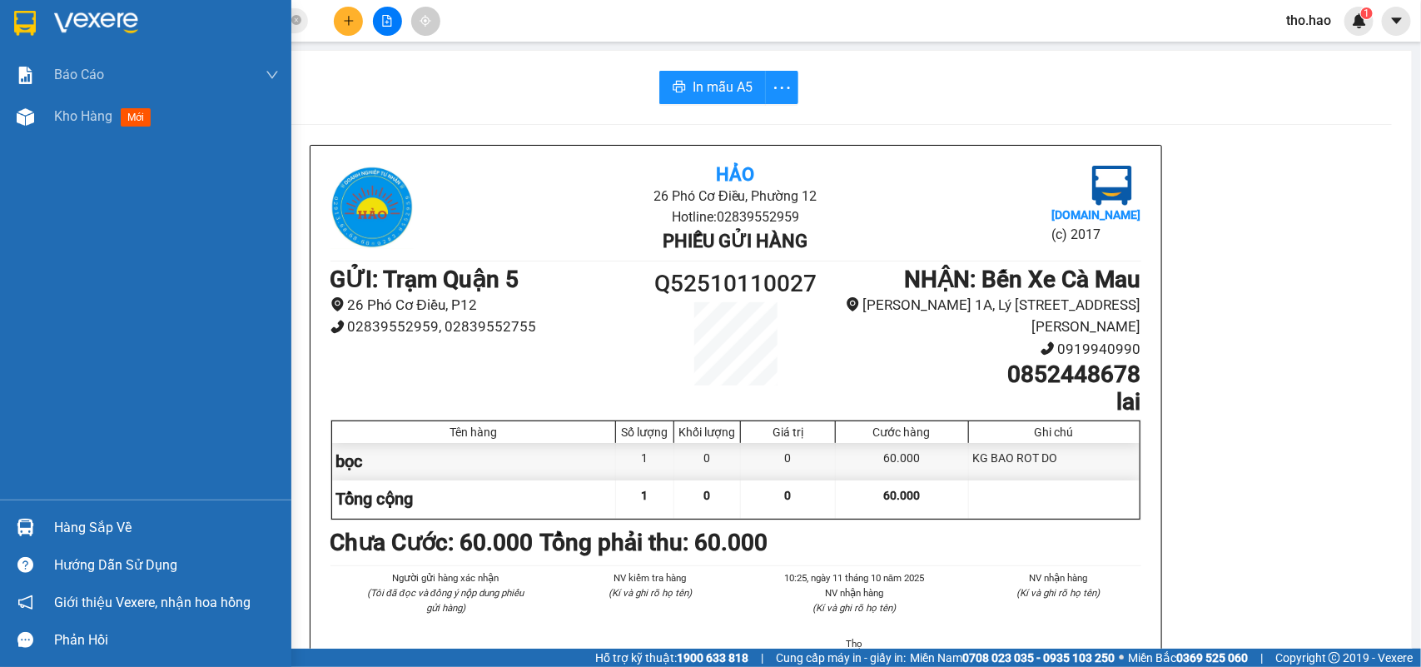
click at [14, 14] on img at bounding box center [25, 23] width 22 height 25
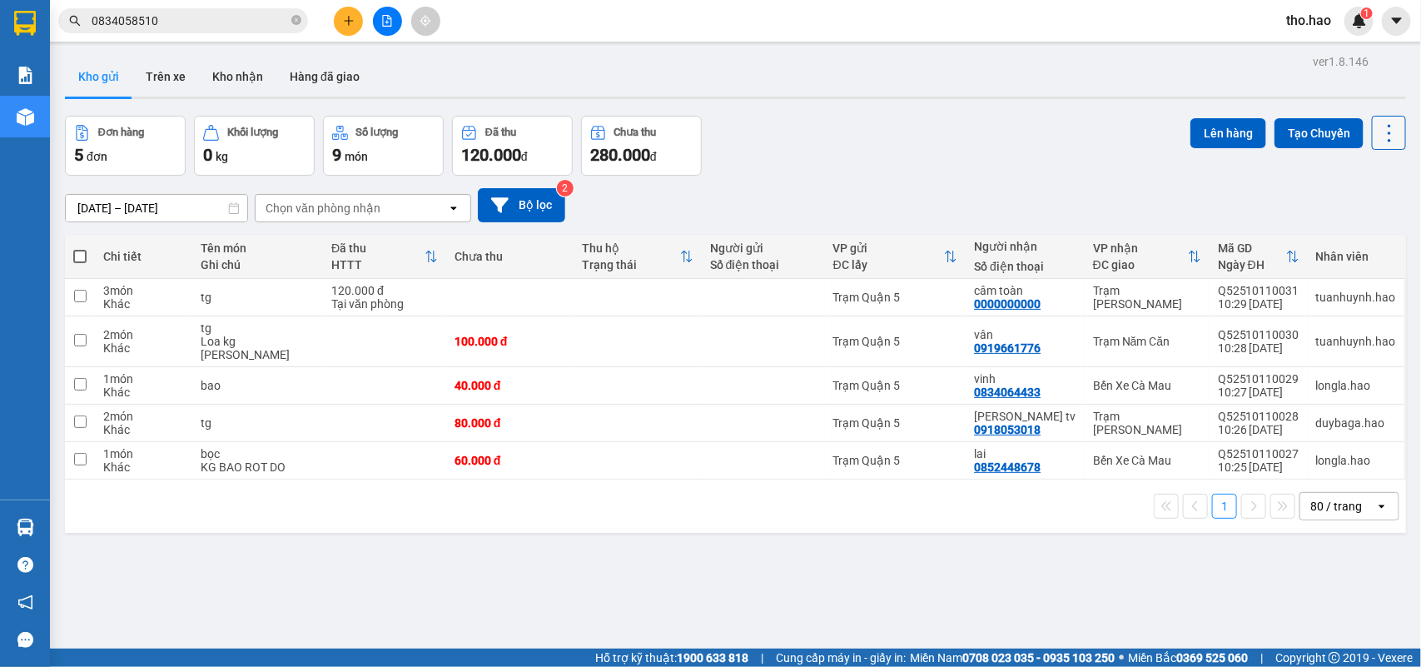
click at [1378, 131] on icon at bounding box center [1389, 133] width 23 height 23
click at [1354, 234] on span "Làm mới" at bounding box center [1350, 237] width 46 height 17
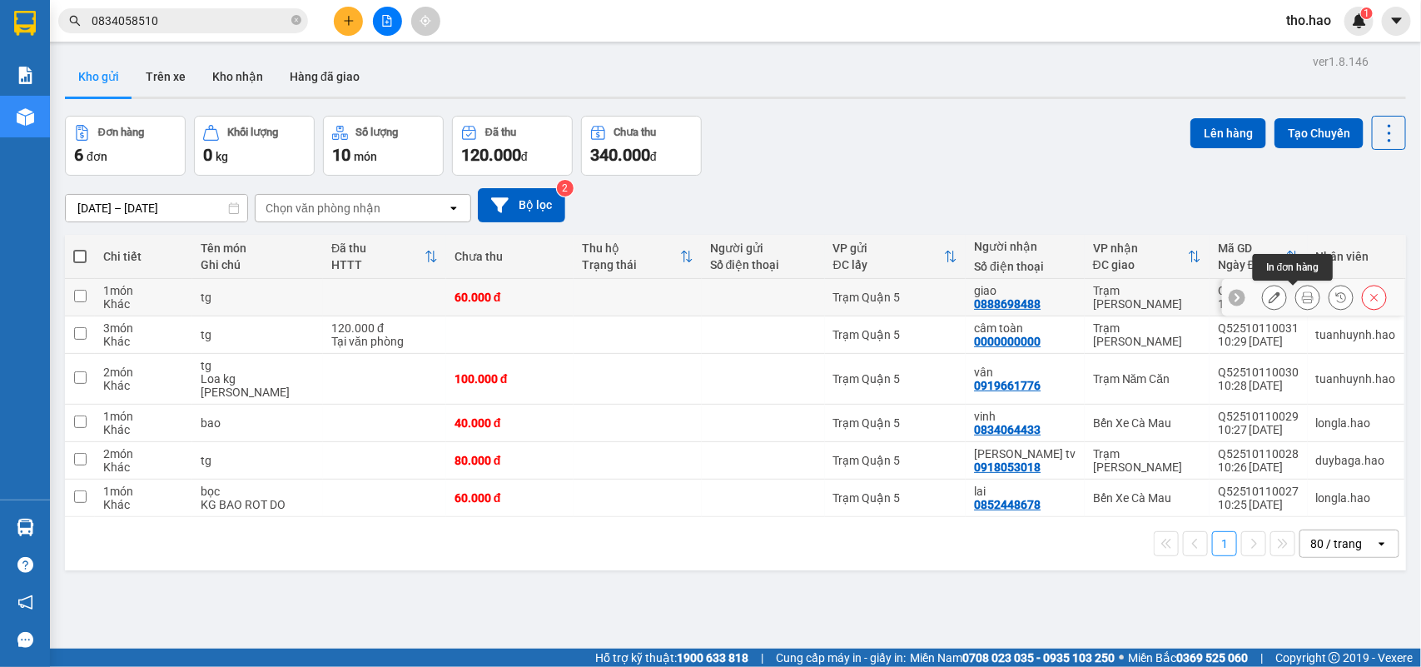
click at [1299, 294] on button at bounding box center [1307, 297] width 23 height 29
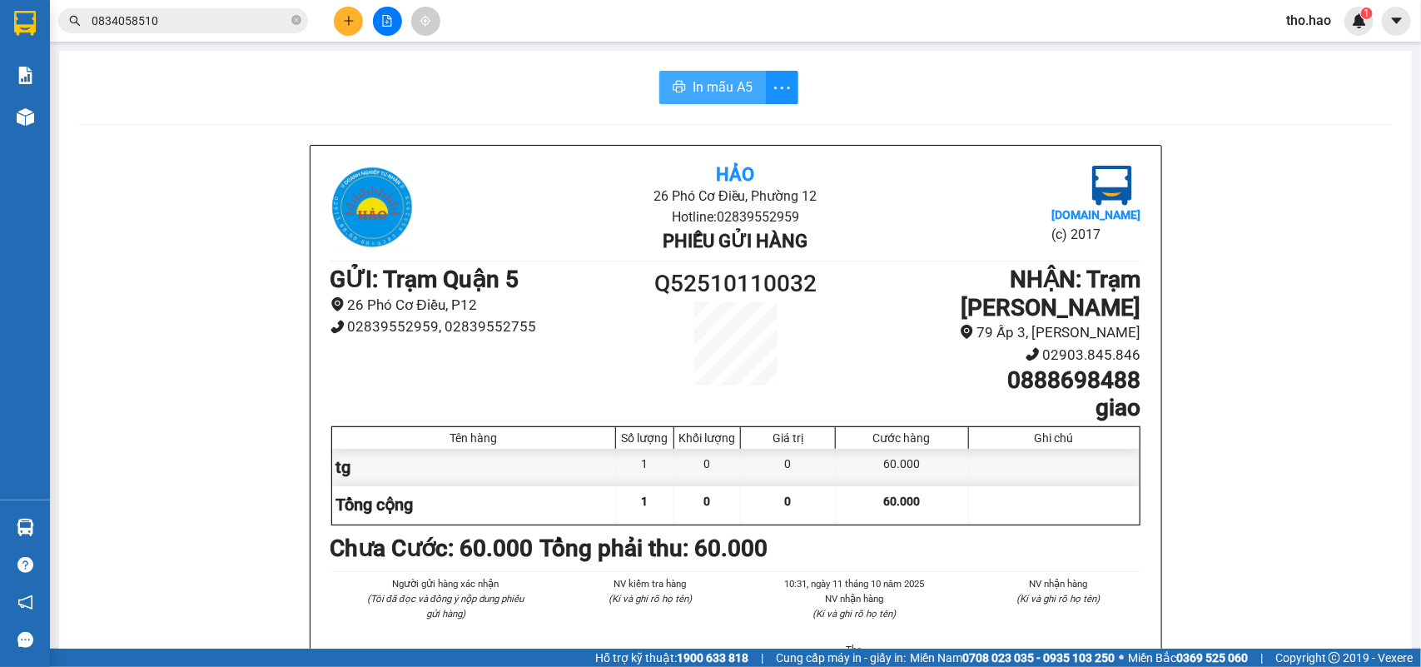
click at [727, 84] on span "In mẫu A5" at bounding box center [723, 87] width 60 height 21
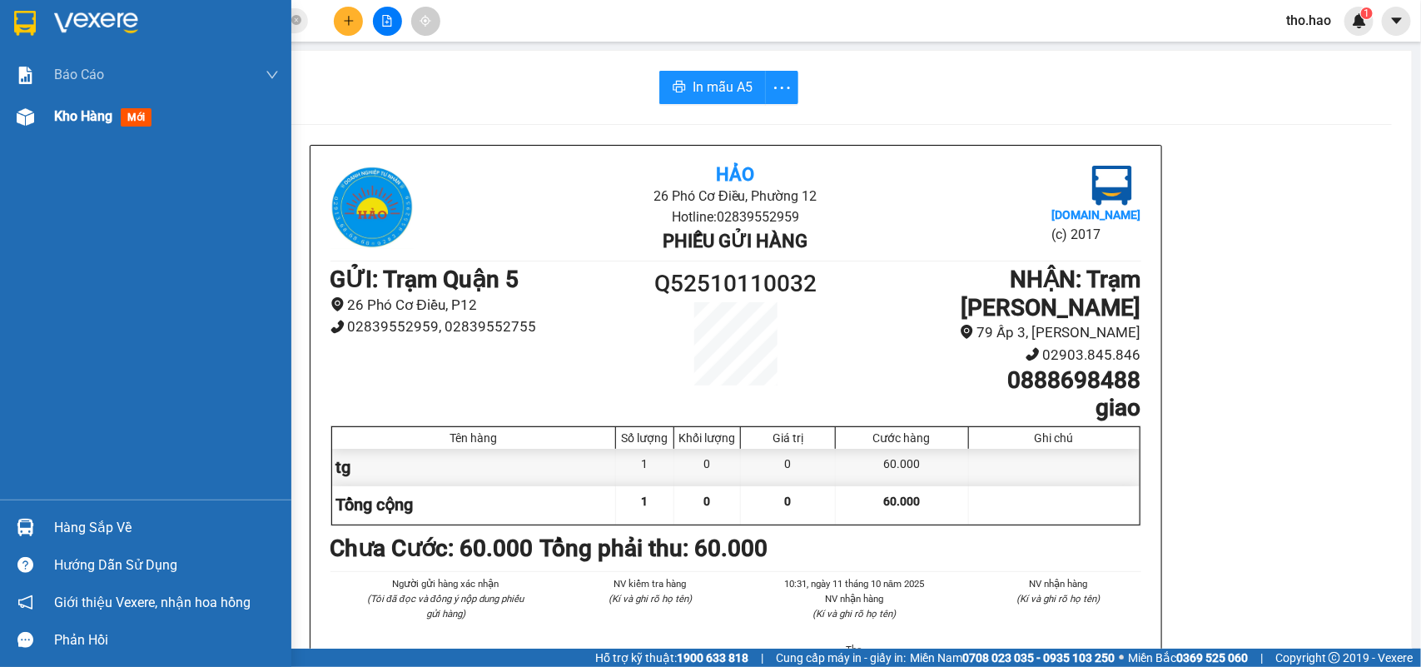
click at [82, 113] on span "Kho hàng" at bounding box center [83, 116] width 58 height 16
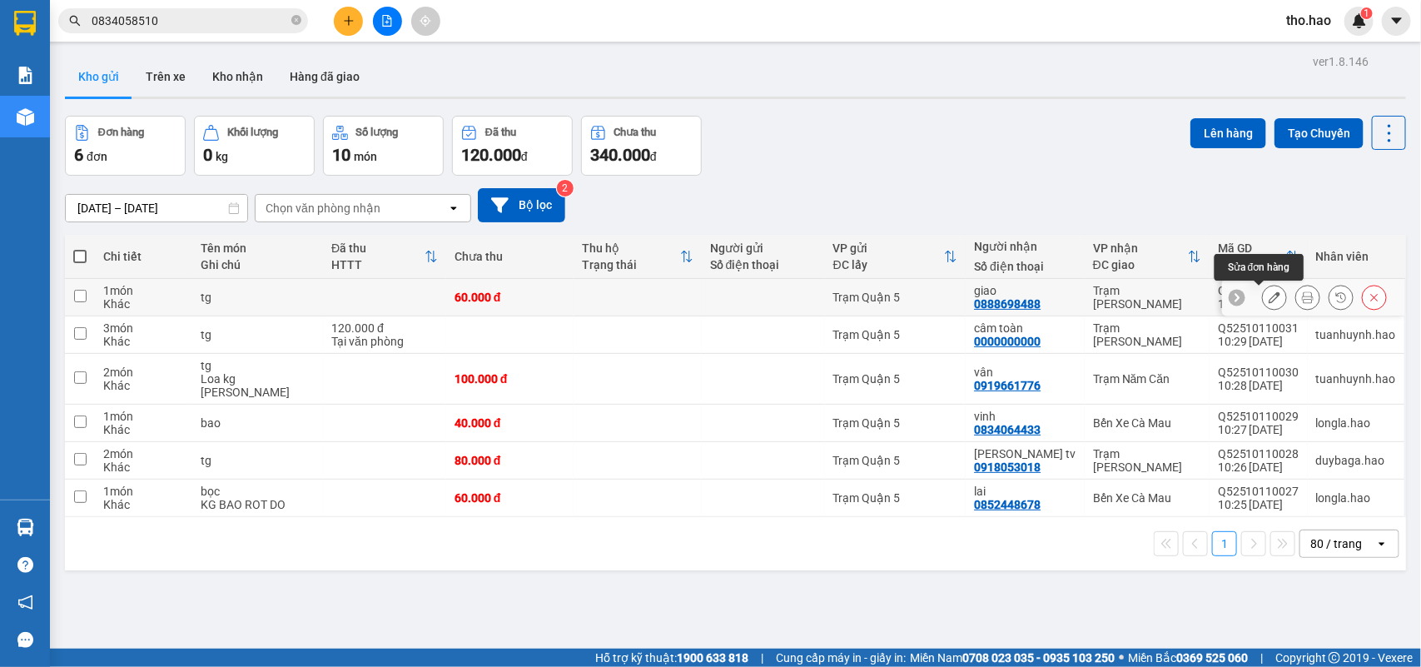
click at [1269, 303] on icon at bounding box center [1275, 297] width 12 height 12
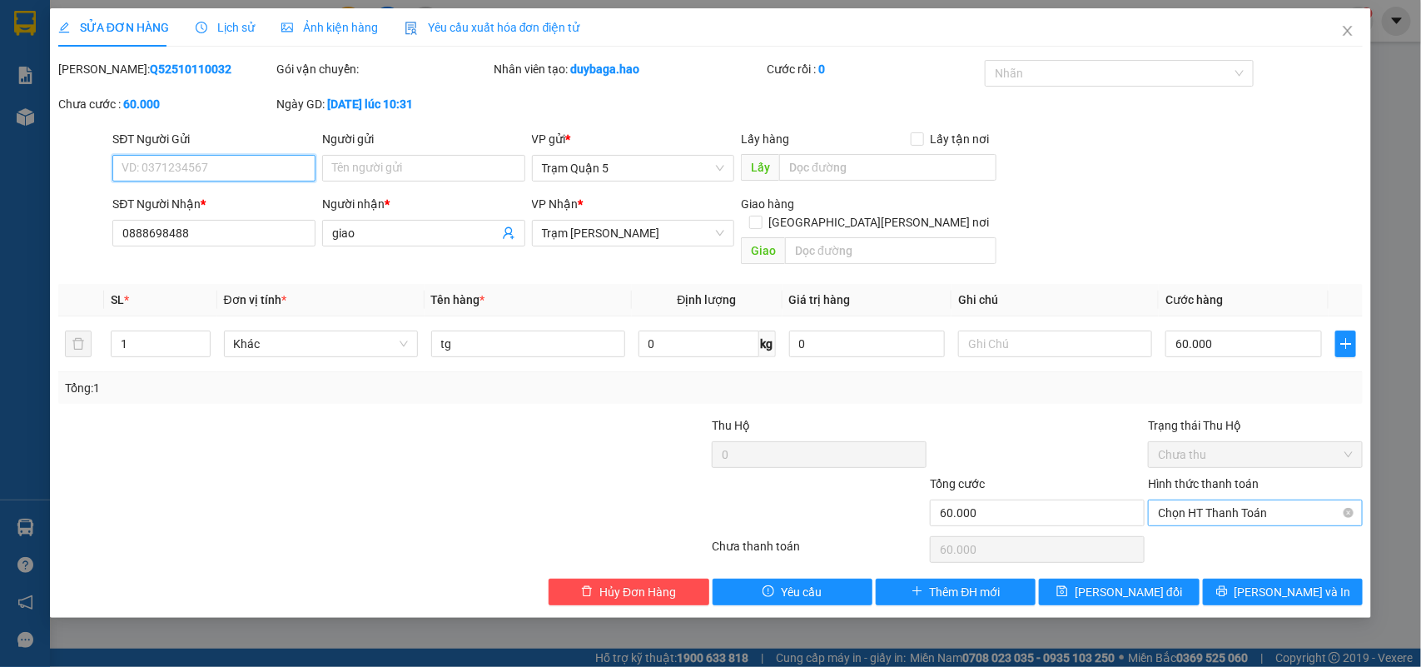
click at [1230, 502] on span "Chọn HT Thanh Toán" at bounding box center [1255, 512] width 195 height 25
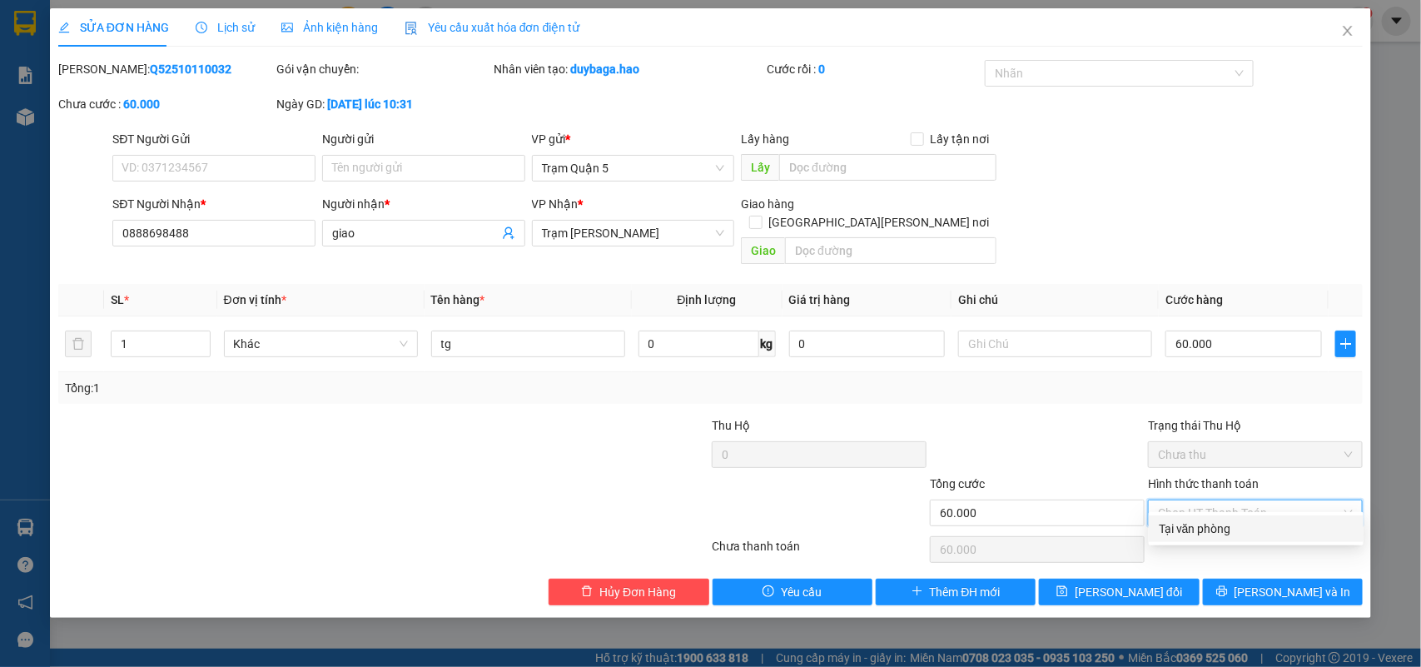
click at [1235, 537] on div "Tại văn phòng" at bounding box center [1256, 528] width 195 height 18
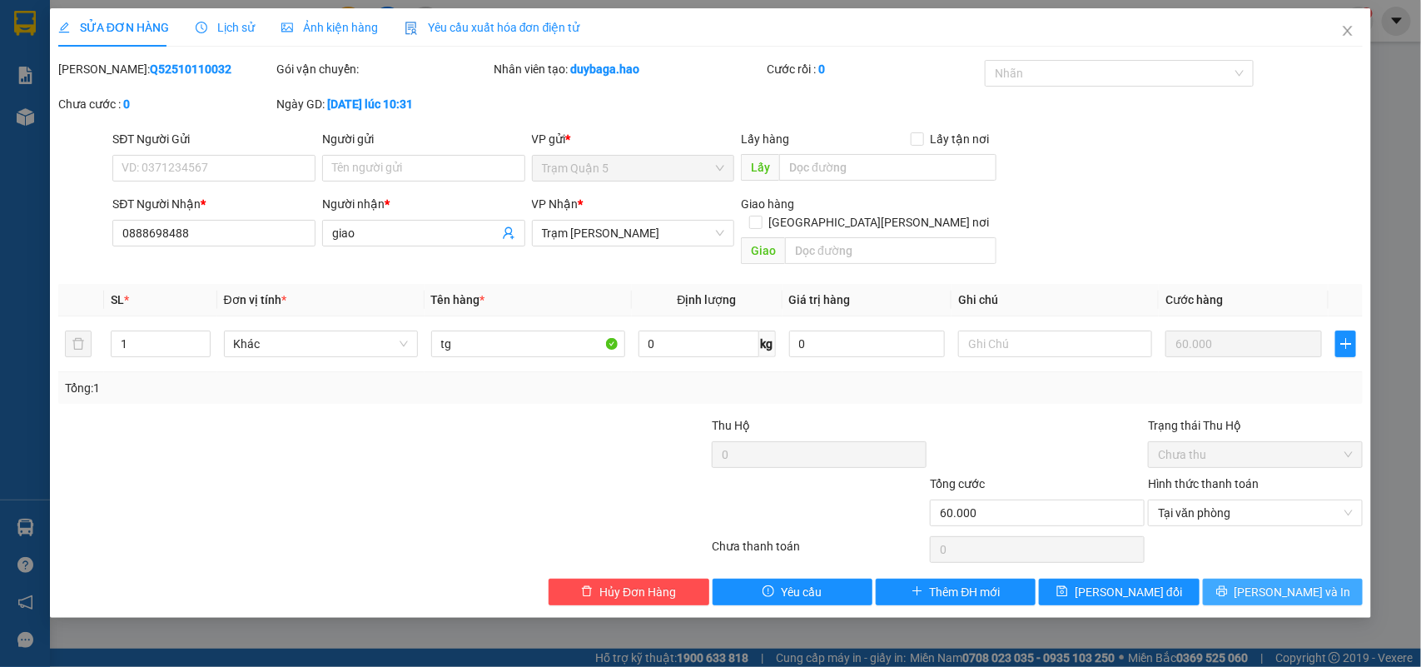
click at [1228, 585] on icon "printer" at bounding box center [1222, 591] width 12 height 12
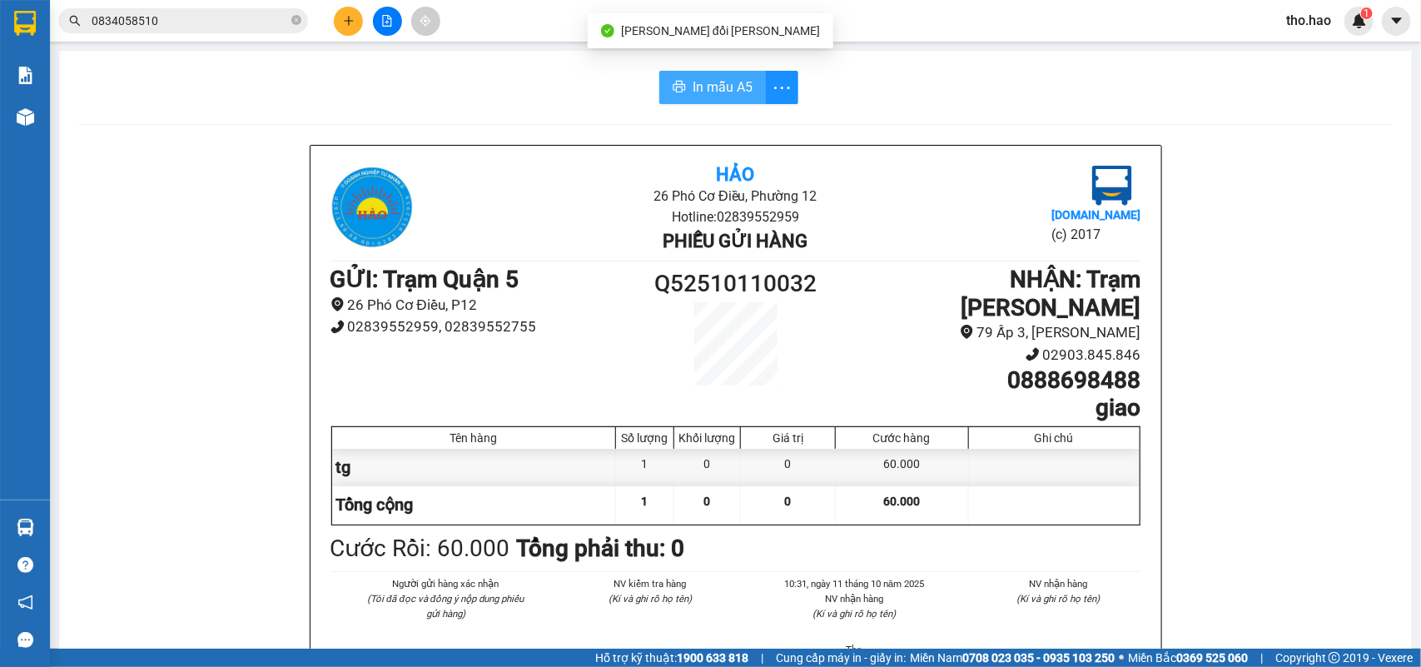
click at [664, 97] on button "In mẫu A5" at bounding box center [712, 87] width 107 height 33
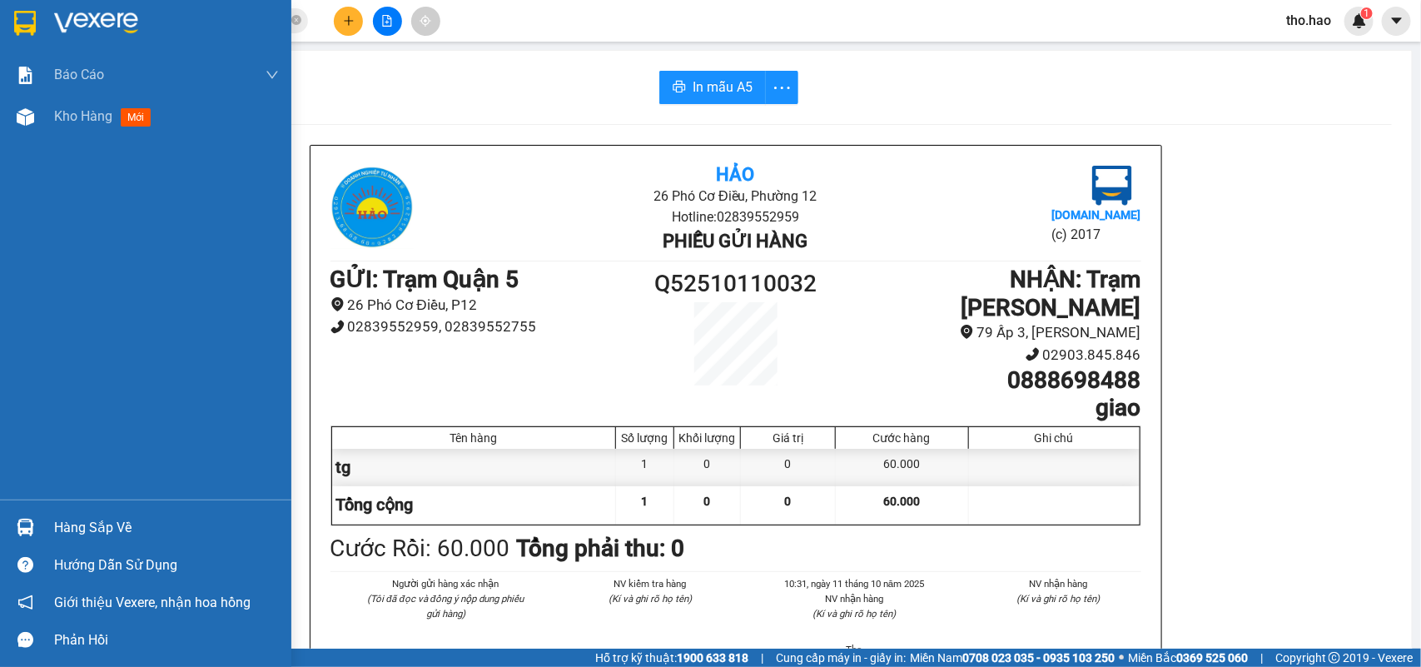
click at [27, 14] on img at bounding box center [25, 23] width 22 height 25
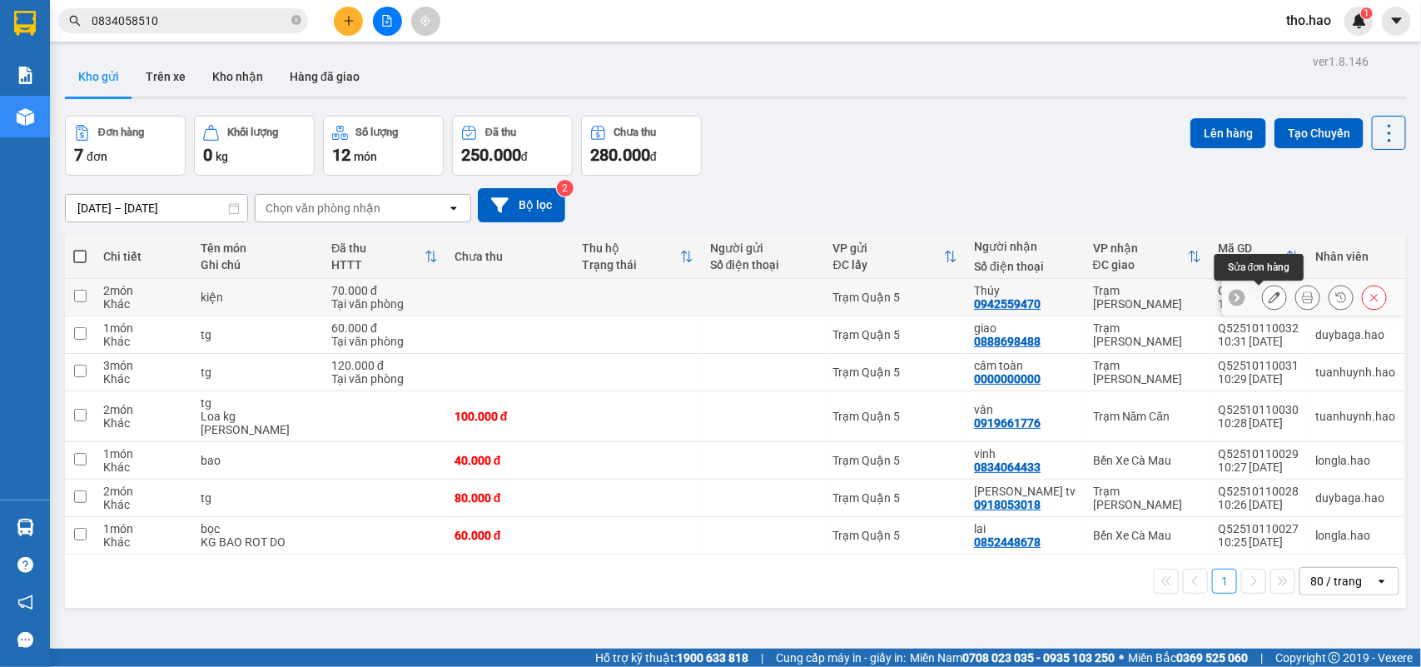
click at [1304, 300] on div at bounding box center [1307, 297] width 25 height 25
click at [1302, 297] on icon at bounding box center [1308, 297] width 12 height 12
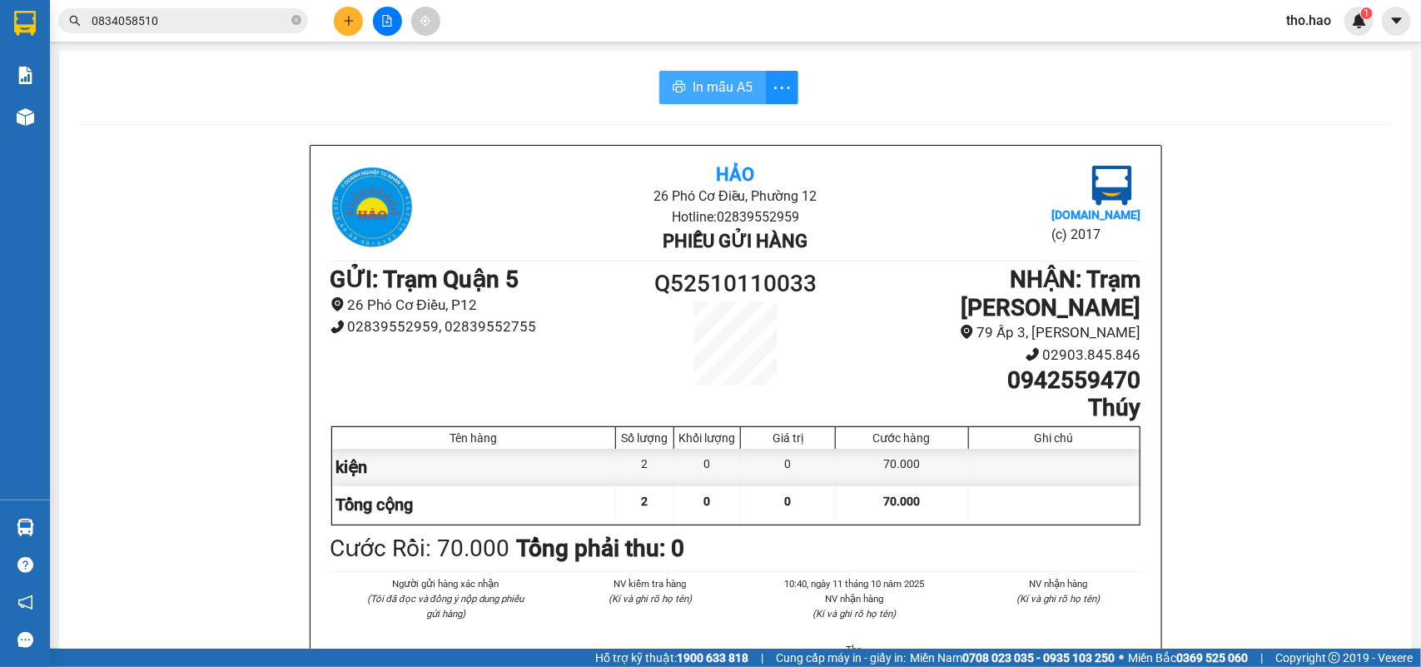
click at [675, 92] on icon "printer" at bounding box center [679, 87] width 12 height 12
click at [685, 76] on button "In mẫu A5" at bounding box center [712, 87] width 107 height 33
click at [743, 77] on span "In mẫu A5" at bounding box center [723, 87] width 60 height 21
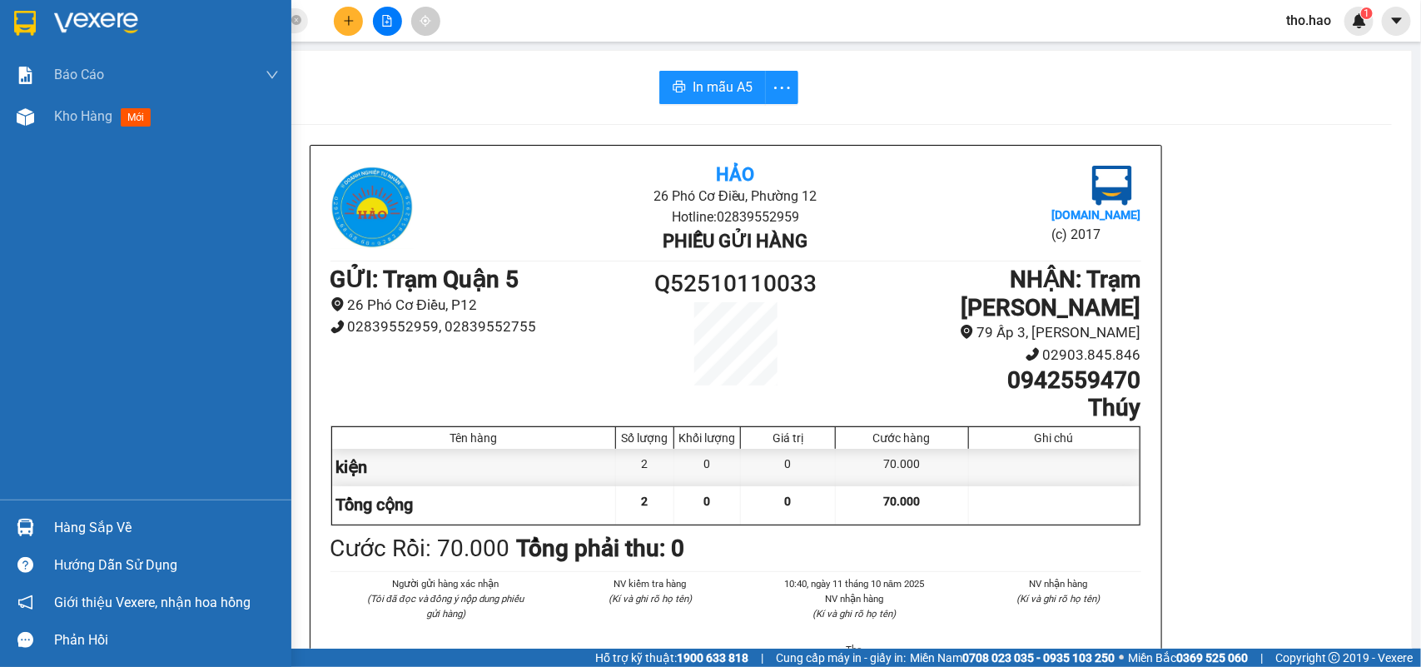
click at [0, 25] on div at bounding box center [145, 27] width 291 height 54
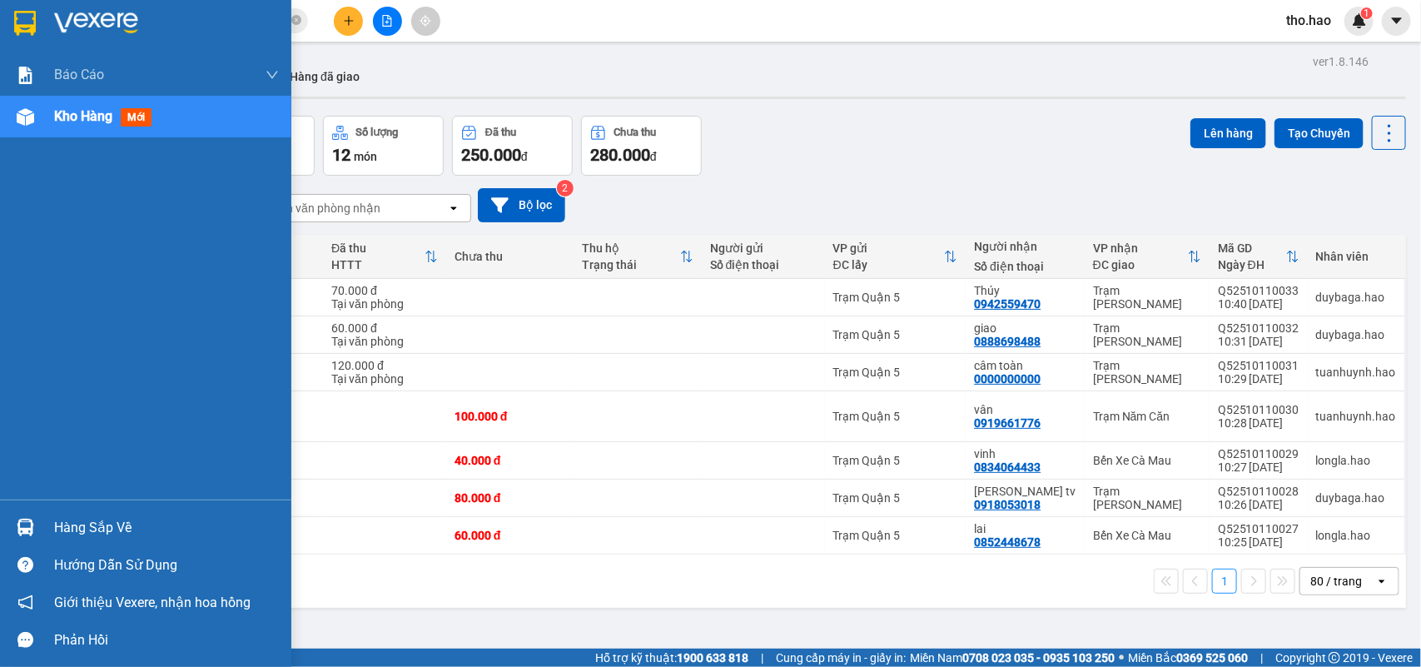
click at [31, 26] on img at bounding box center [25, 23] width 22 height 25
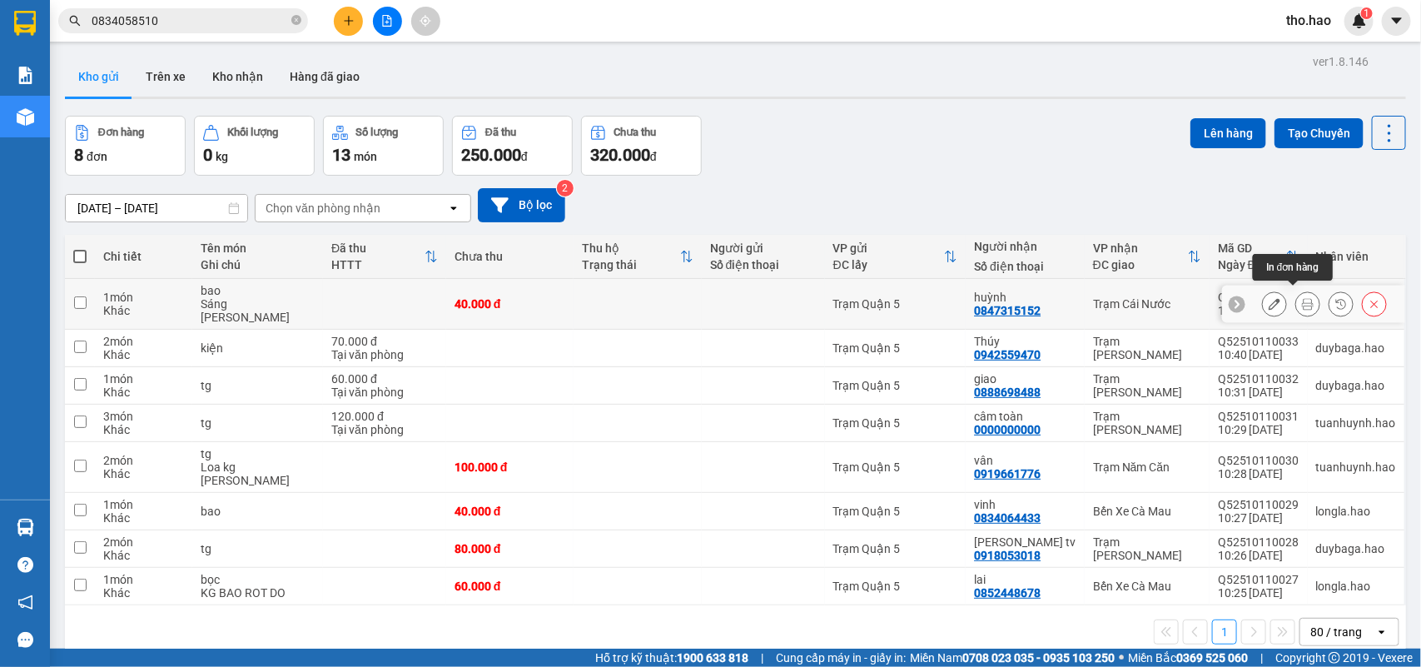
drag, startPoint x: 1291, startPoint y: 302, endPoint x: 1291, endPoint y: 292, distance: 10.0
click at [1302, 298] on icon at bounding box center [1308, 304] width 12 height 12
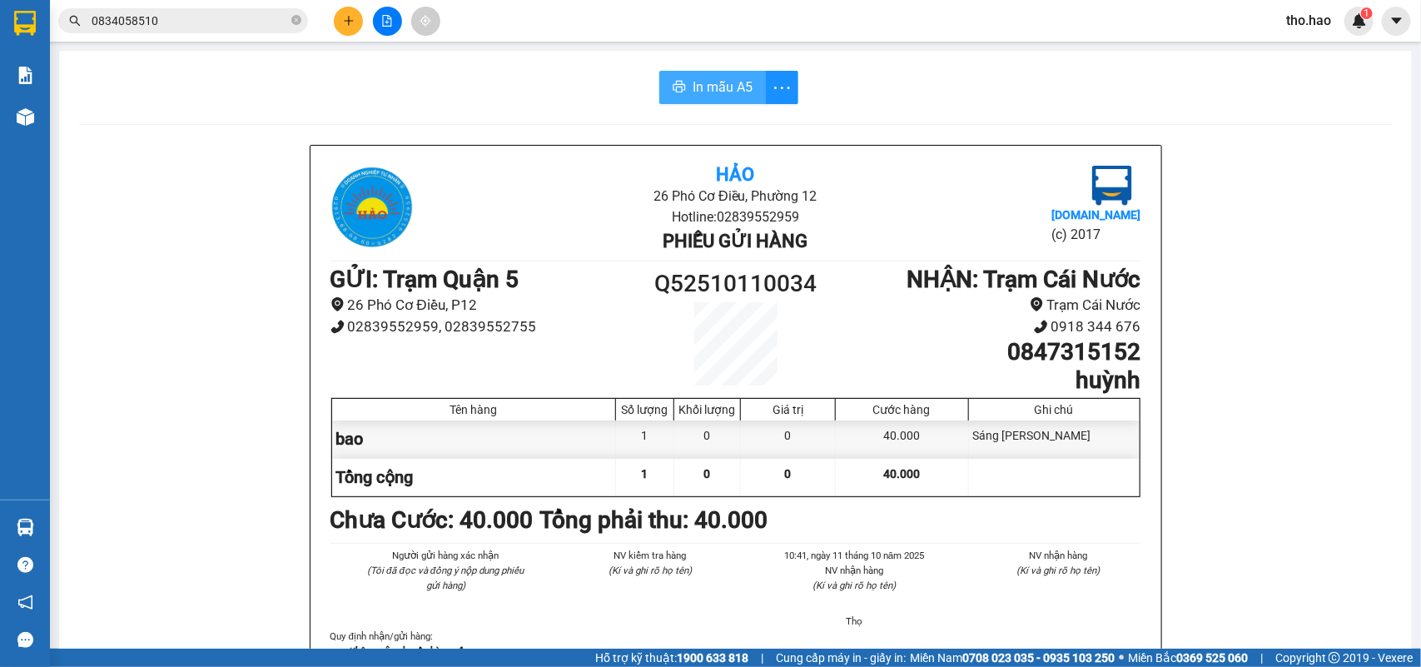
click at [677, 83] on icon "printer" at bounding box center [679, 86] width 13 height 13
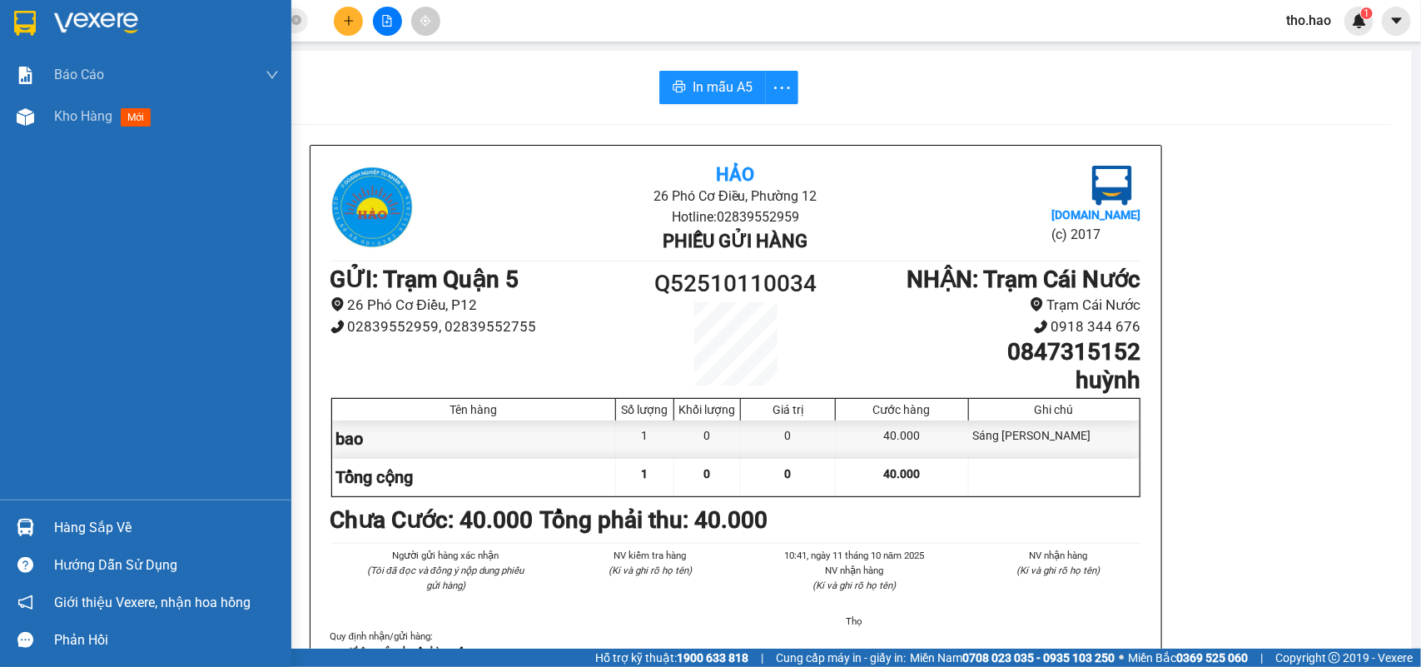
click at [22, 22] on img at bounding box center [25, 23] width 22 height 25
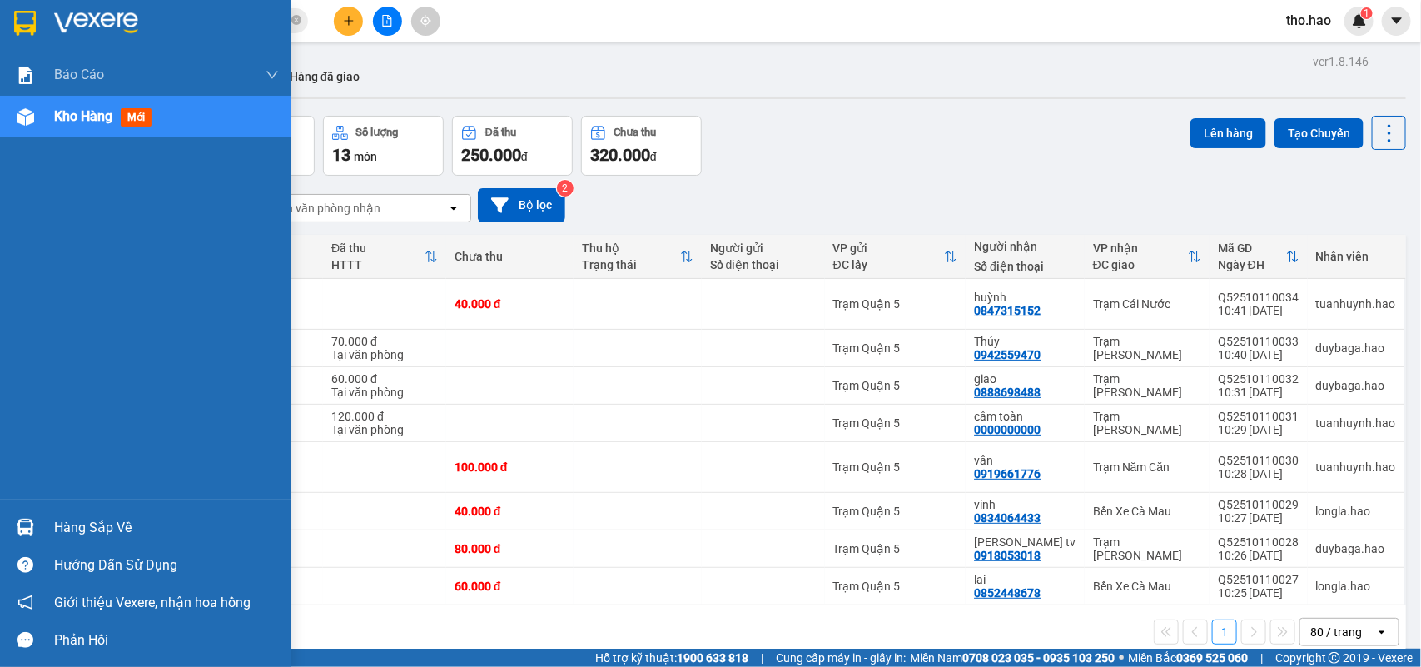
click at [29, 23] on img at bounding box center [25, 23] width 22 height 25
click at [21, 32] on img at bounding box center [25, 23] width 22 height 25
click at [17, 26] on img at bounding box center [25, 23] width 22 height 25
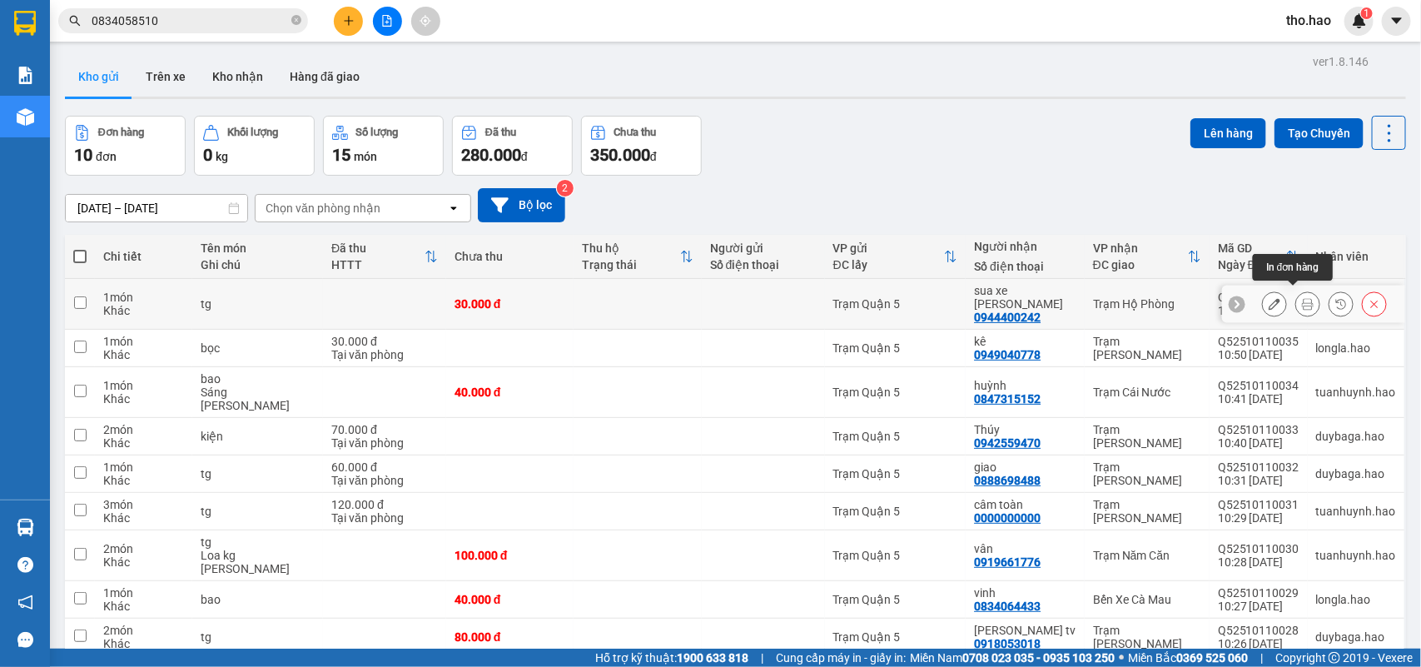
click at [1302, 298] on icon at bounding box center [1308, 304] width 12 height 12
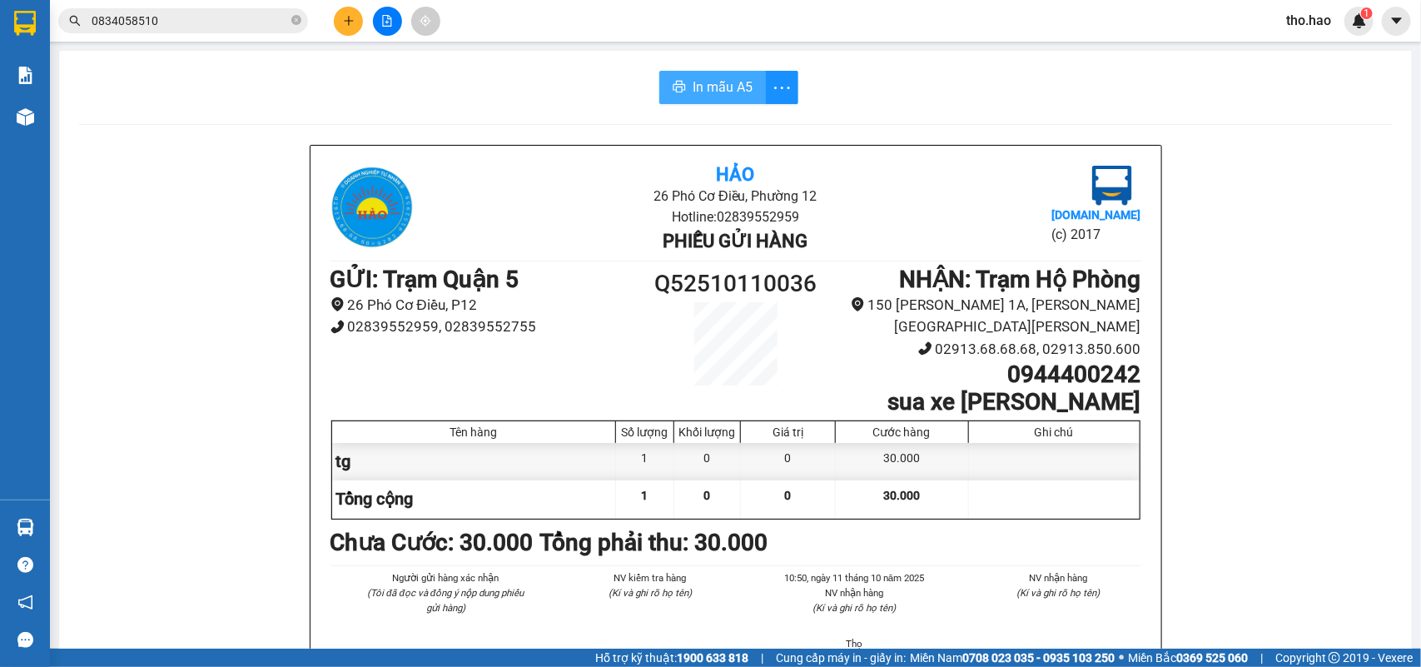
click at [706, 77] on span "In mẫu A5" at bounding box center [723, 87] width 60 height 21
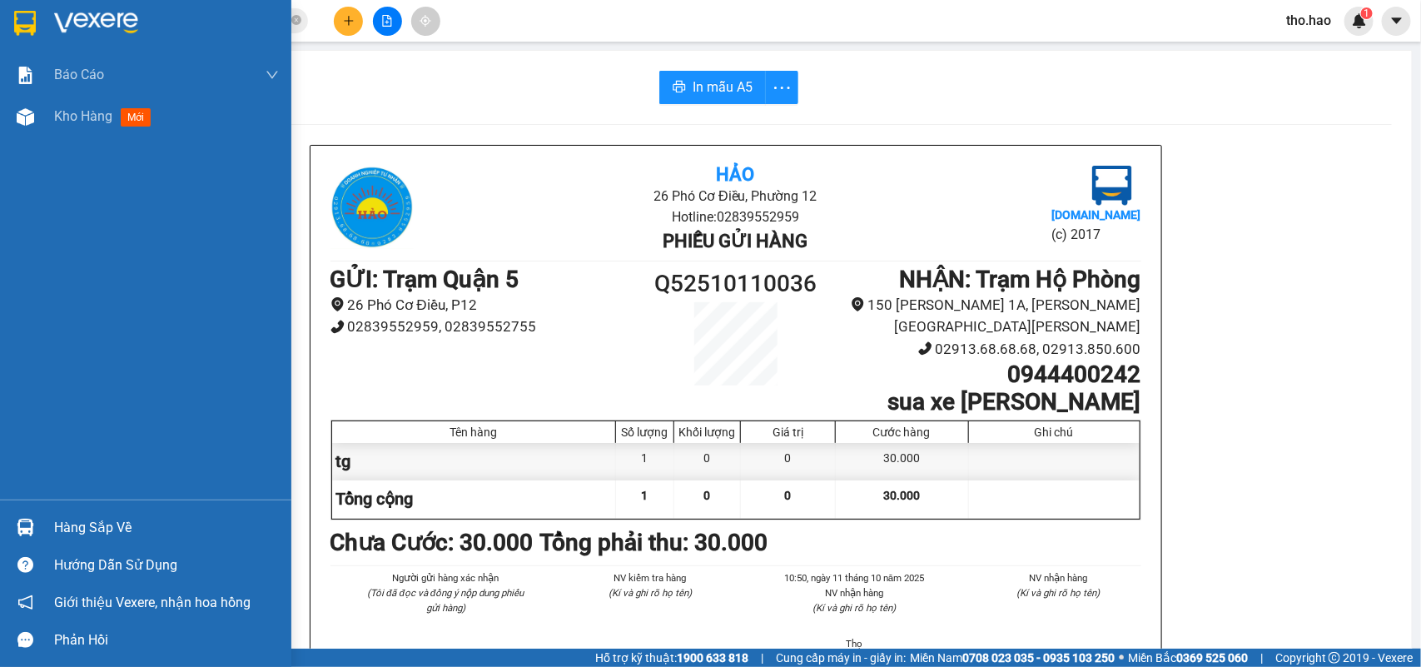
click at [14, 18] on img at bounding box center [25, 23] width 22 height 25
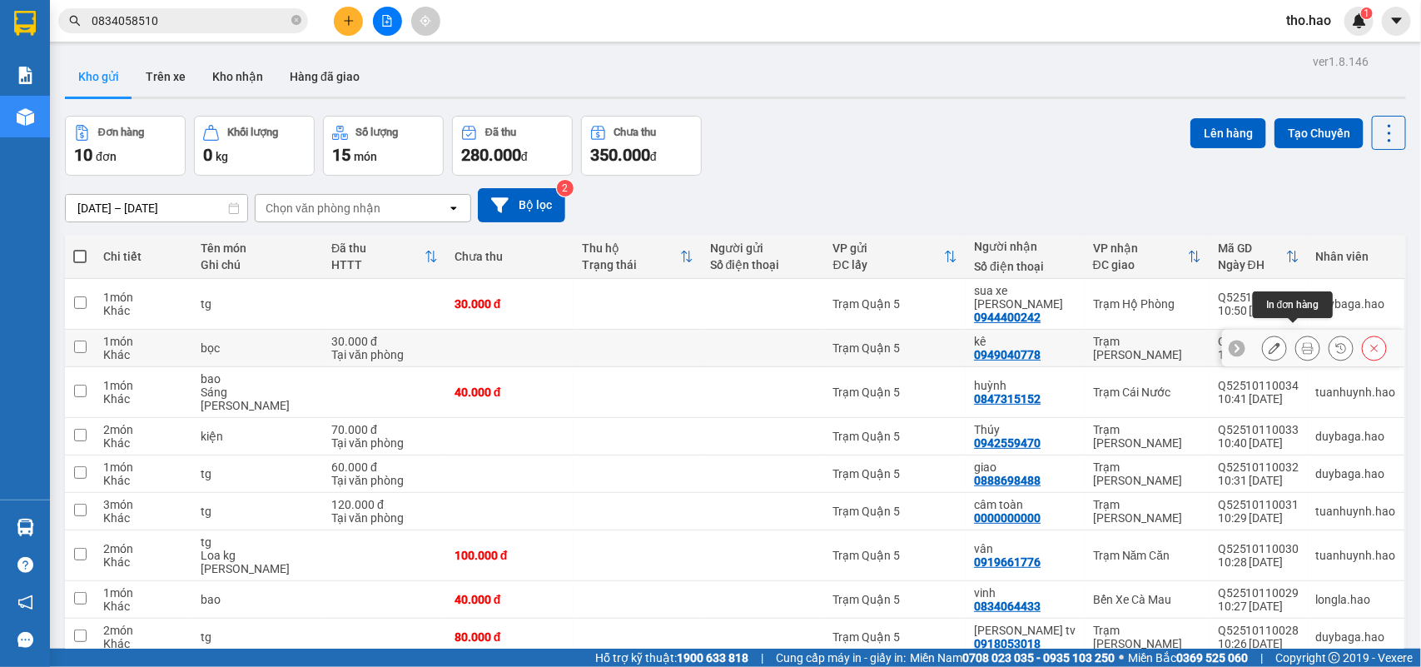
click at [1302, 342] on icon at bounding box center [1308, 348] width 12 height 12
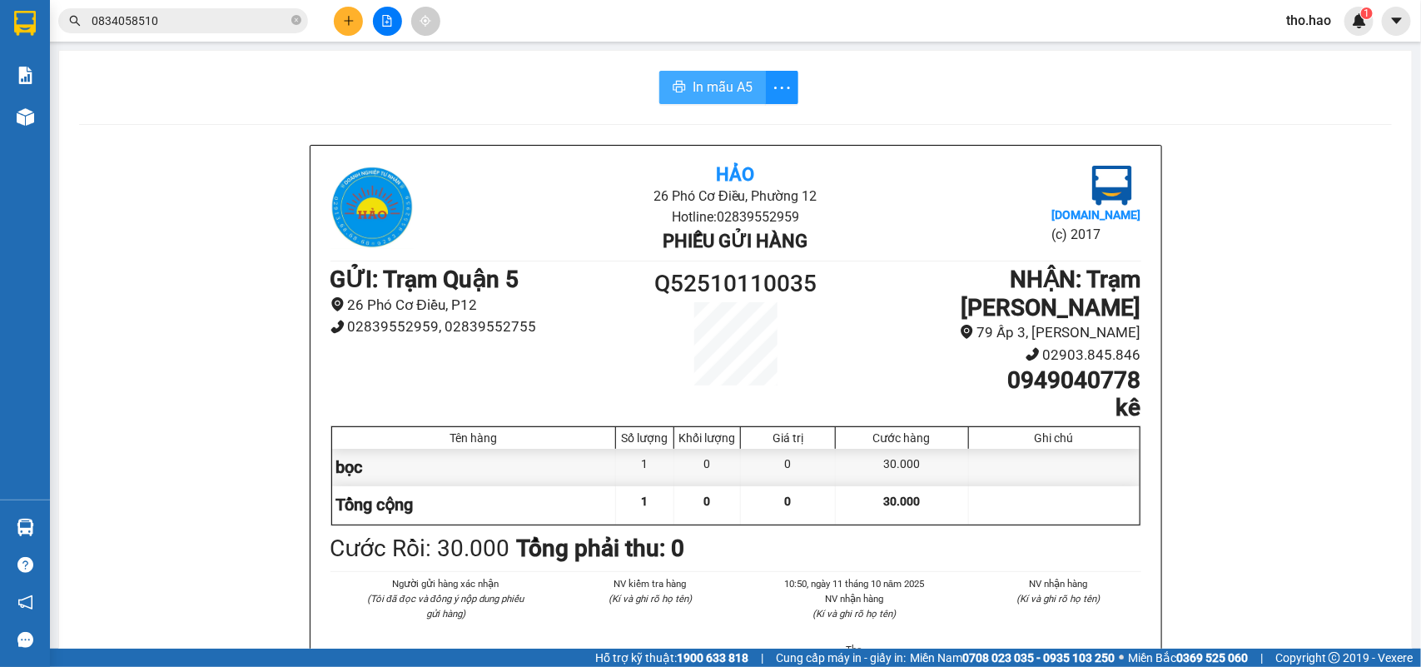
click at [710, 96] on span "In mẫu A5" at bounding box center [723, 87] width 60 height 21
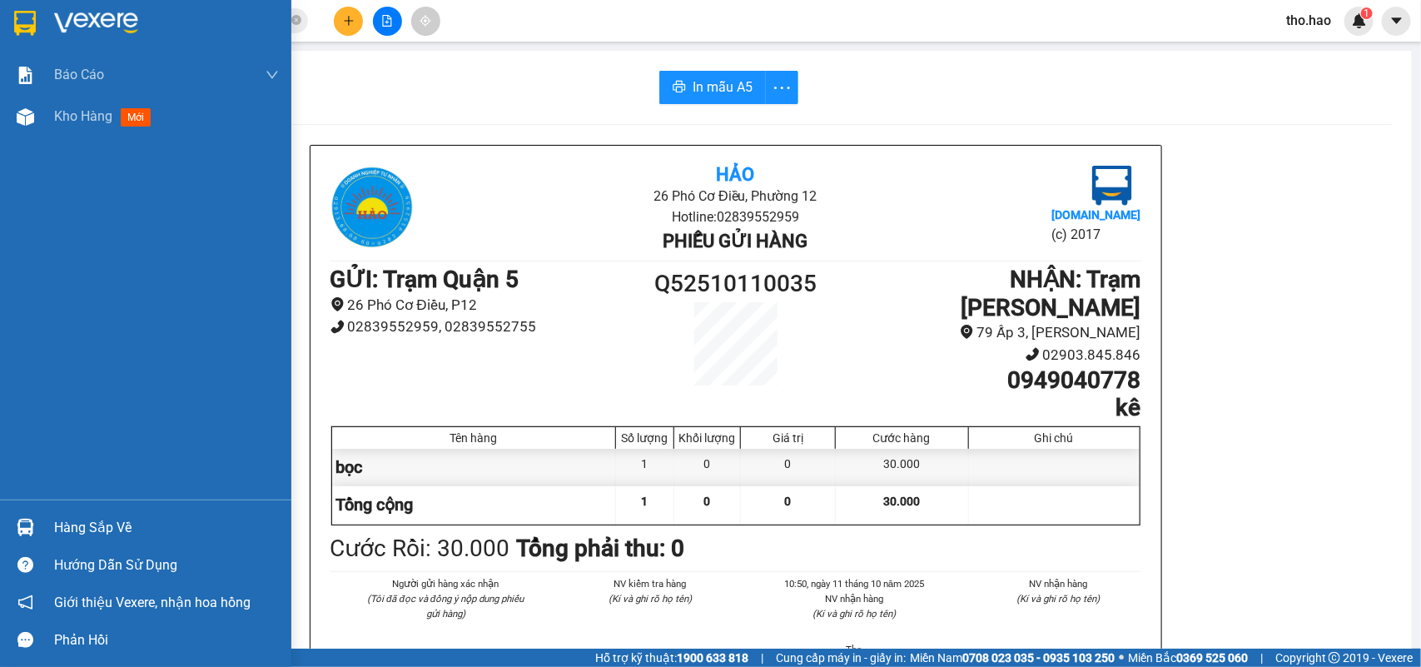
click at [19, 19] on img at bounding box center [25, 23] width 22 height 25
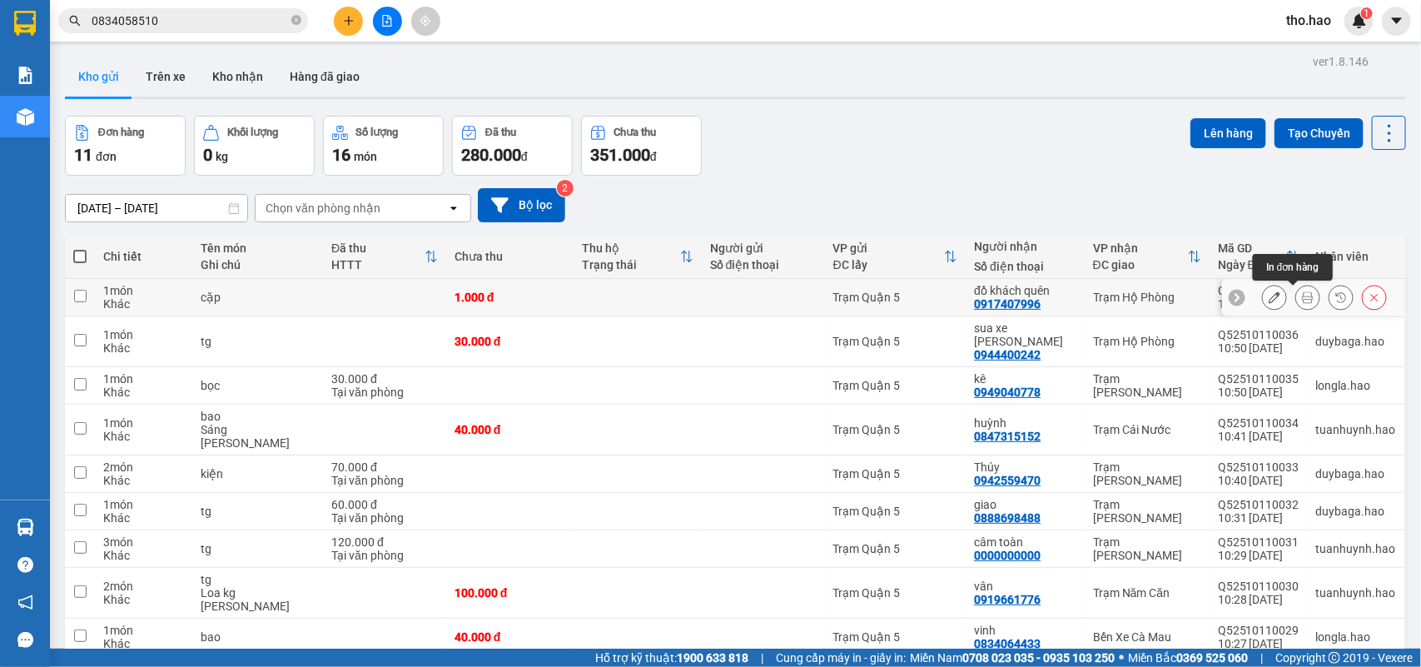
click at [1296, 289] on button at bounding box center [1307, 297] width 23 height 29
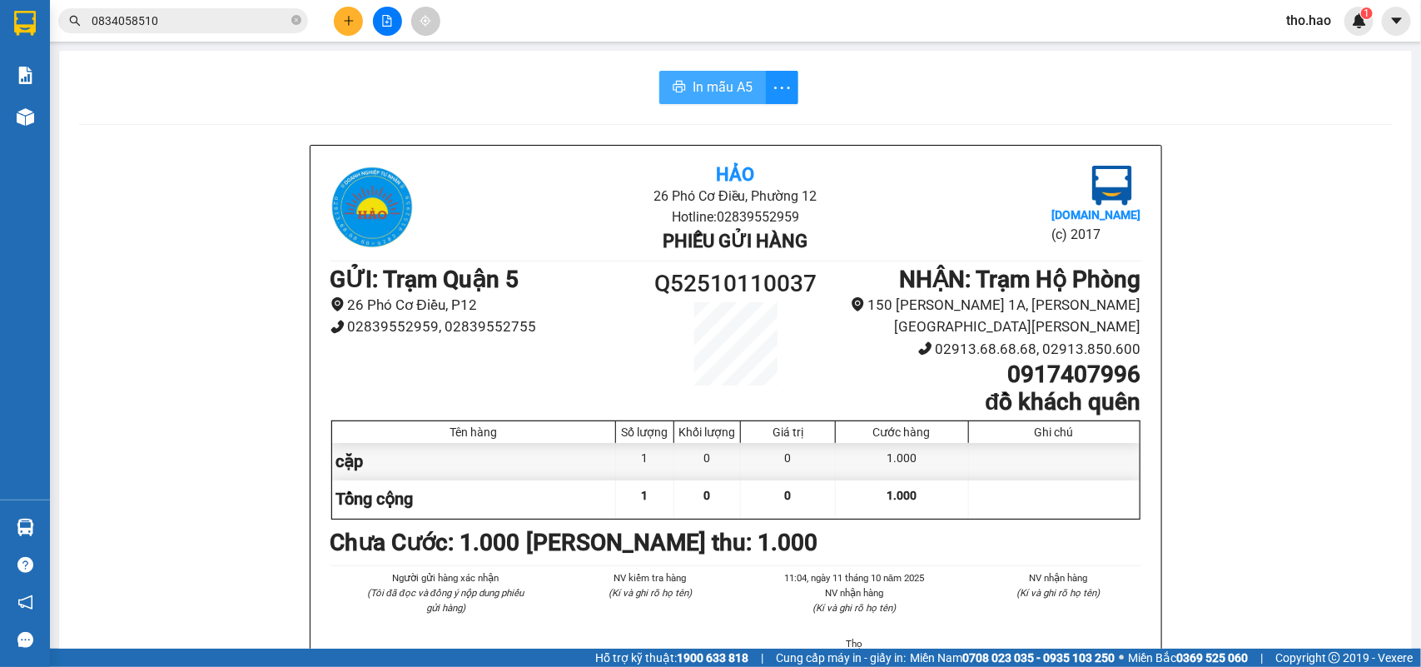
click at [729, 83] on span "In mẫu A5" at bounding box center [723, 87] width 60 height 21
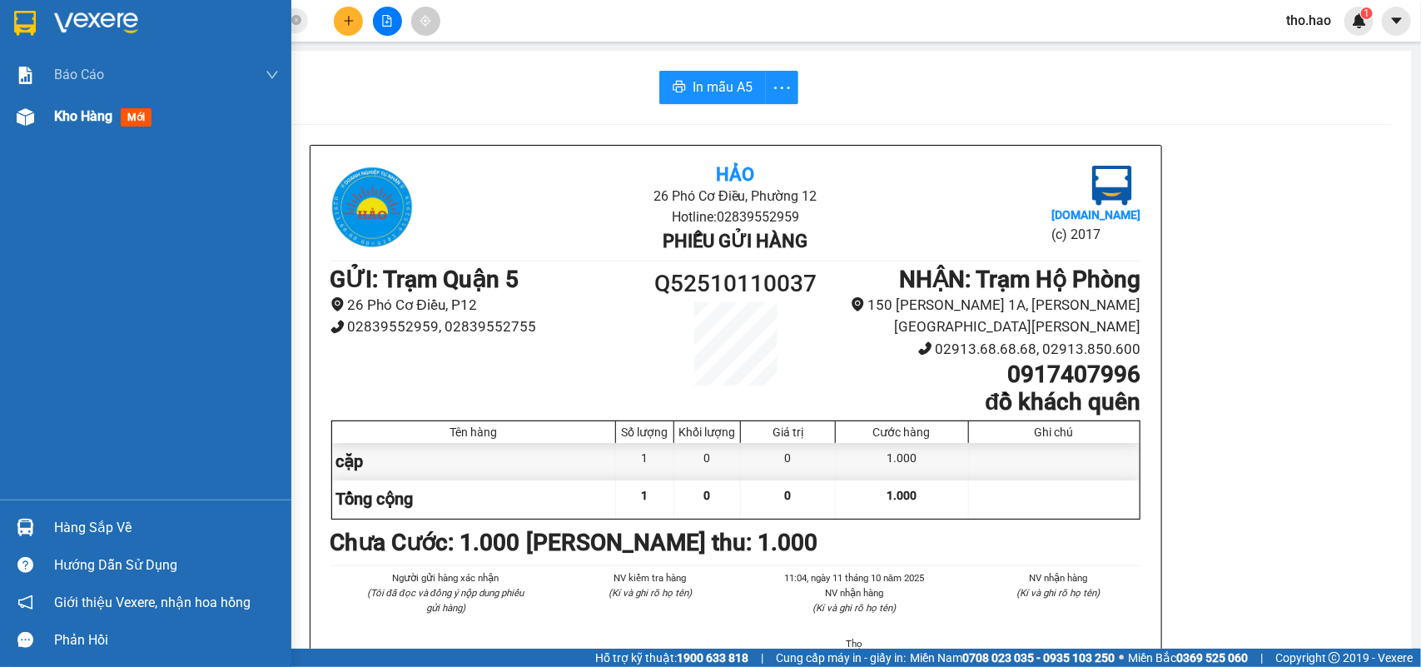
click at [126, 106] on div "Kho hàng mới" at bounding box center [106, 116] width 104 height 21
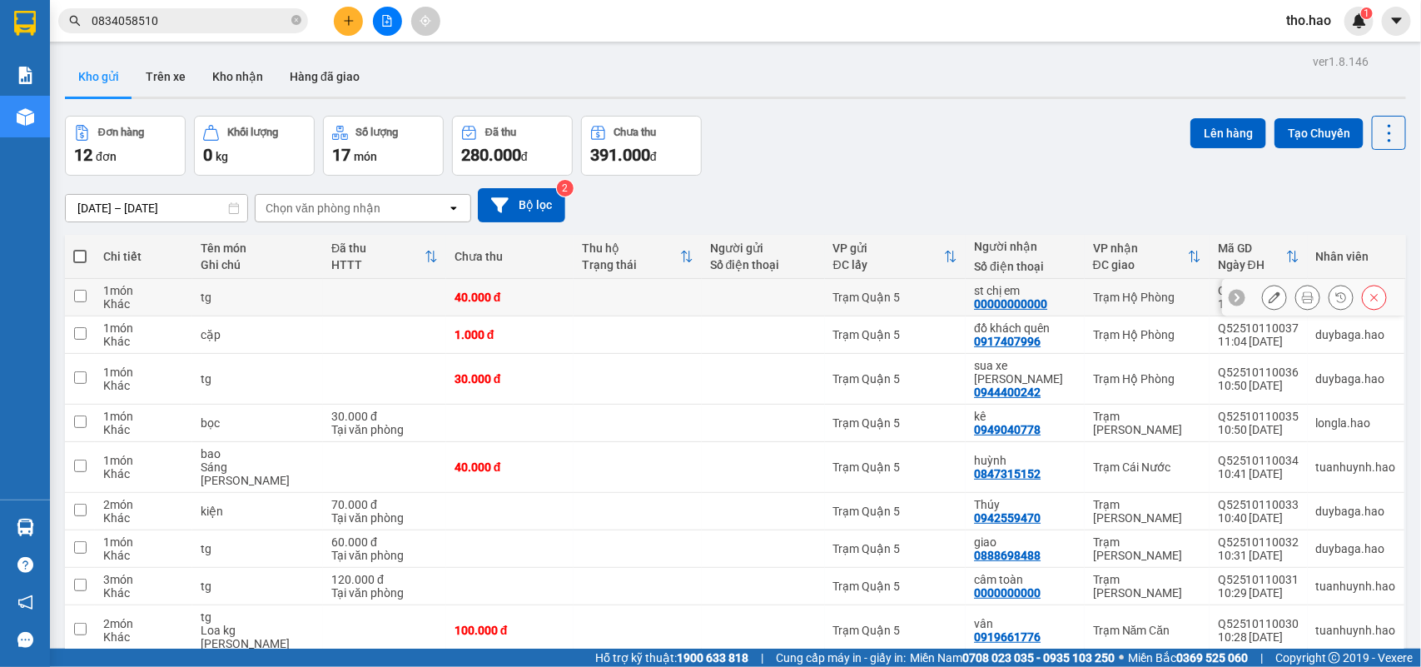
click at [1301, 293] on div at bounding box center [1307, 297] width 25 height 25
click at [1296, 293] on button at bounding box center [1307, 297] width 23 height 29
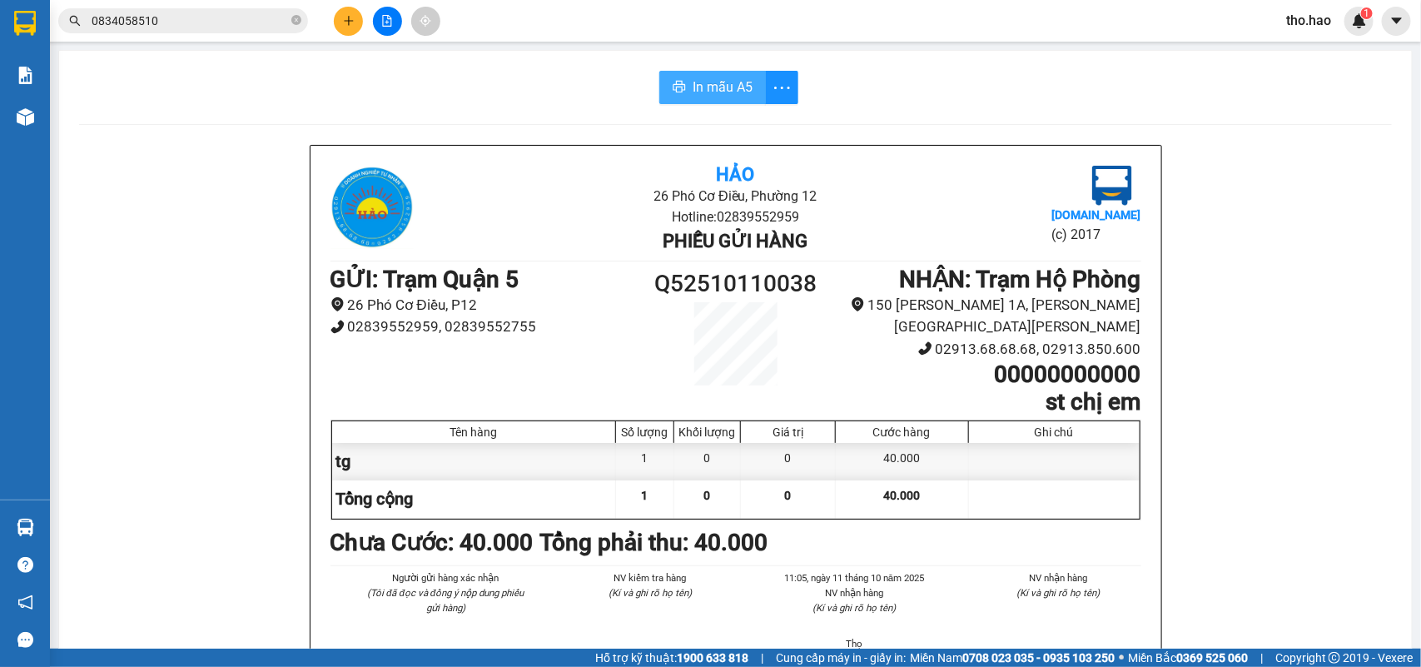
click at [677, 72] on button "In mẫu A5" at bounding box center [712, 87] width 107 height 33
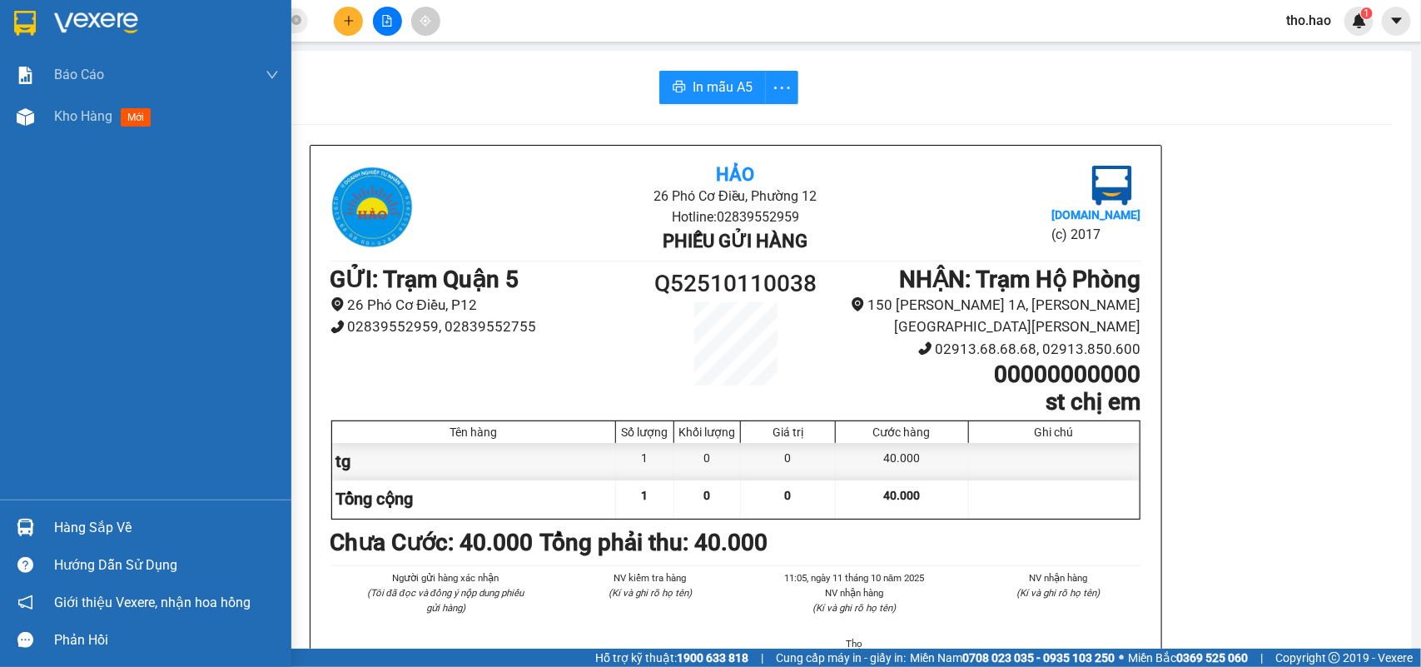
click at [44, 22] on div at bounding box center [145, 27] width 291 height 54
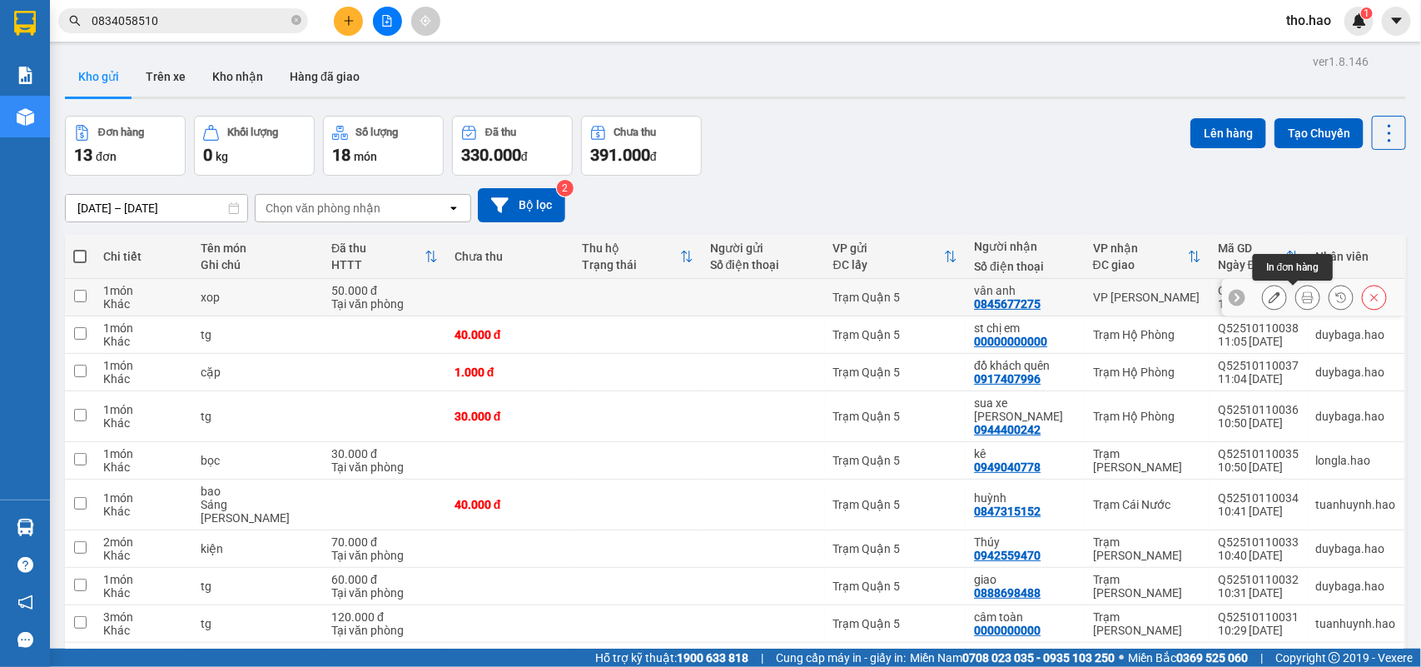
click at [1296, 287] on button at bounding box center [1307, 297] width 23 height 29
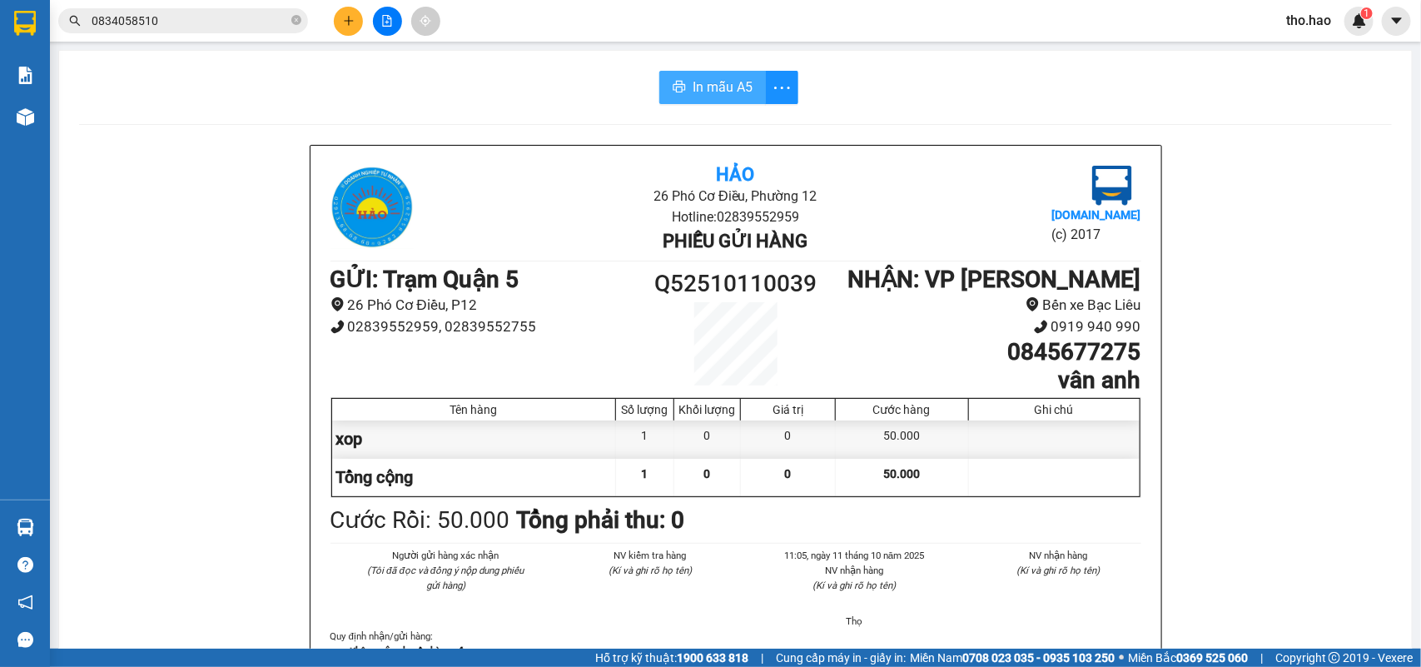
click at [723, 79] on span "In mẫu A5" at bounding box center [723, 87] width 60 height 21
click at [737, 85] on span "In mẫu A5" at bounding box center [723, 87] width 60 height 21
click at [293, 19] on icon "close-circle" at bounding box center [296, 20] width 10 height 10
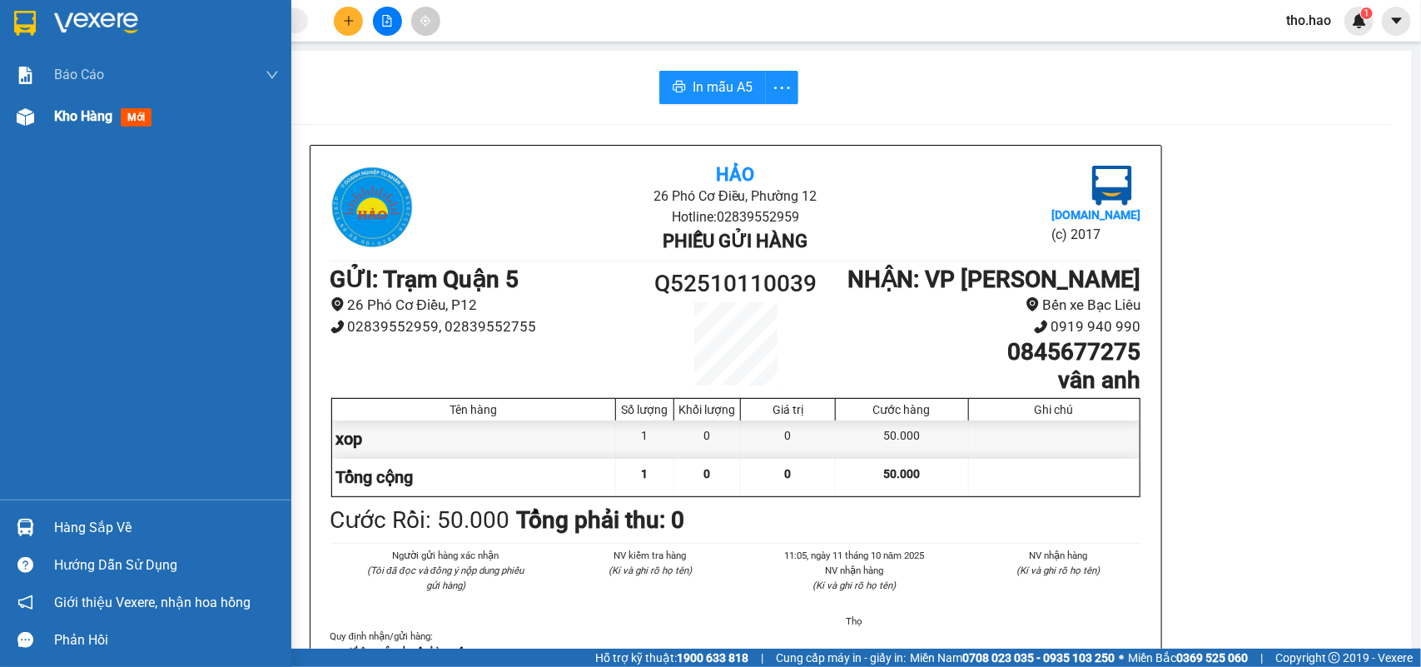
click at [46, 125] on div "Kho hàng mới" at bounding box center [145, 117] width 291 height 42
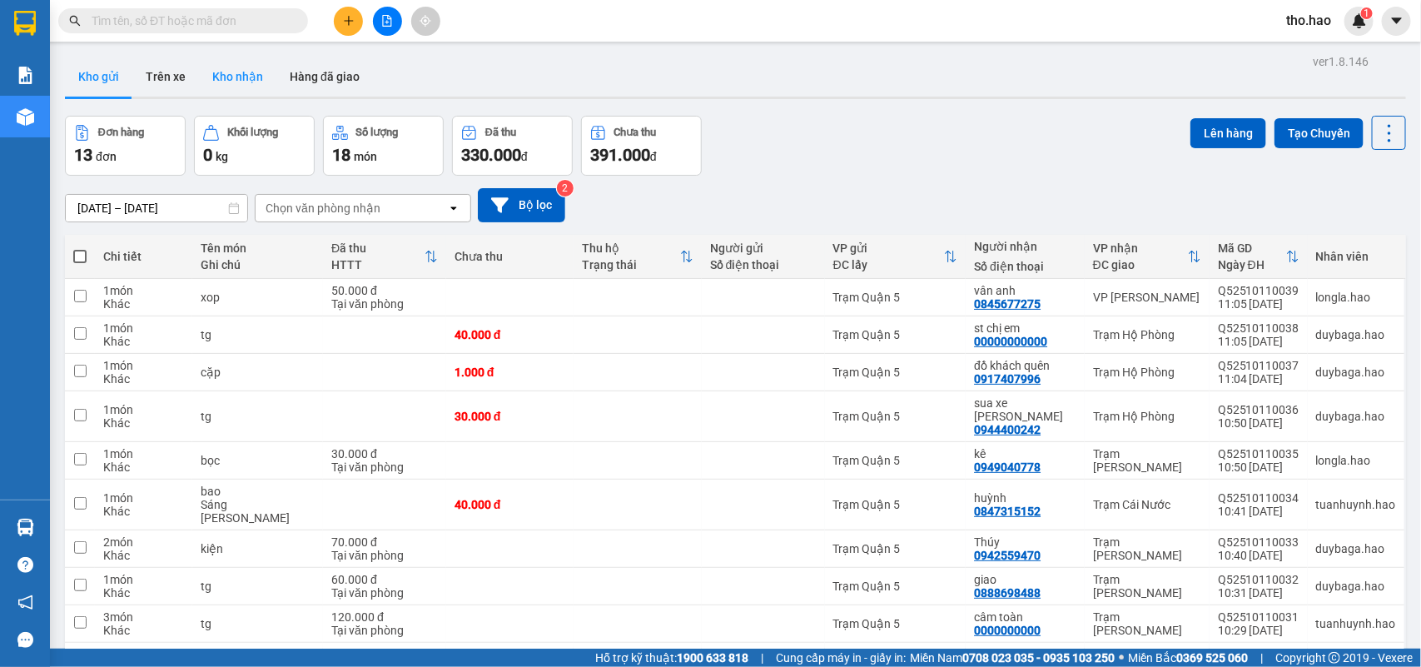
click at [231, 63] on button "Kho nhận" at bounding box center [237, 77] width 77 height 40
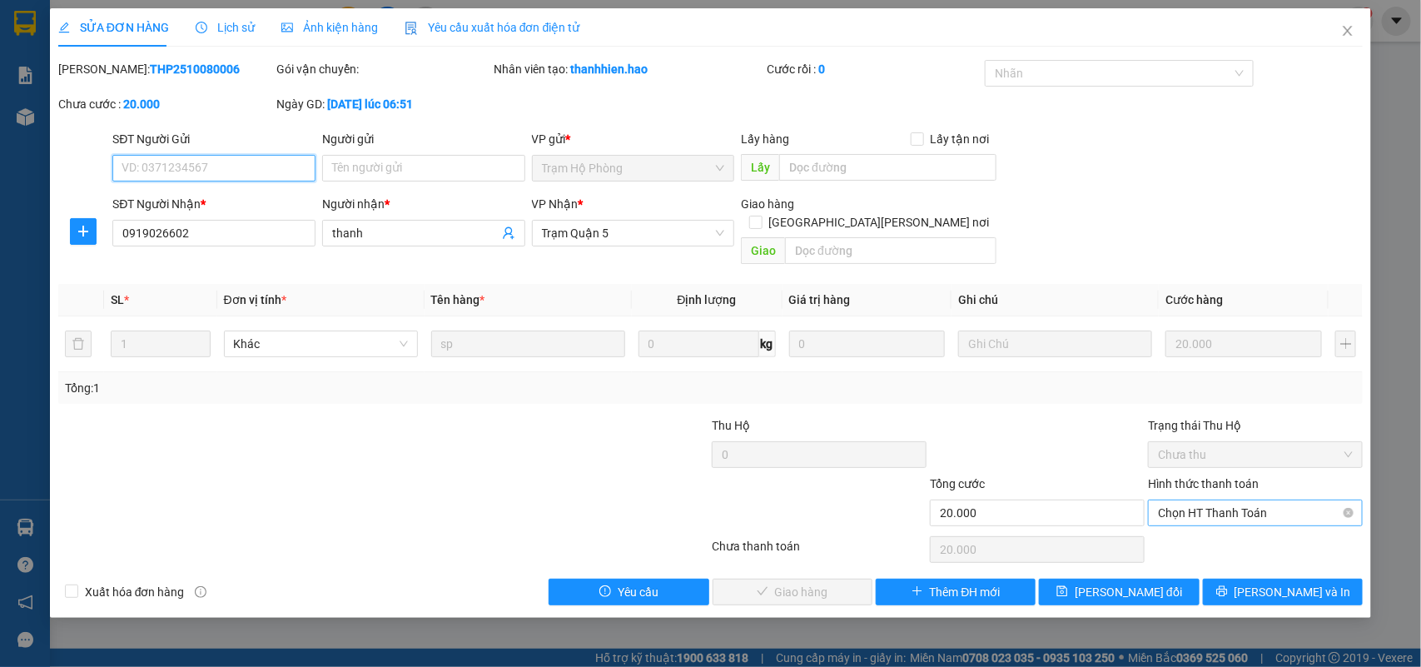
click at [1245, 500] on span "Chọn HT Thanh Toán" at bounding box center [1255, 512] width 195 height 25
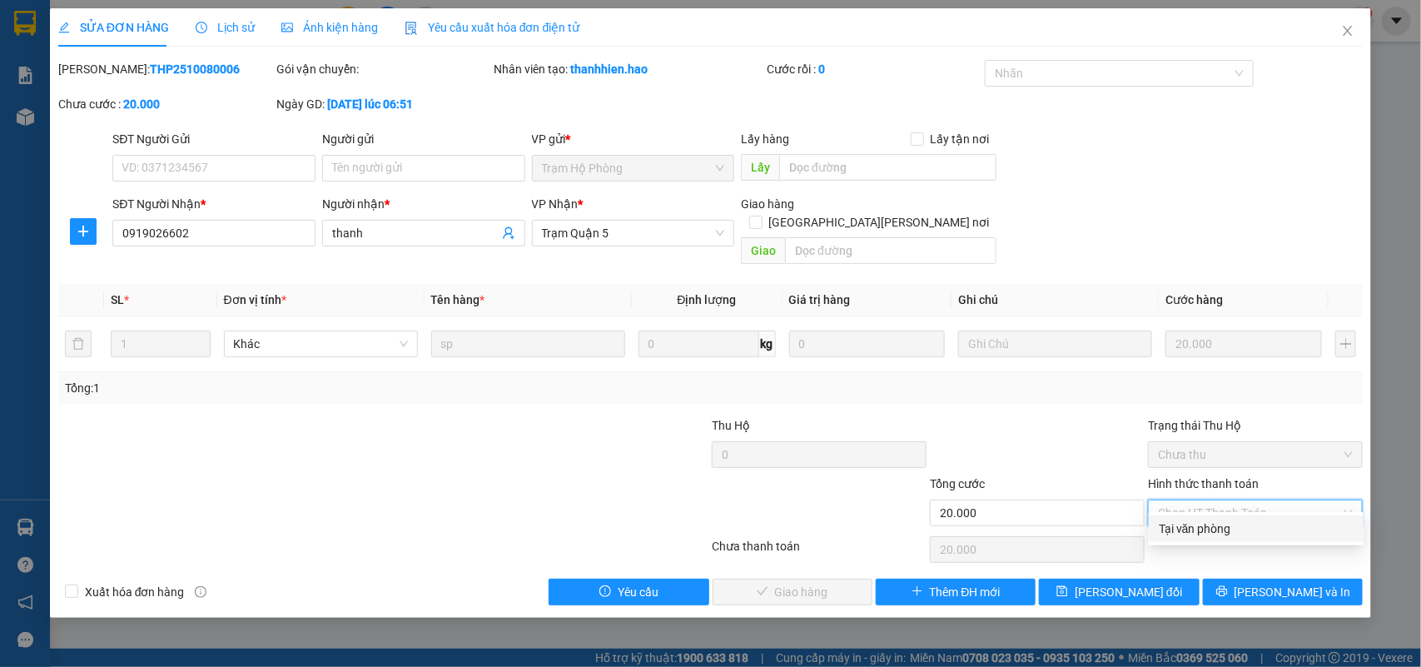
click at [1245, 526] on div "Tại văn phòng" at bounding box center [1256, 528] width 195 height 18
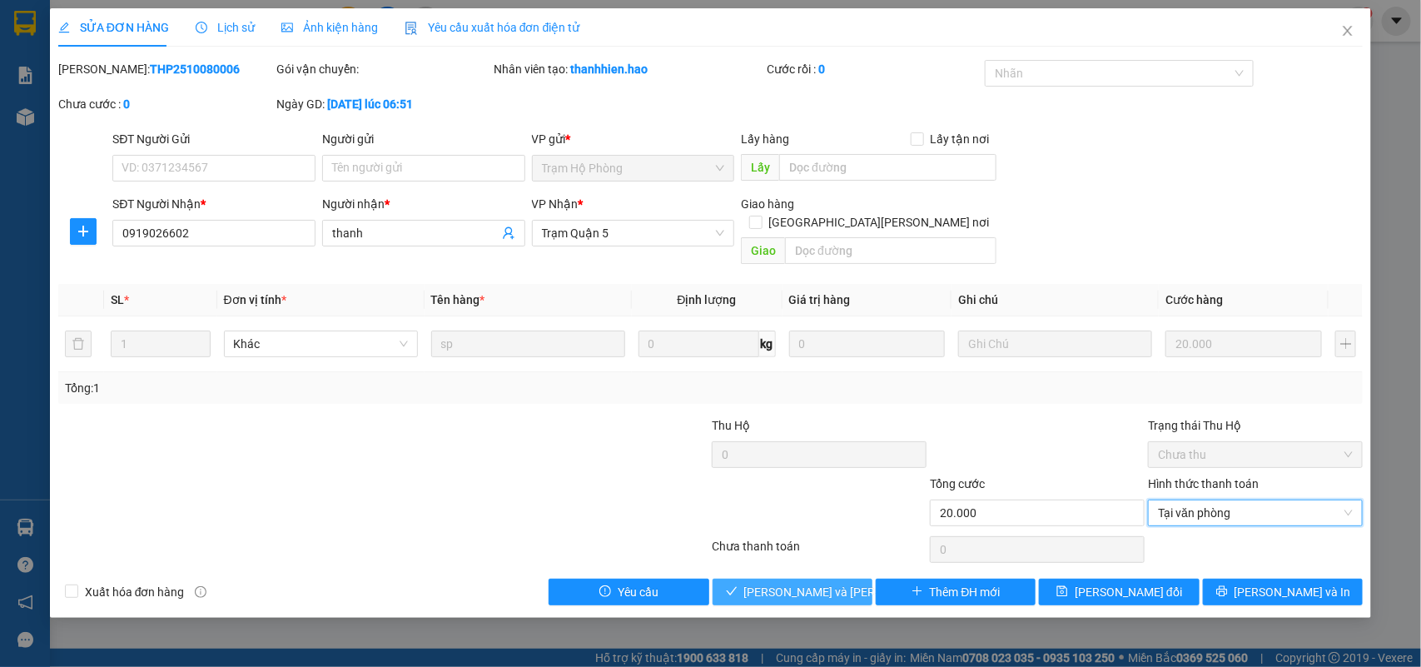
drag, startPoint x: 827, startPoint y: 579, endPoint x: 930, endPoint y: 543, distance: 109.5
click at [827, 583] on span "Lưu và Giao hàng" at bounding box center [856, 592] width 225 height 18
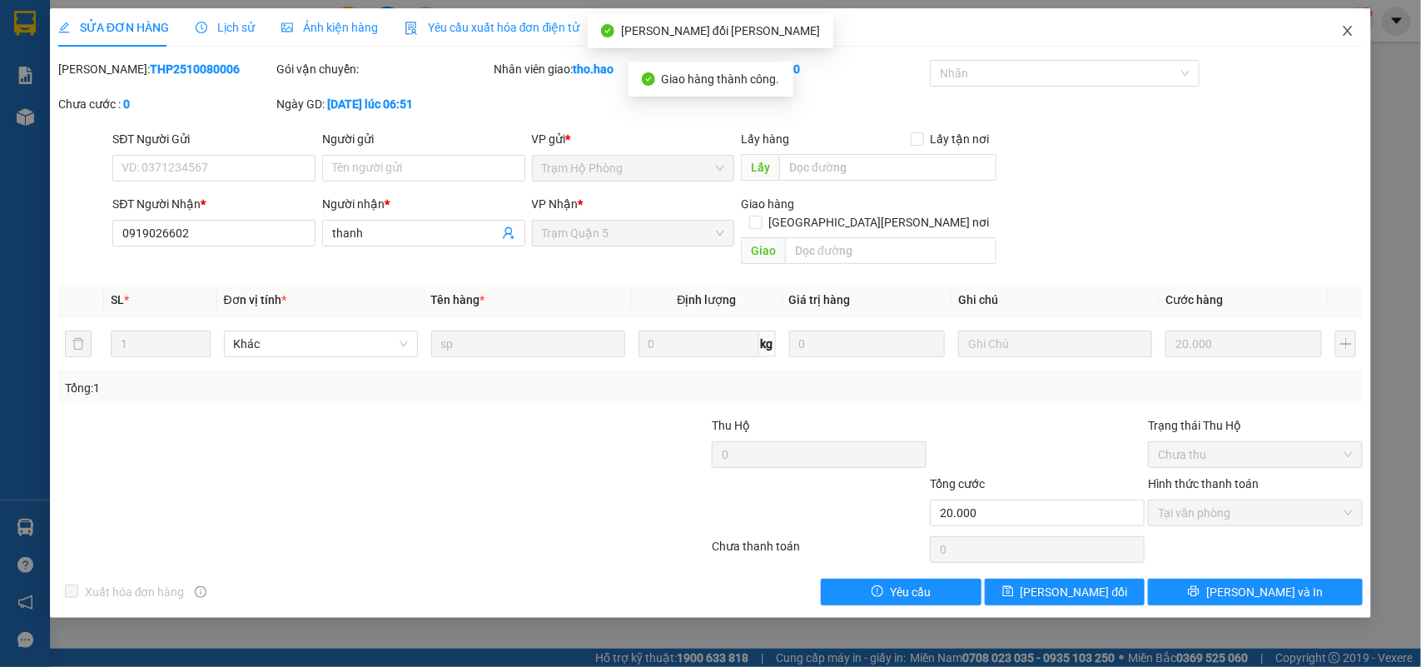
click at [1346, 29] on icon "close" at bounding box center [1348, 31] width 9 height 10
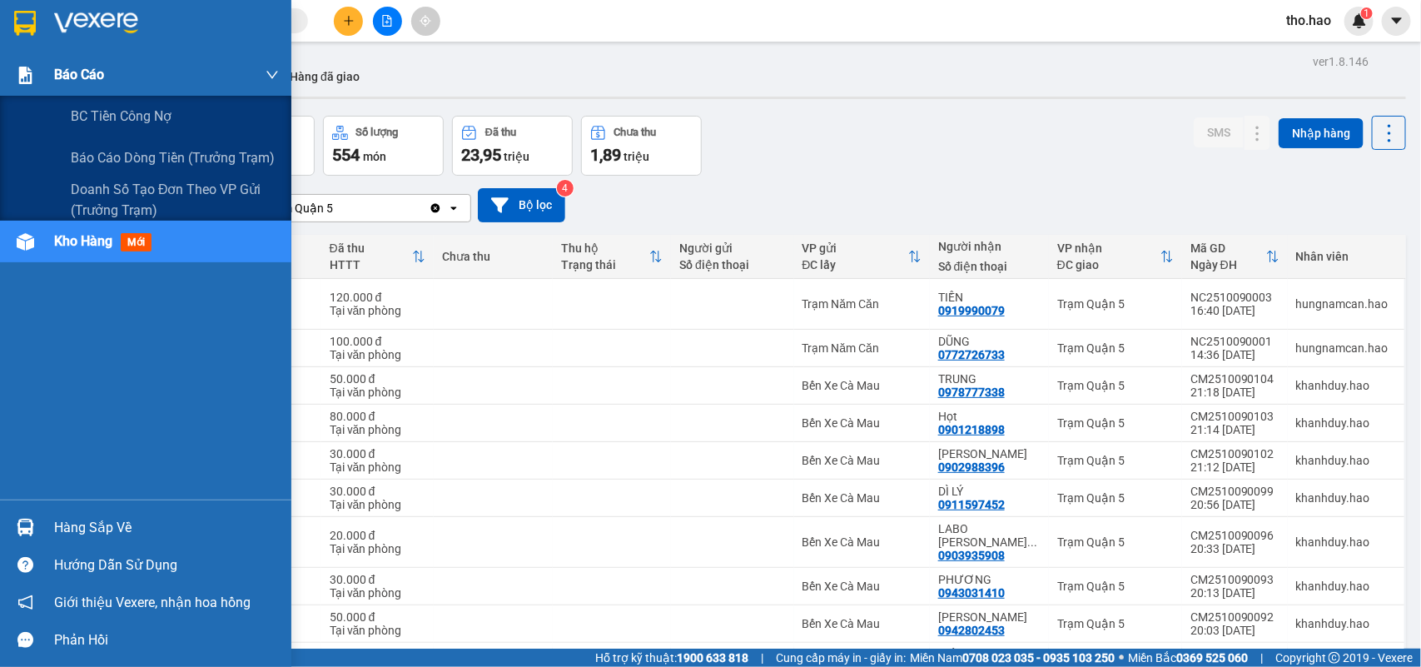
click at [60, 93] on div "Báo cáo" at bounding box center [166, 75] width 225 height 42
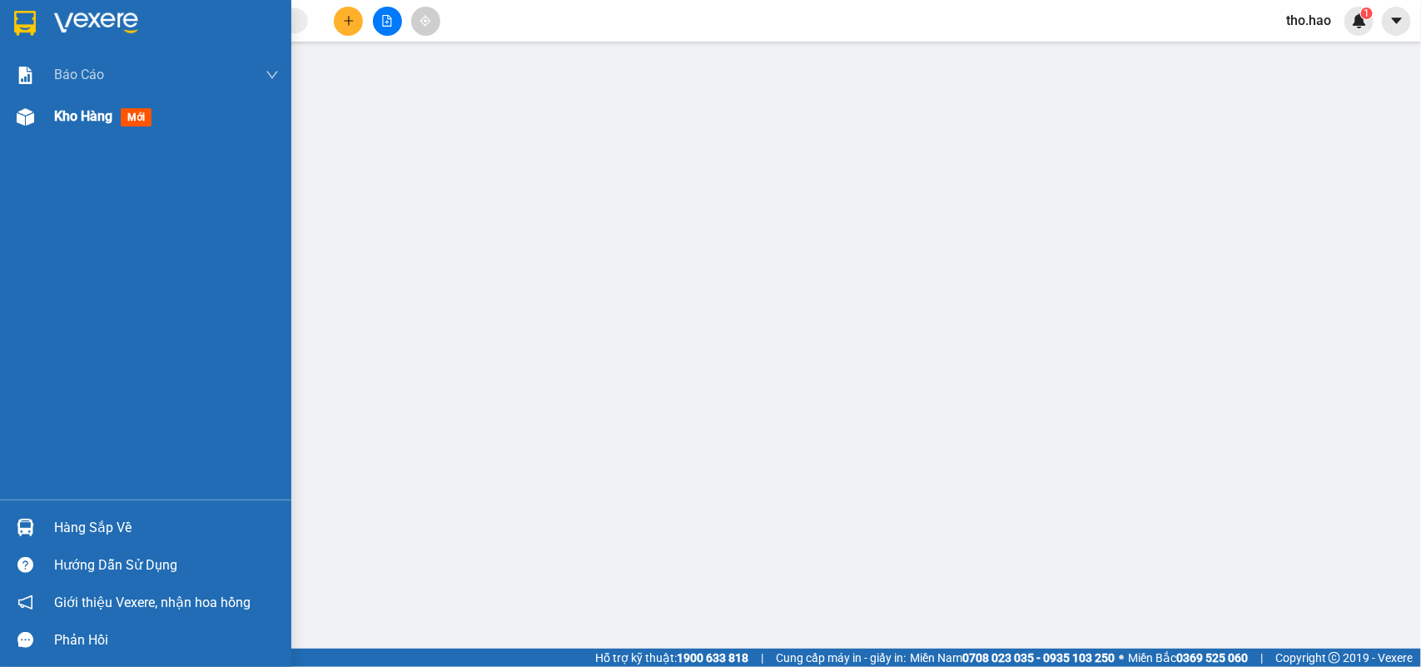
click at [86, 126] on div "Kho hàng mới" at bounding box center [106, 116] width 104 height 21
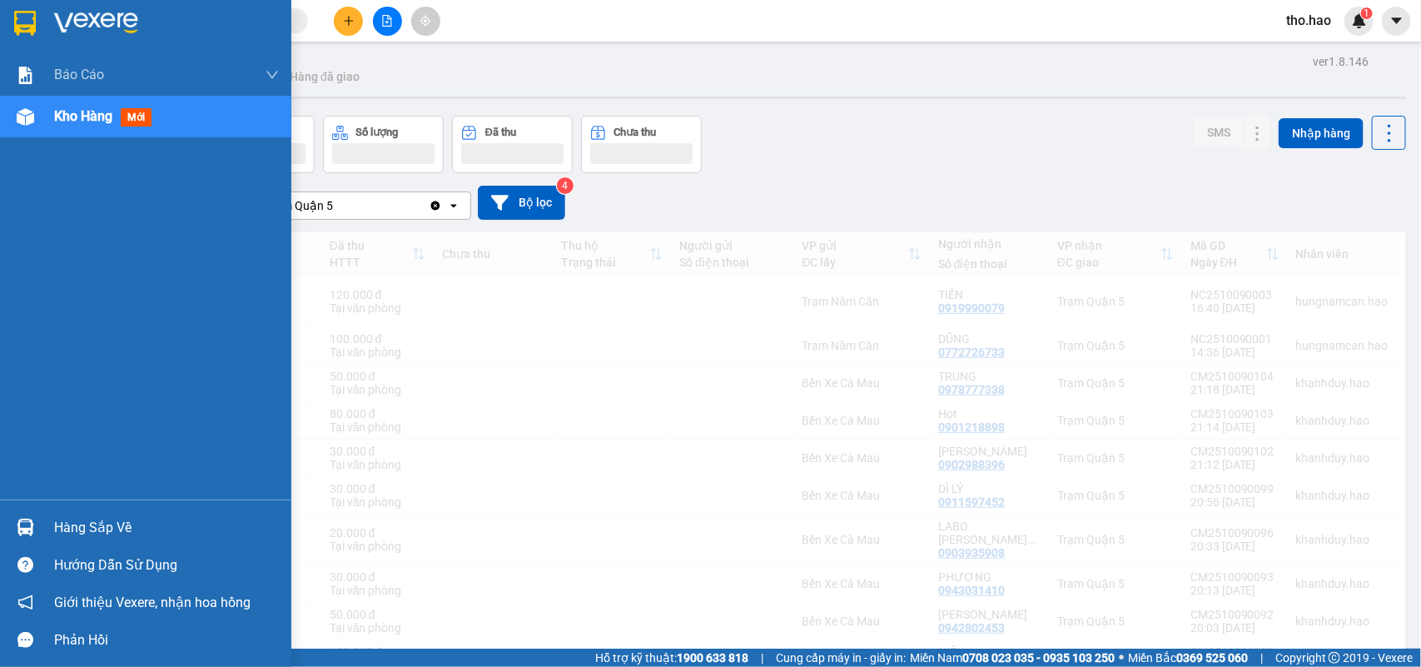
click at [72, 121] on span "Kho hàng" at bounding box center [83, 116] width 58 height 16
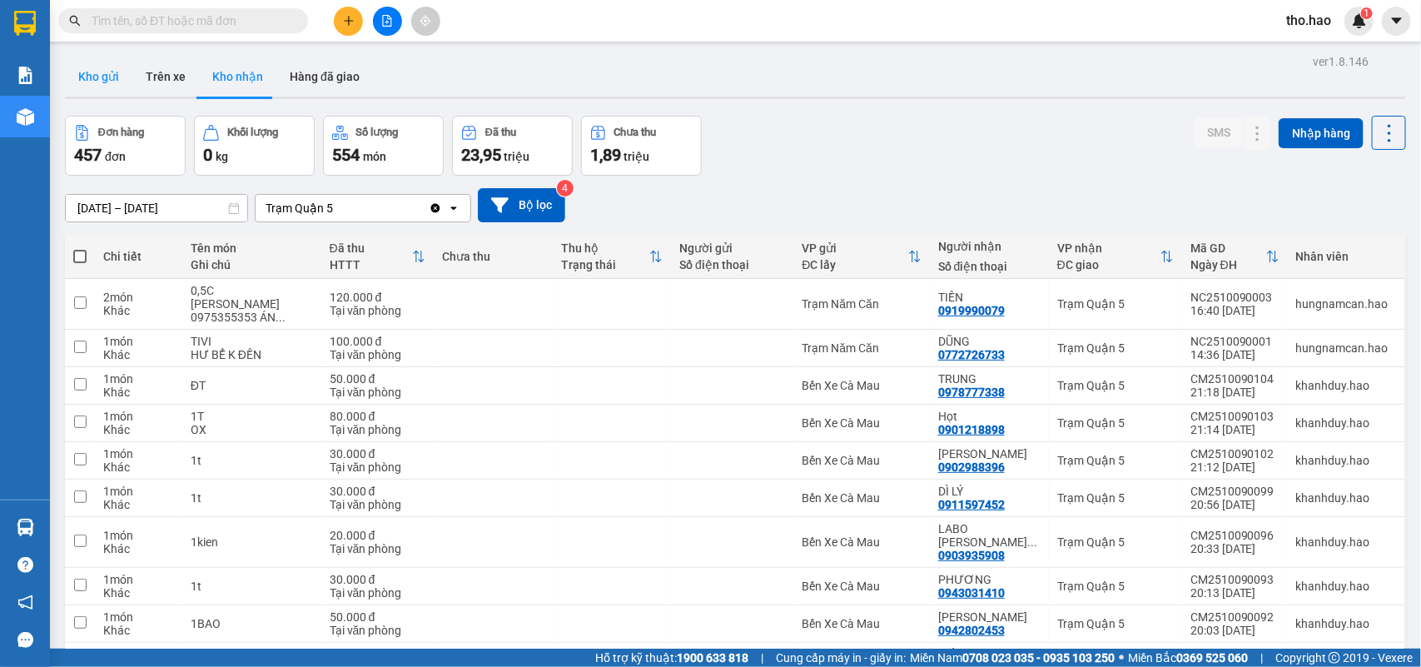
click at [81, 81] on button "Kho gửi" at bounding box center [98, 77] width 67 height 40
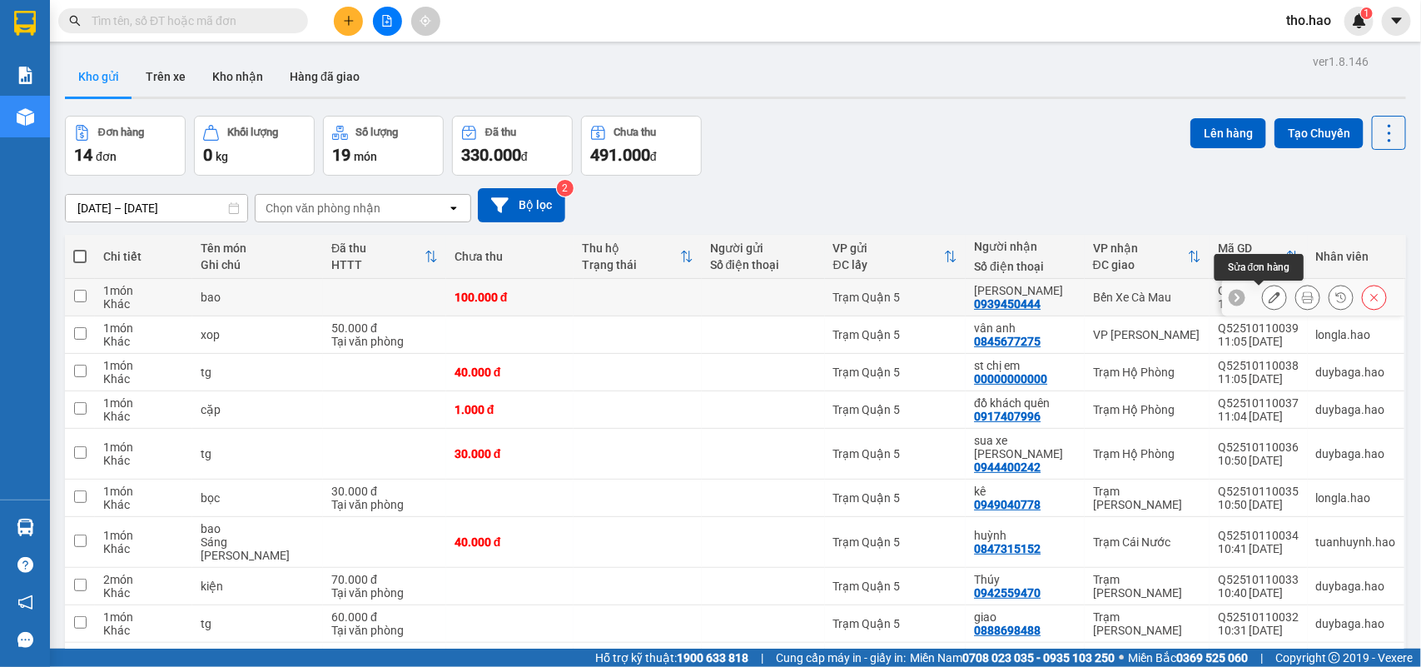
click at [1269, 298] on icon at bounding box center [1275, 297] width 12 height 12
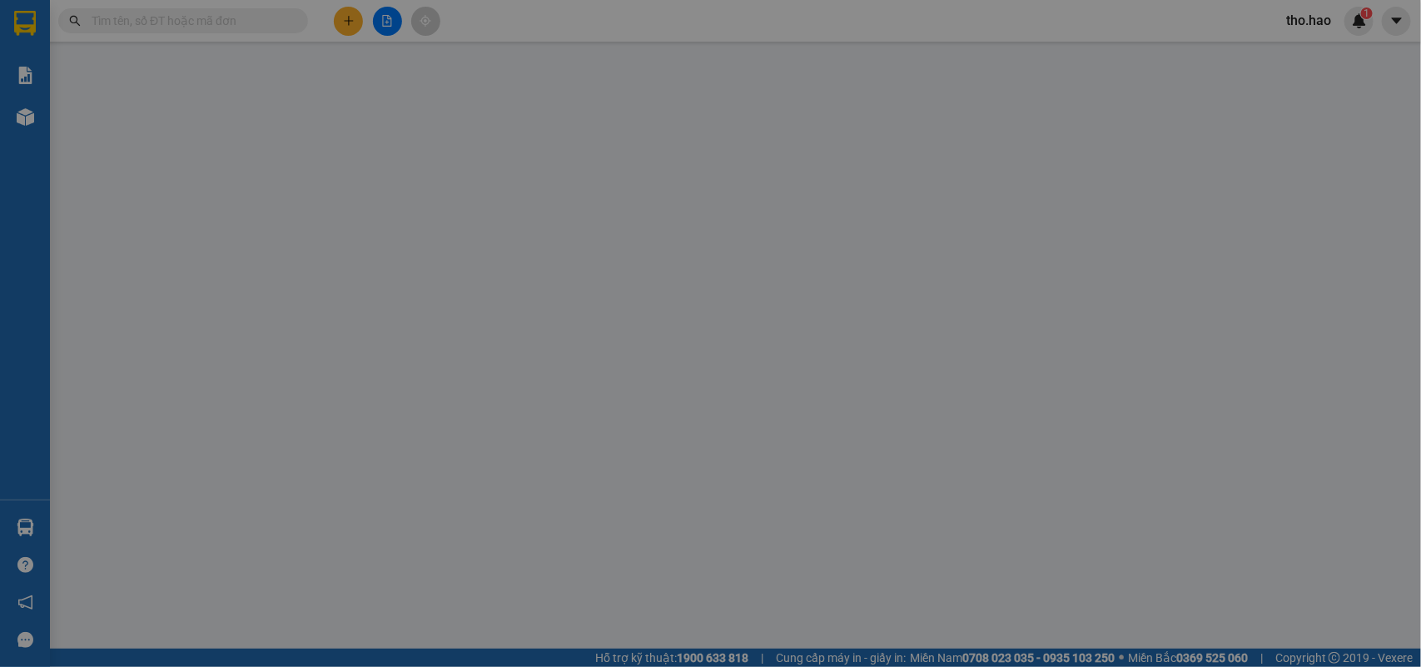
type input "0939450444"
type input "nguyen phuong"
type input "100.000"
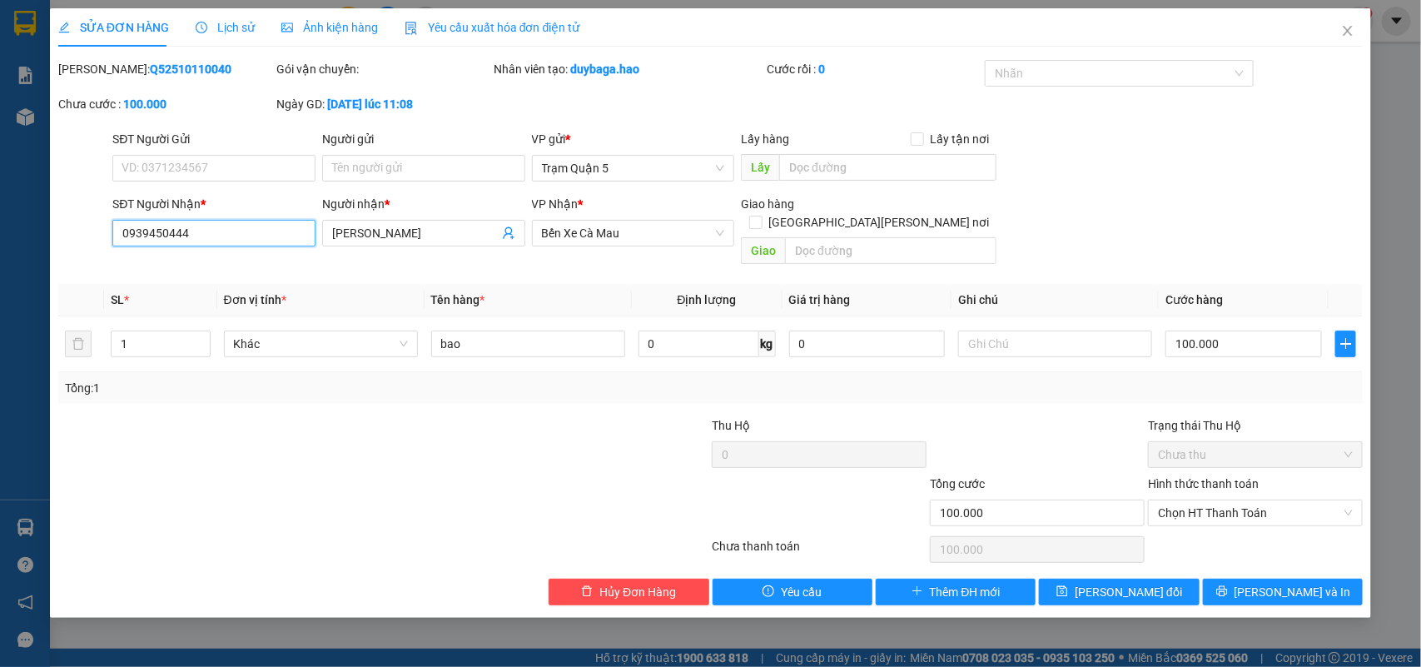
click at [190, 235] on input "0939450444" at bounding box center [213, 233] width 203 height 27
click at [161, 234] on input "0911539470" at bounding box center [213, 233] width 203 height 27
click at [1297, 583] on span "Lưu và In" at bounding box center [1293, 592] width 117 height 18
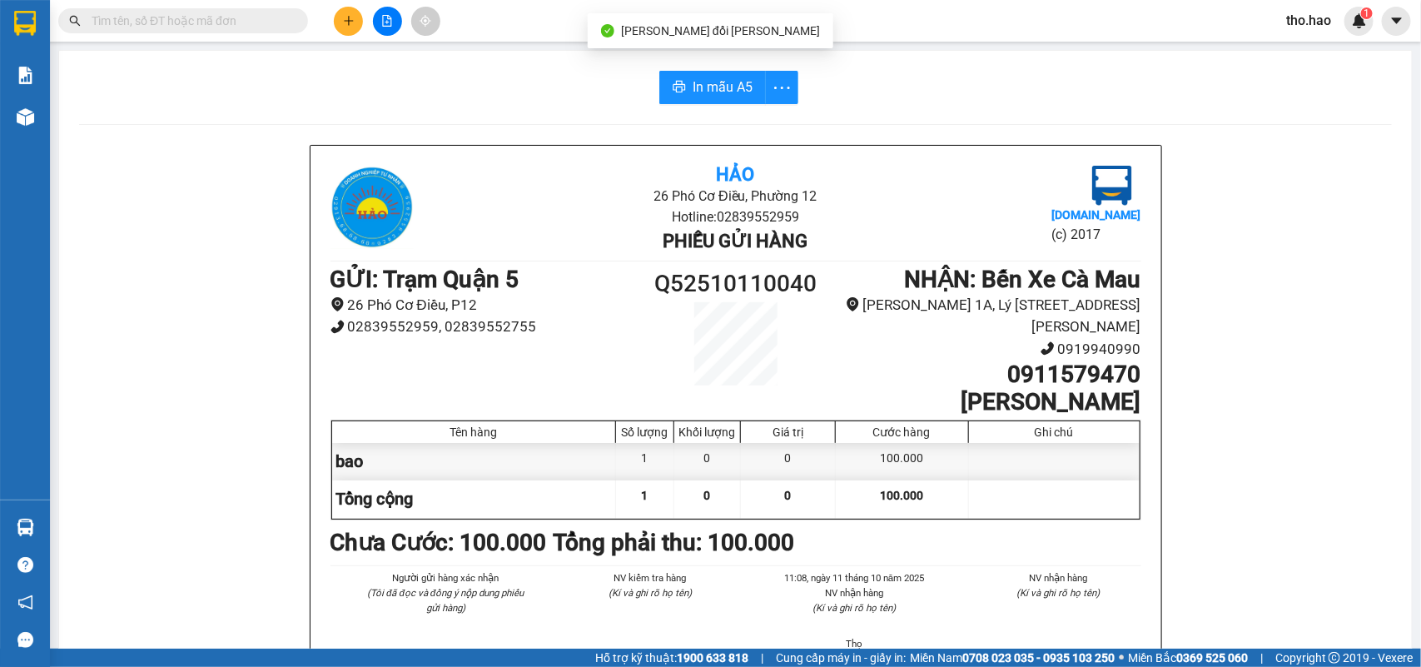
click at [674, 92] on icon "printer" at bounding box center [679, 87] width 12 height 12
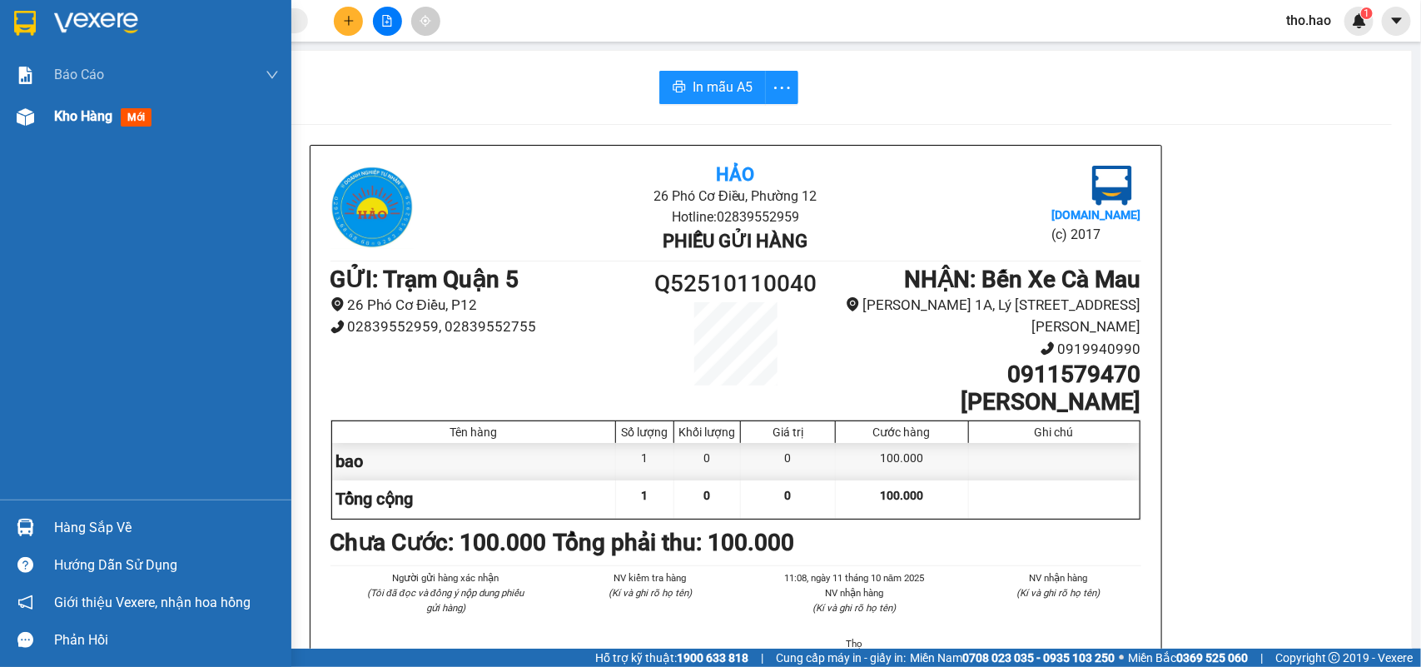
click at [61, 125] on div "Kho hàng mới" at bounding box center [106, 116] width 104 height 21
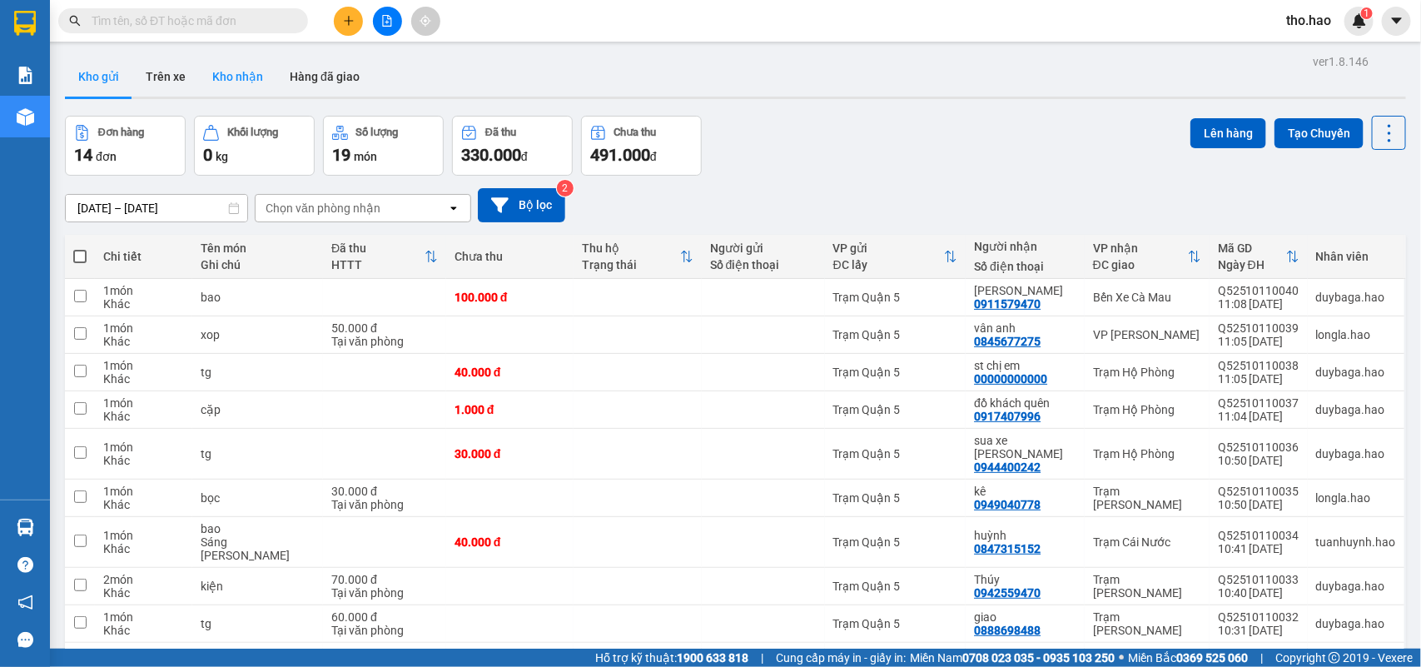
click at [222, 79] on button "Kho nhận" at bounding box center [237, 77] width 77 height 40
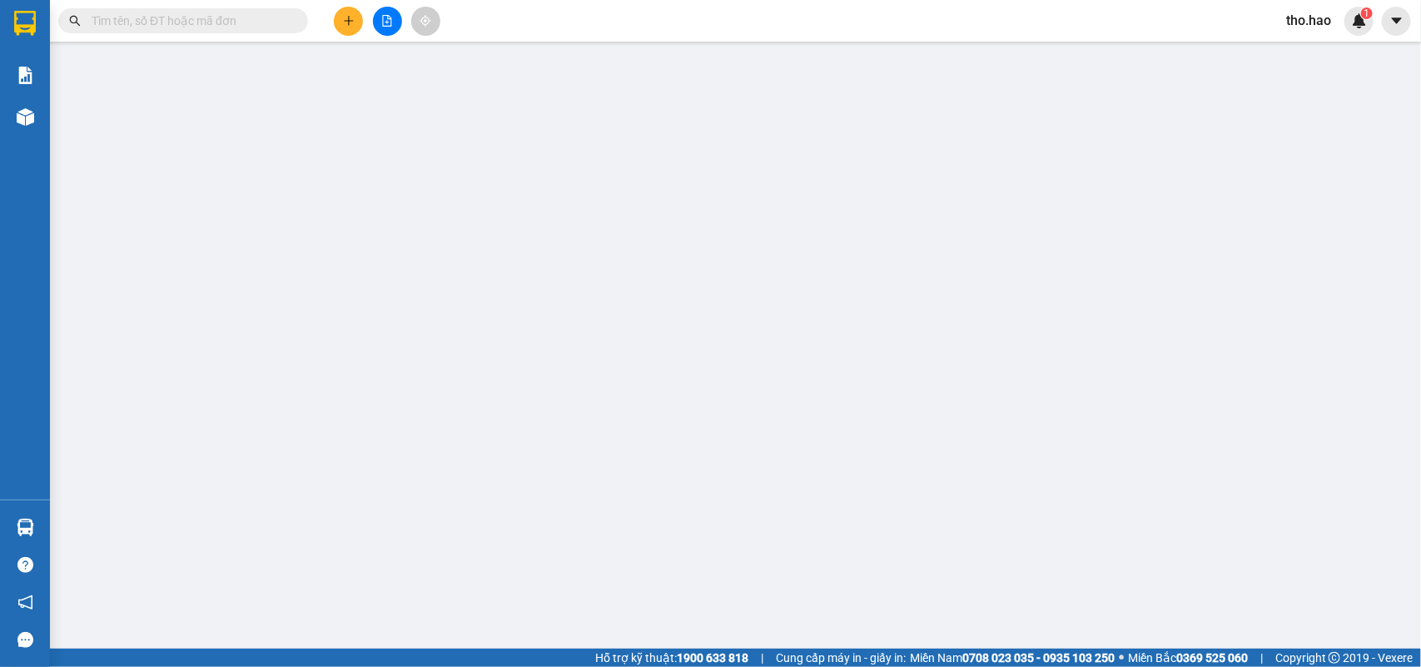
type input "0388309668"
type input "MINH"
type input "50.000"
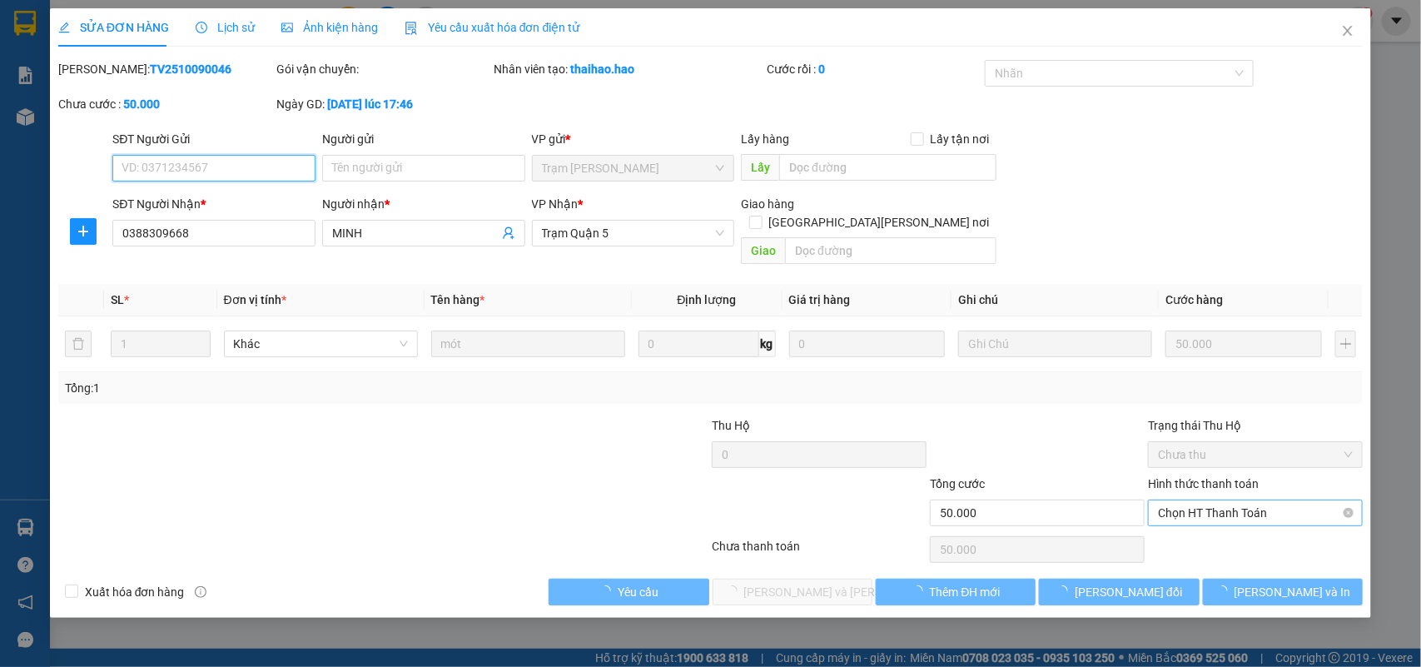
click at [1220, 500] on span "Chọn HT Thanh Toán" at bounding box center [1255, 512] width 195 height 25
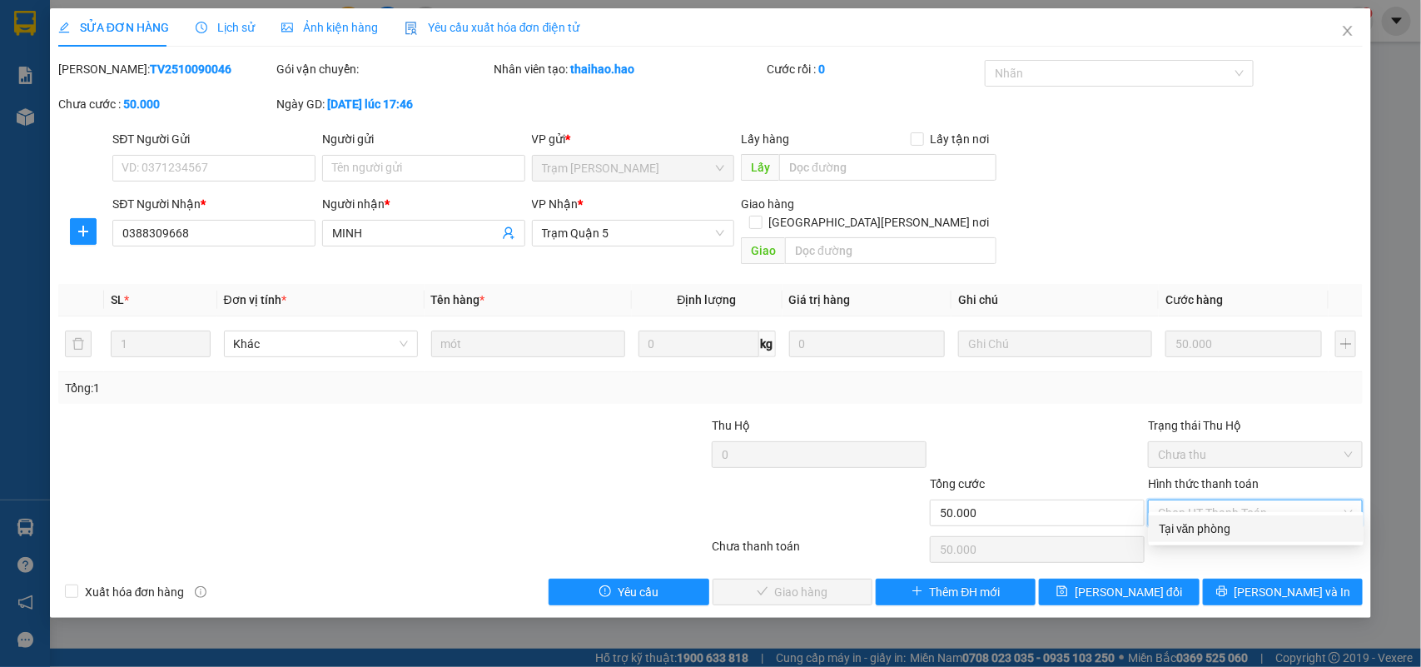
click at [1214, 529] on div "Tại văn phòng" at bounding box center [1256, 528] width 195 height 18
type input "0"
